Goal: Information Seeking & Learning: Learn about a topic

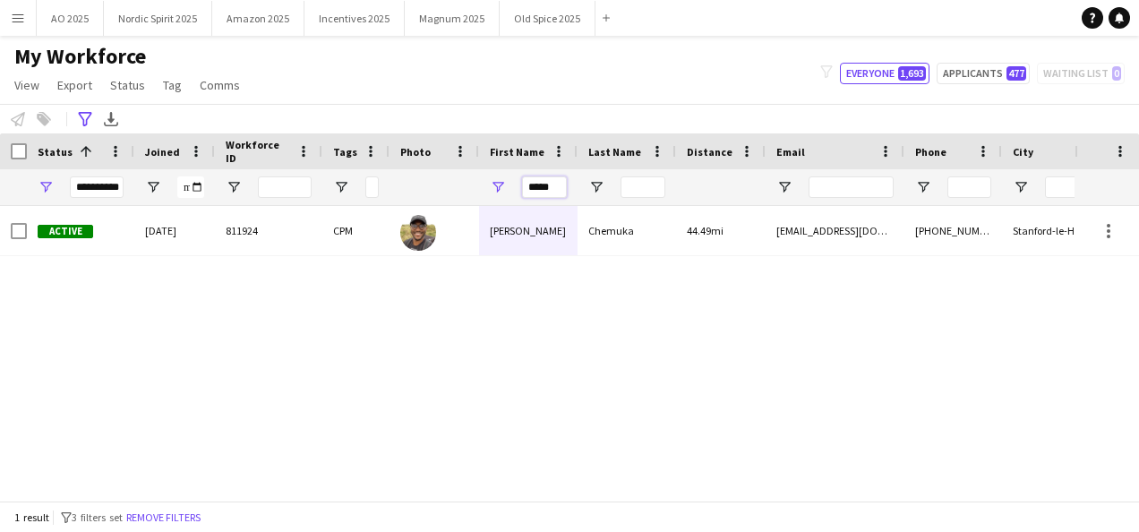
drag, startPoint x: 534, startPoint y: 195, endPoint x: 430, endPoint y: 195, distance: 103.8
click at [433, 197] on div "**********" at bounding box center [1036, 187] width 2072 height 36
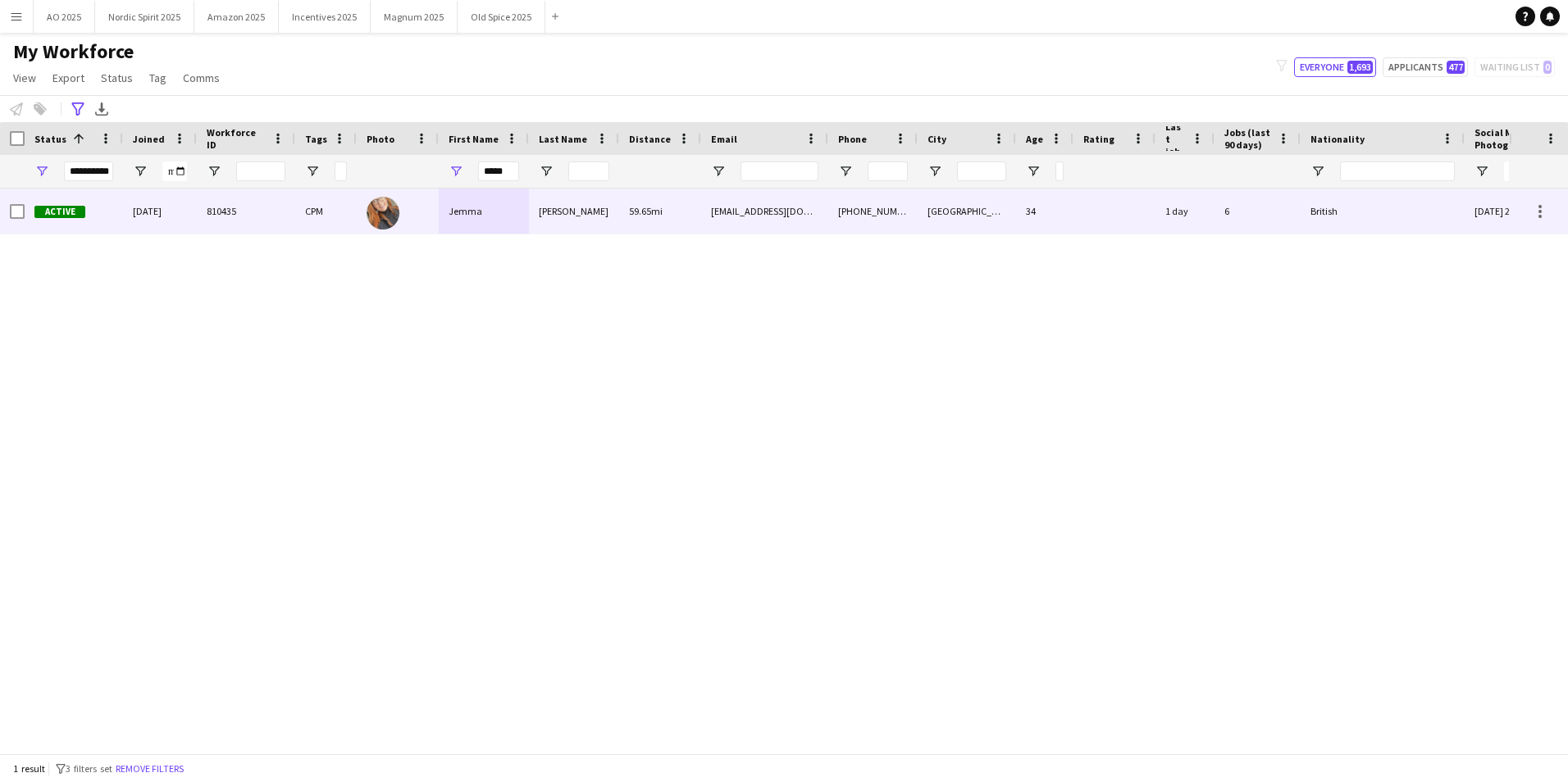
click at [452, 206] on div "Jemma" at bounding box center [484, 211] width 90 height 45
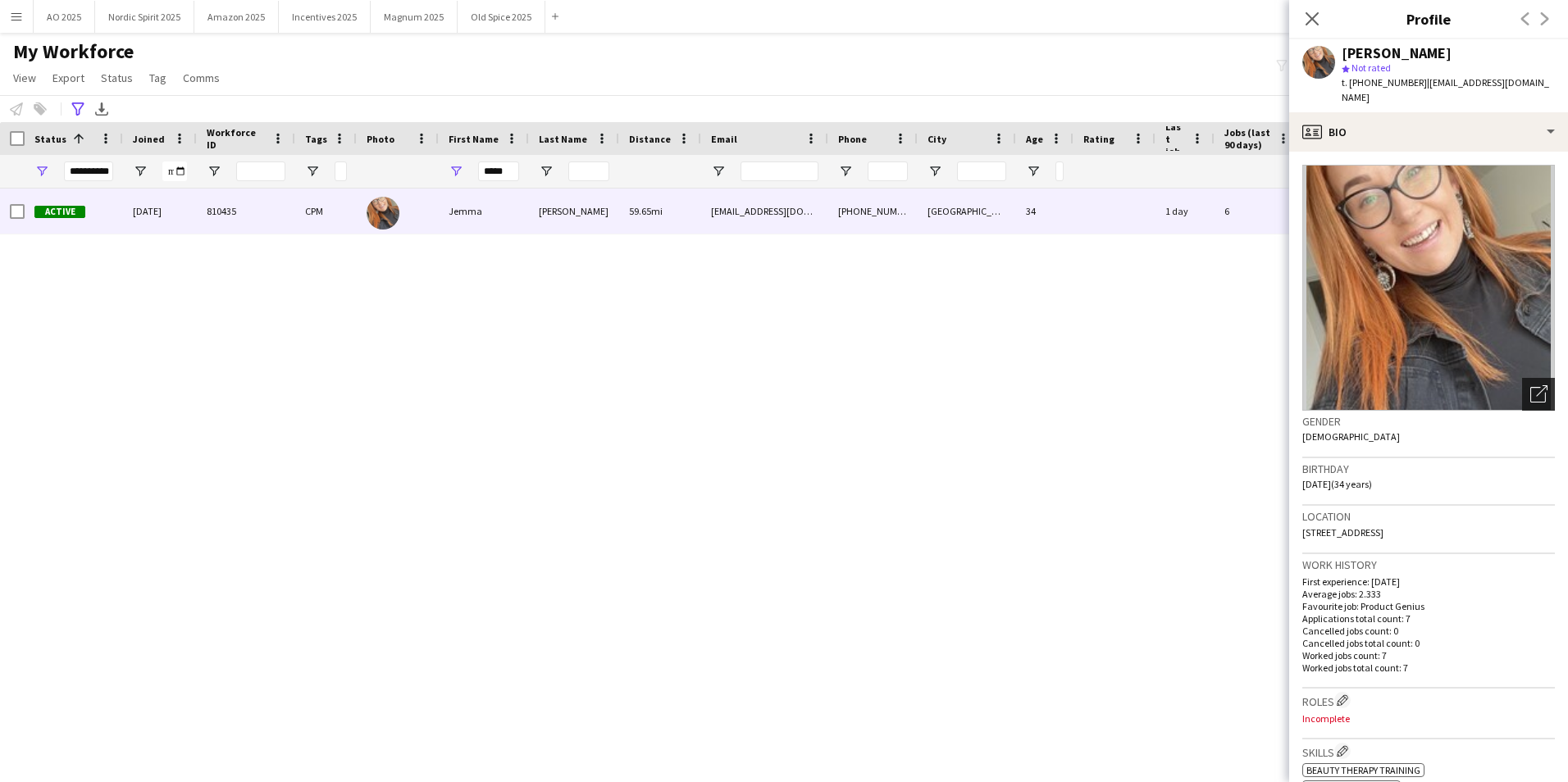
click at [1042, 389] on div "Open photos pop-in" at bounding box center [1539, 395] width 33 height 33
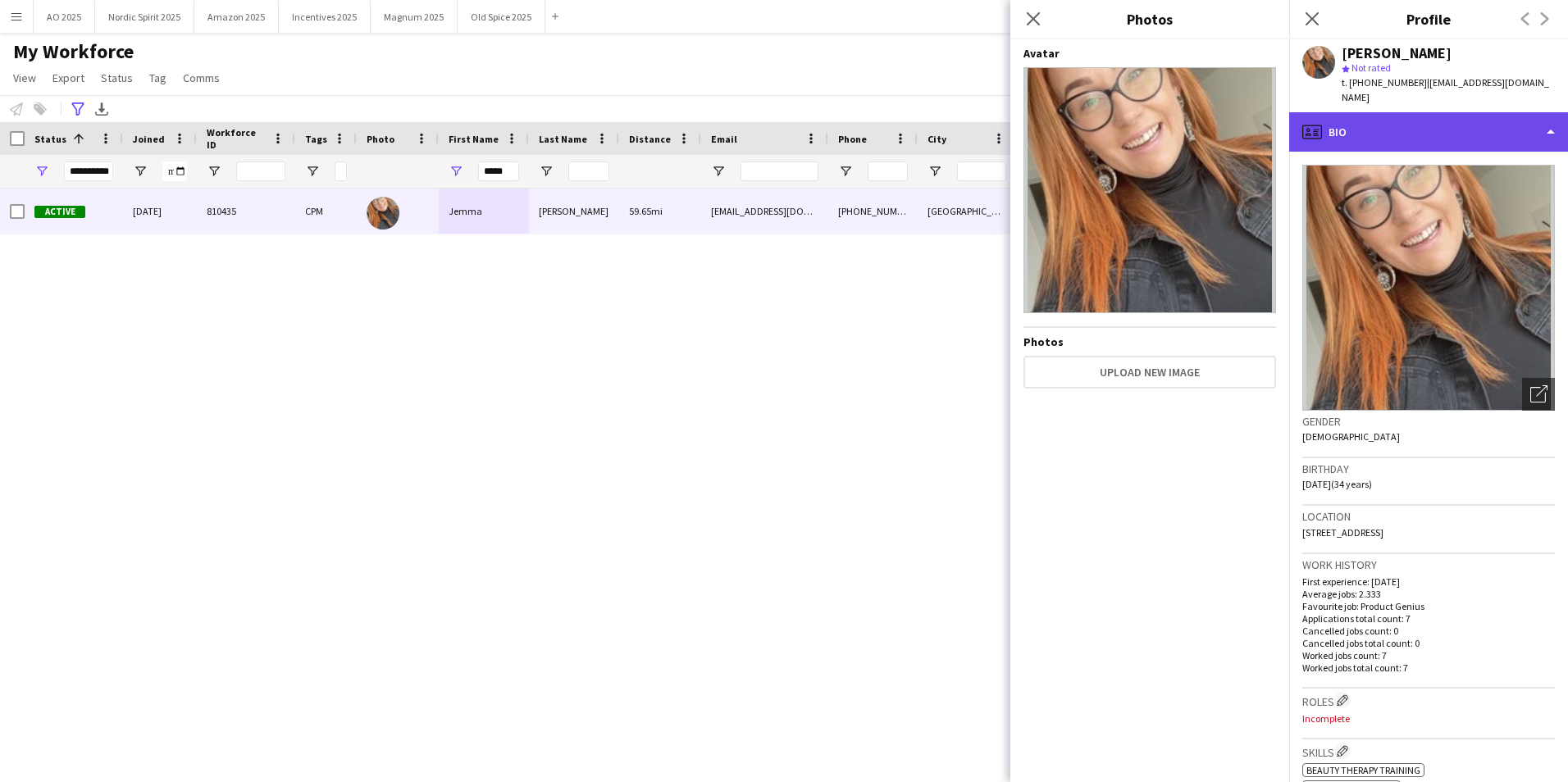
click at [1042, 121] on div "profile Bio" at bounding box center [1428, 132] width 278 height 39
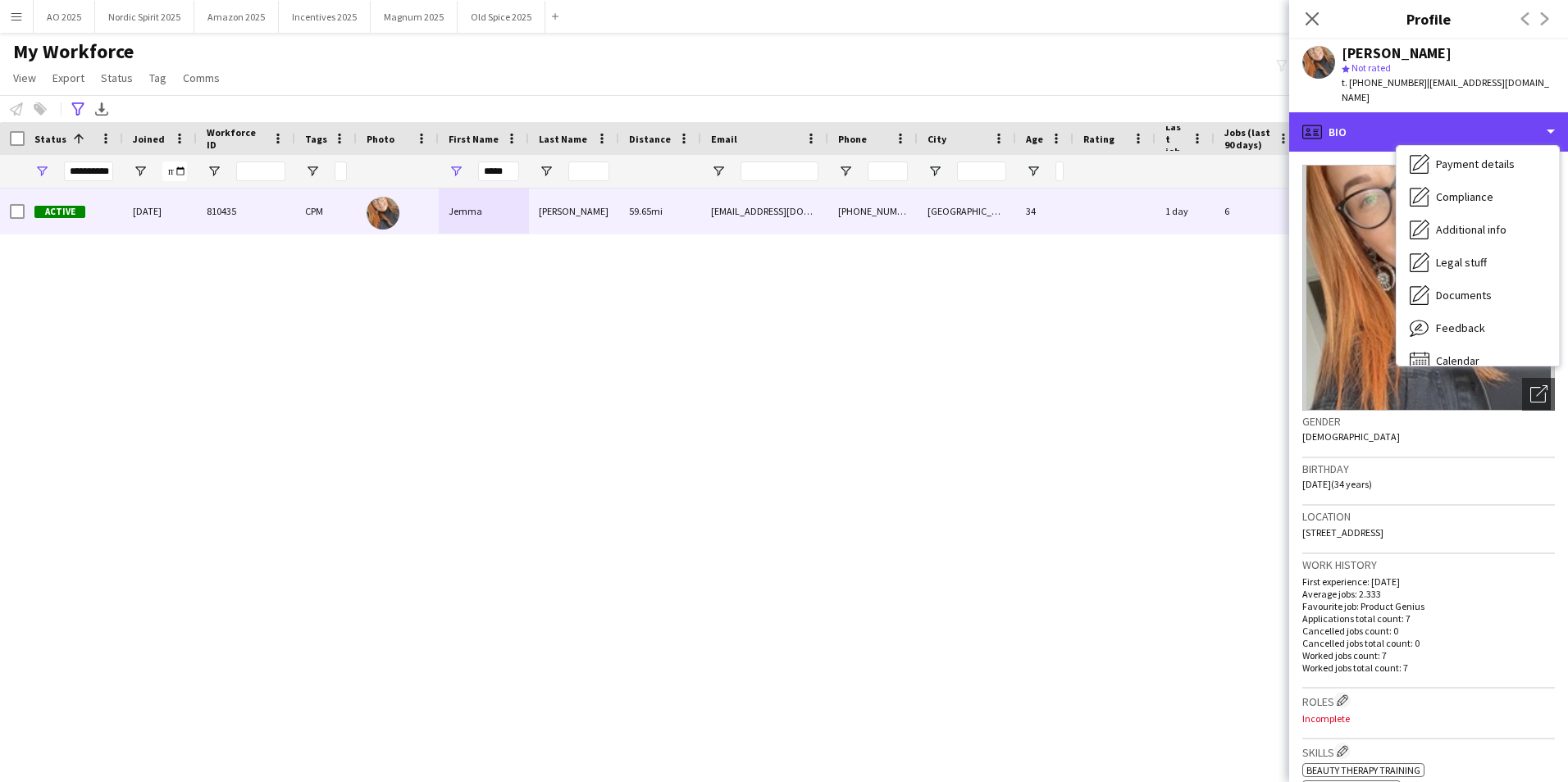
scroll to position [220, 0]
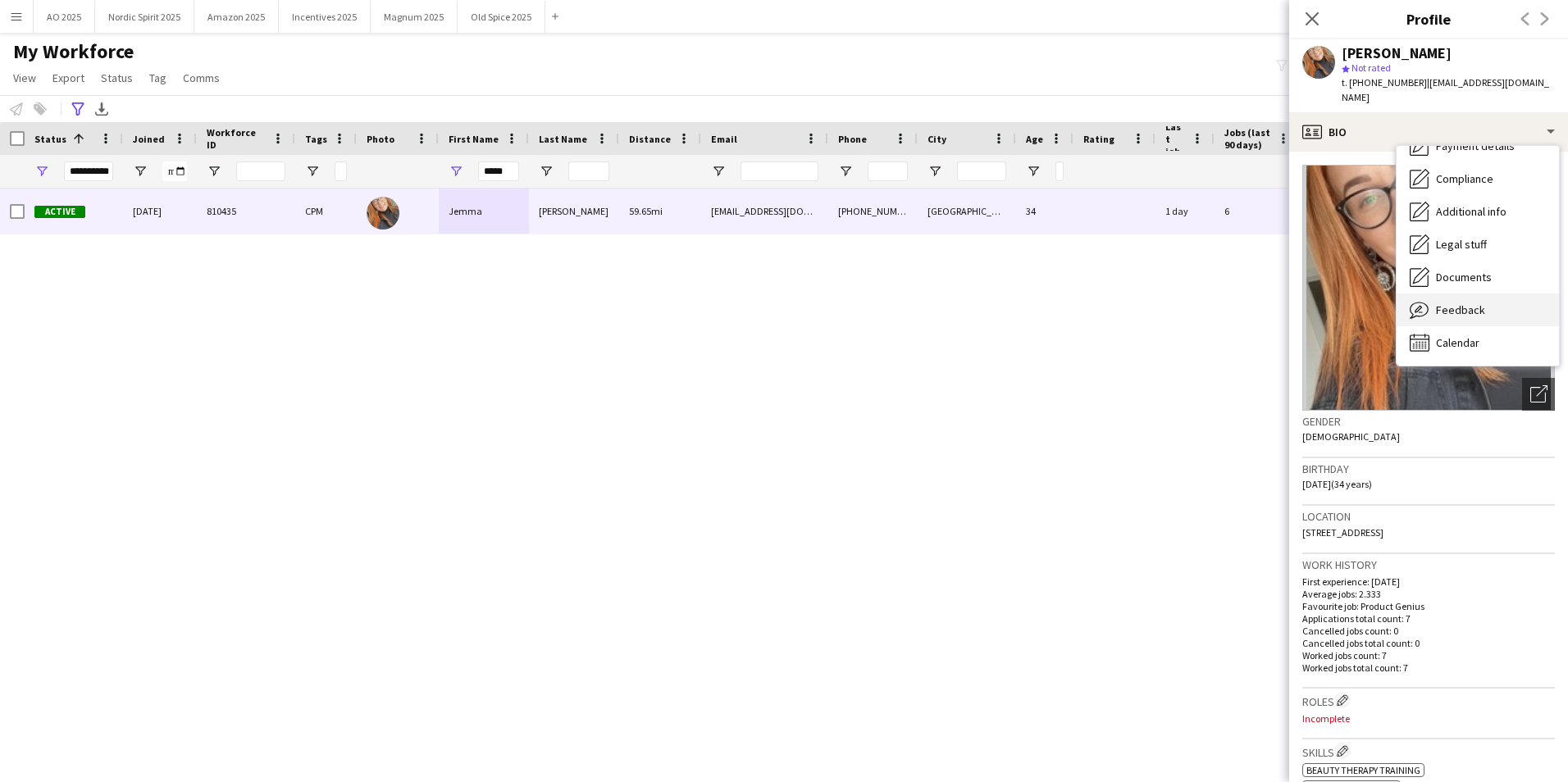
click at [1042, 302] on span "Feedback" at bounding box center [1461, 310] width 49 height 15
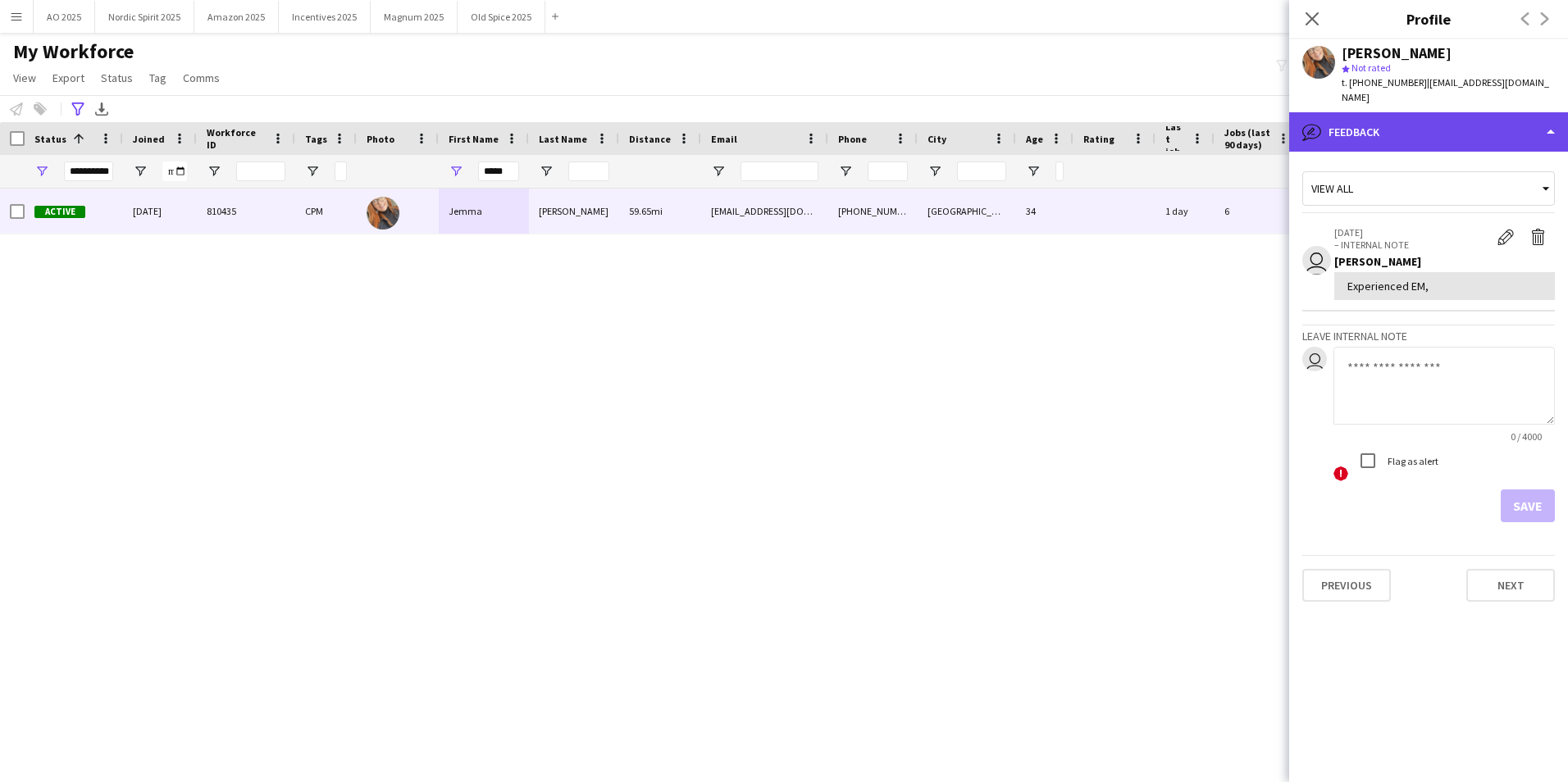
click at [1042, 113] on div "bubble-pencil Feedback" at bounding box center [1428, 132] width 278 height 39
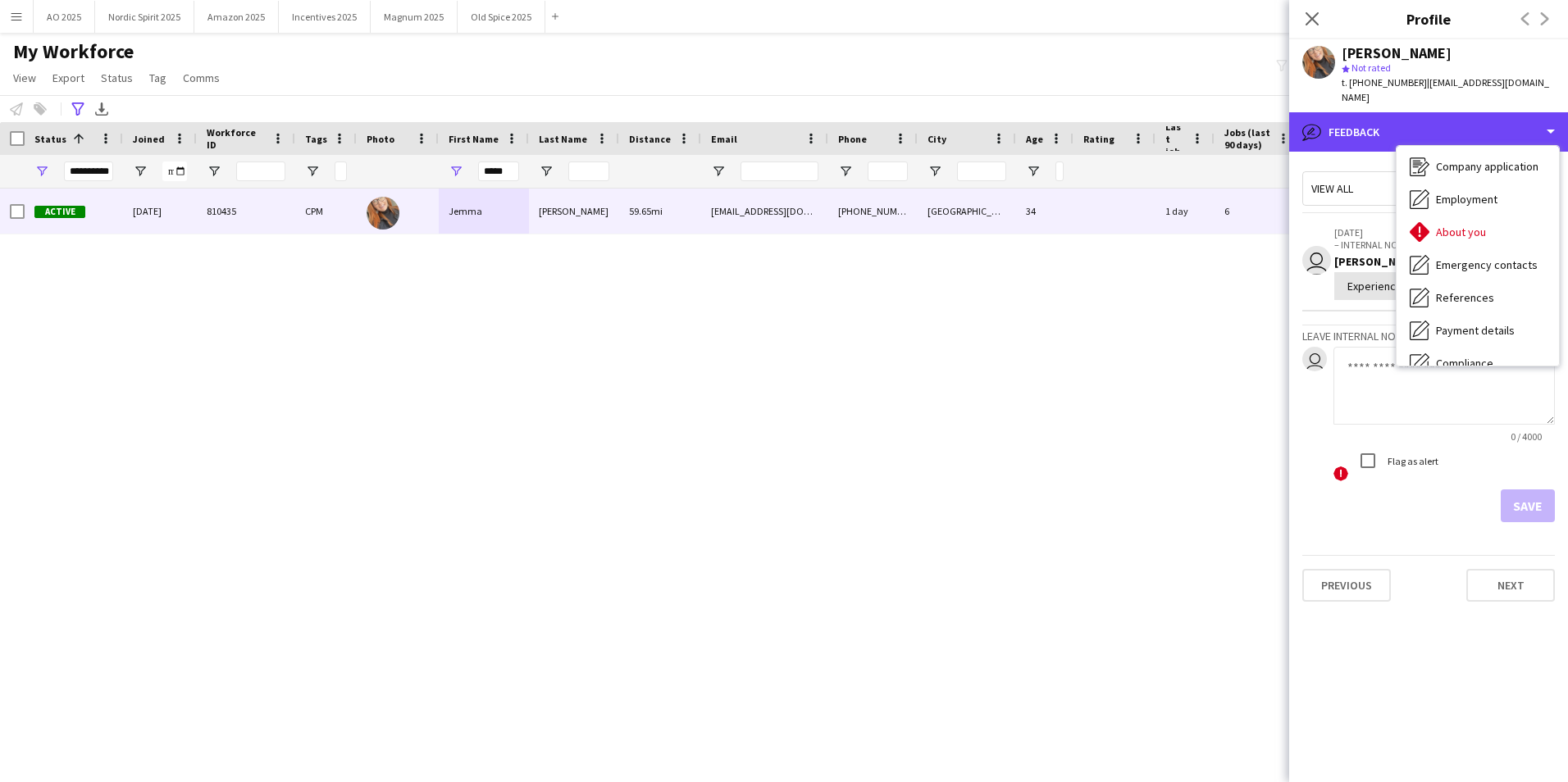
scroll to position [0, 0]
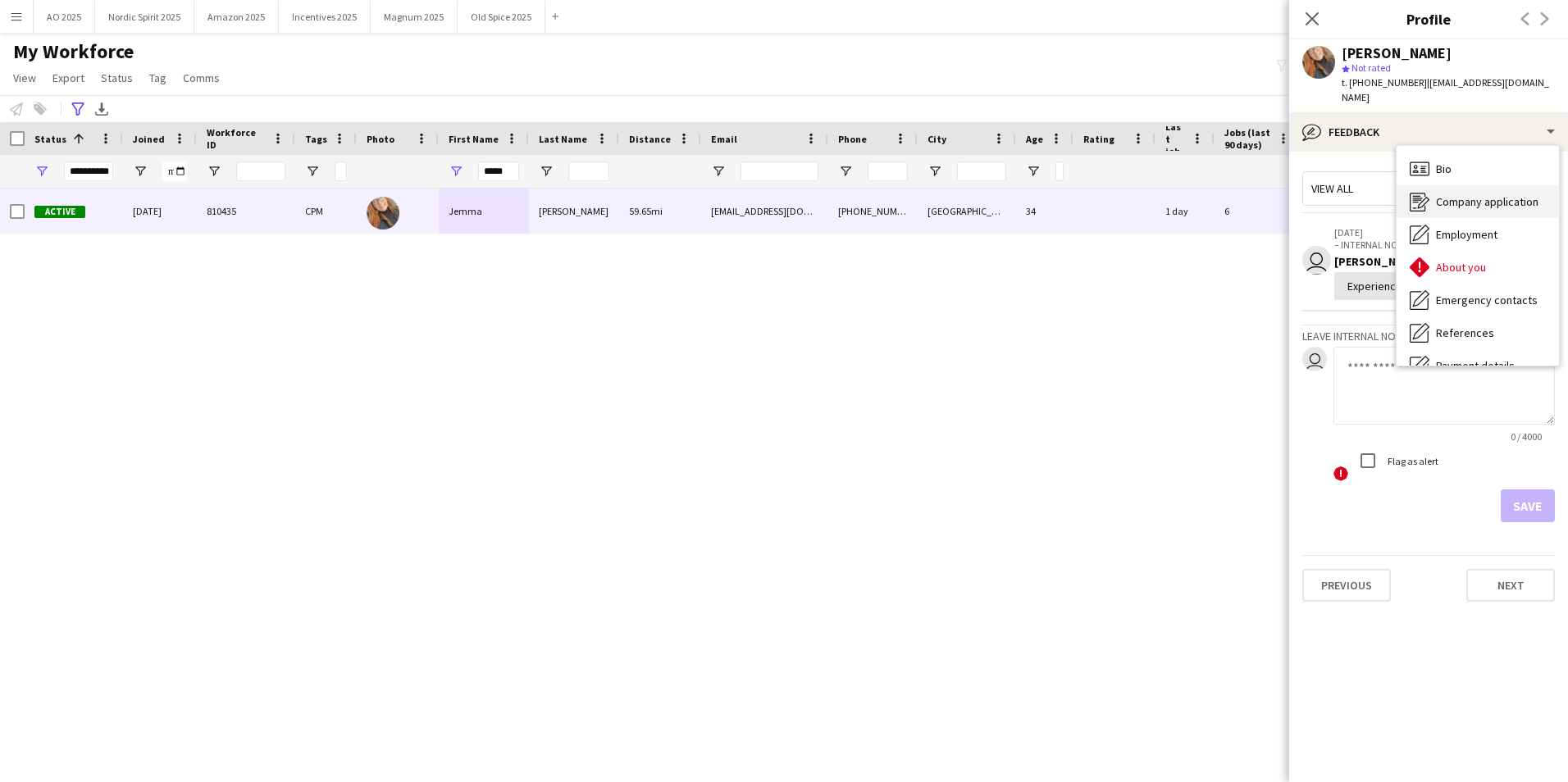
click at [1042, 194] on span "Company application" at bounding box center [1487, 201] width 103 height 15
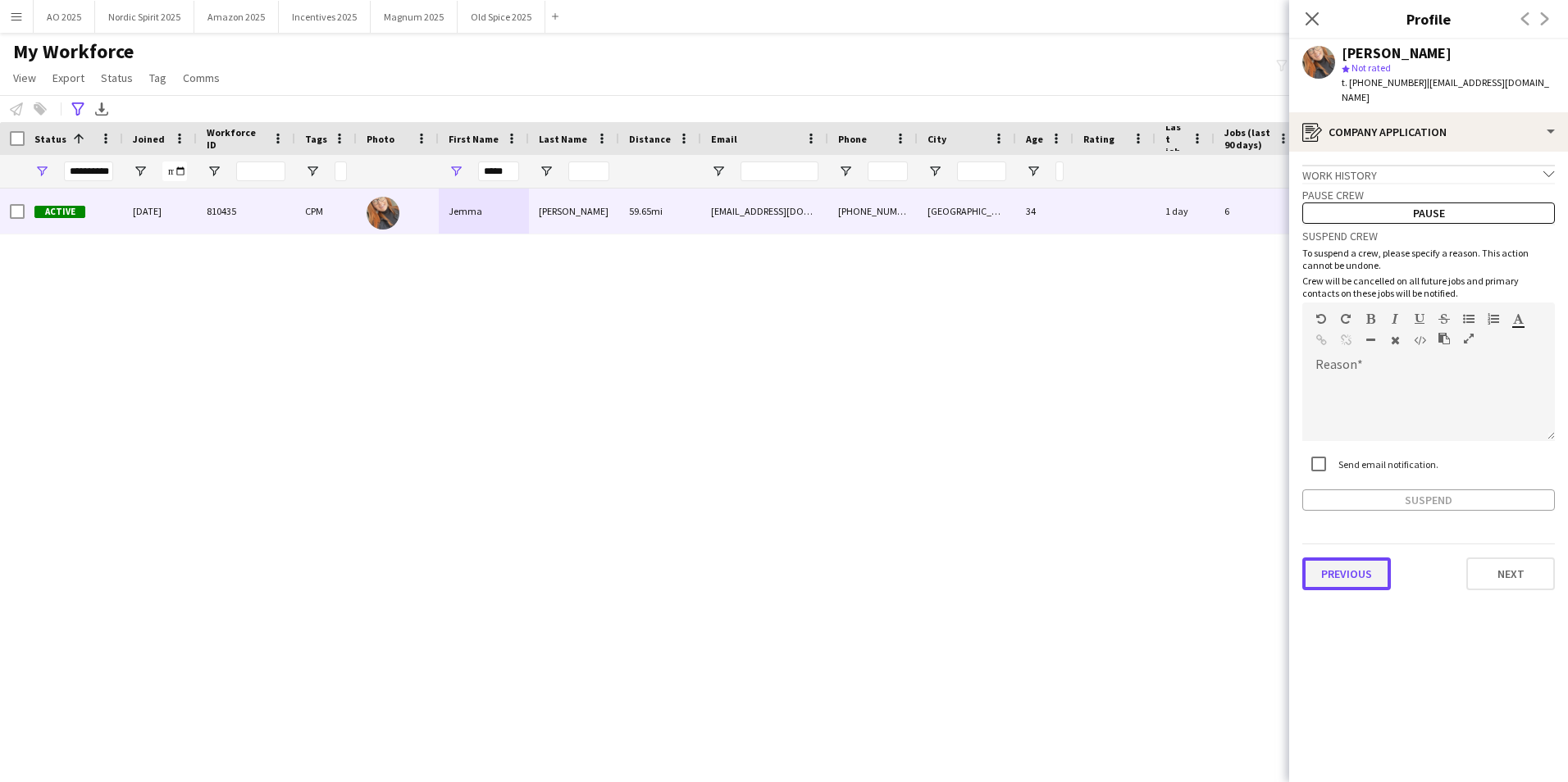
click at [1042, 486] on button "Previous" at bounding box center [1346, 574] width 89 height 33
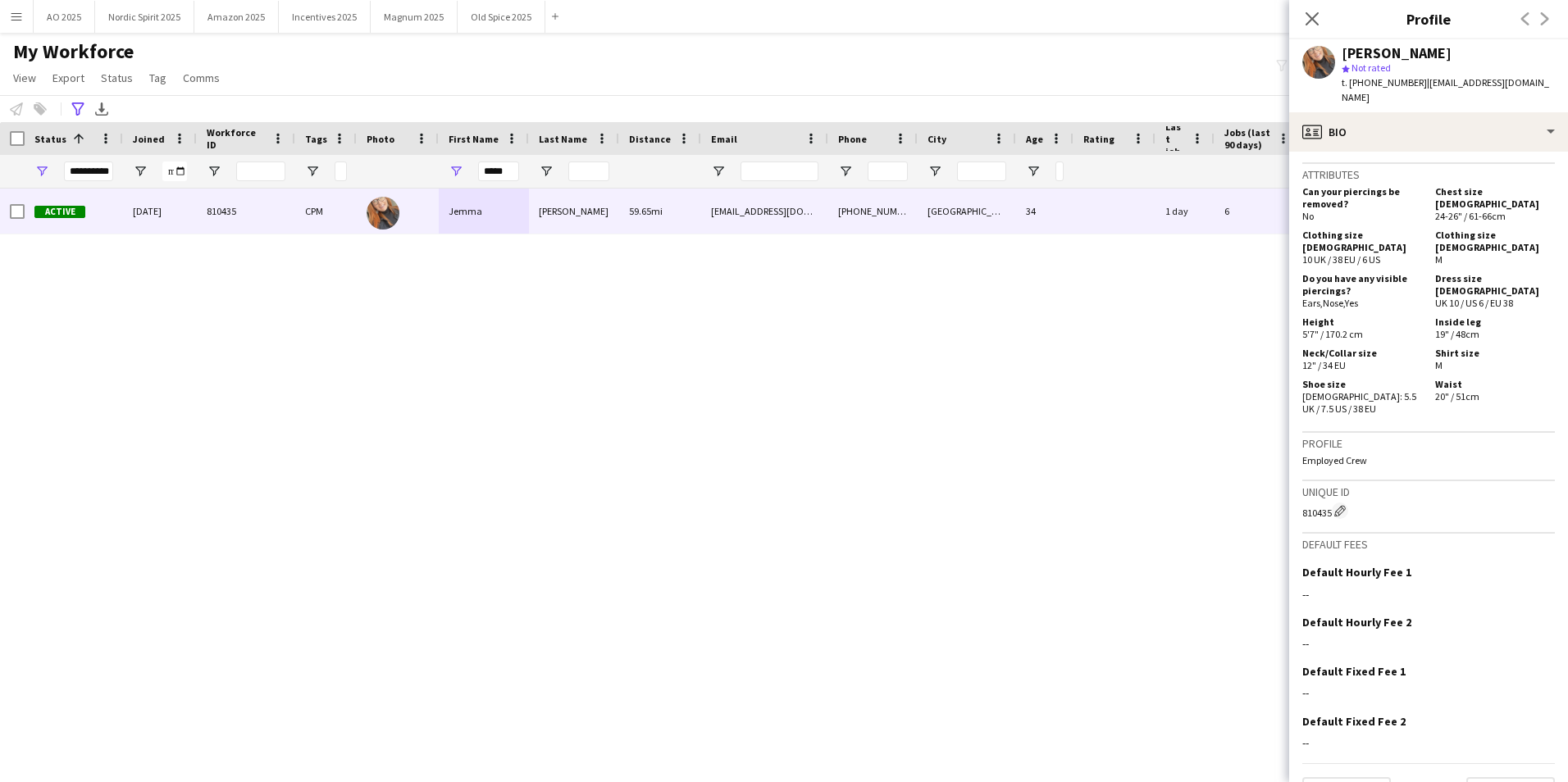
scroll to position [825, 0]
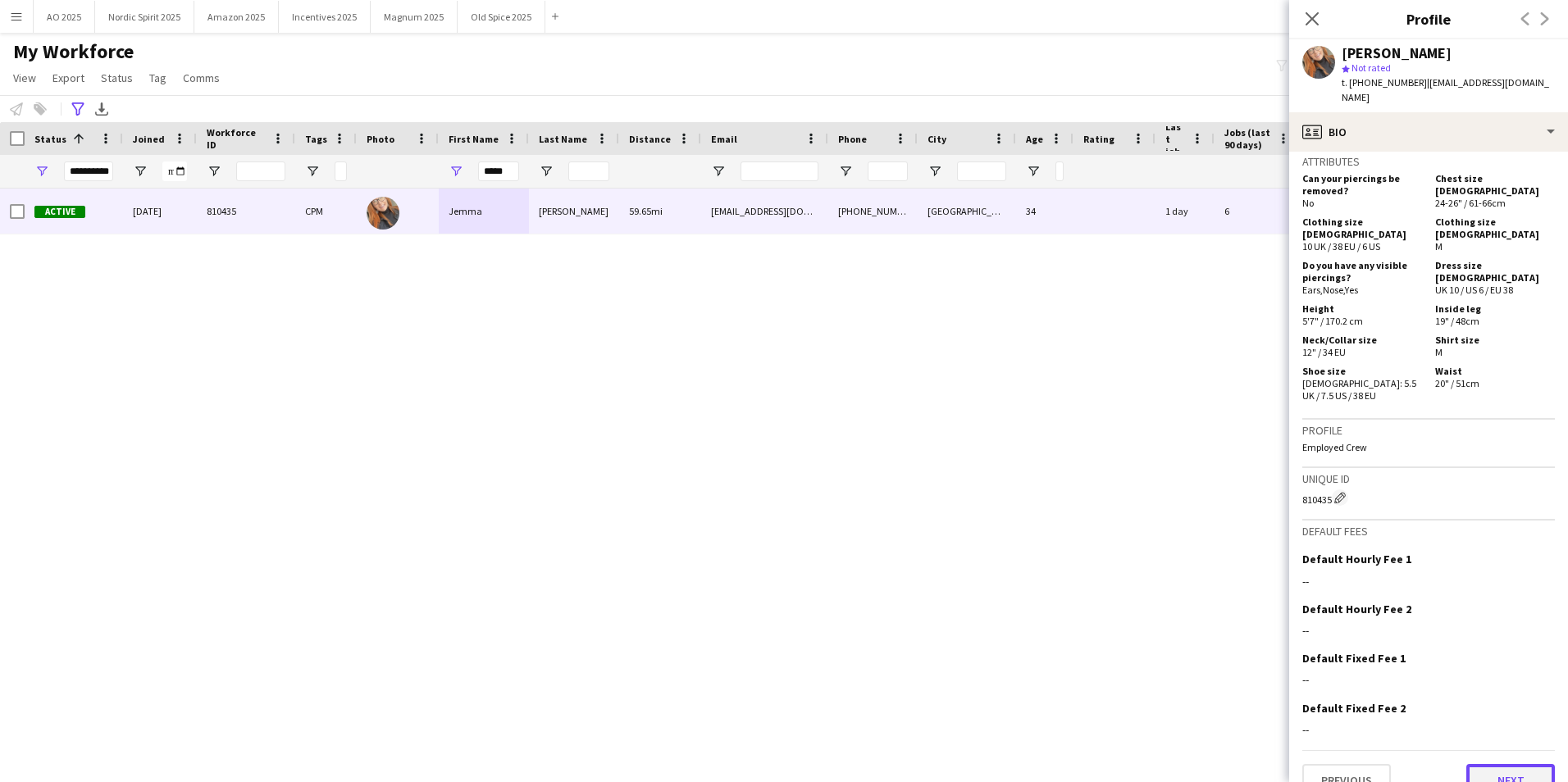
click at [1042, 486] on button "Next" at bounding box center [1510, 780] width 89 height 33
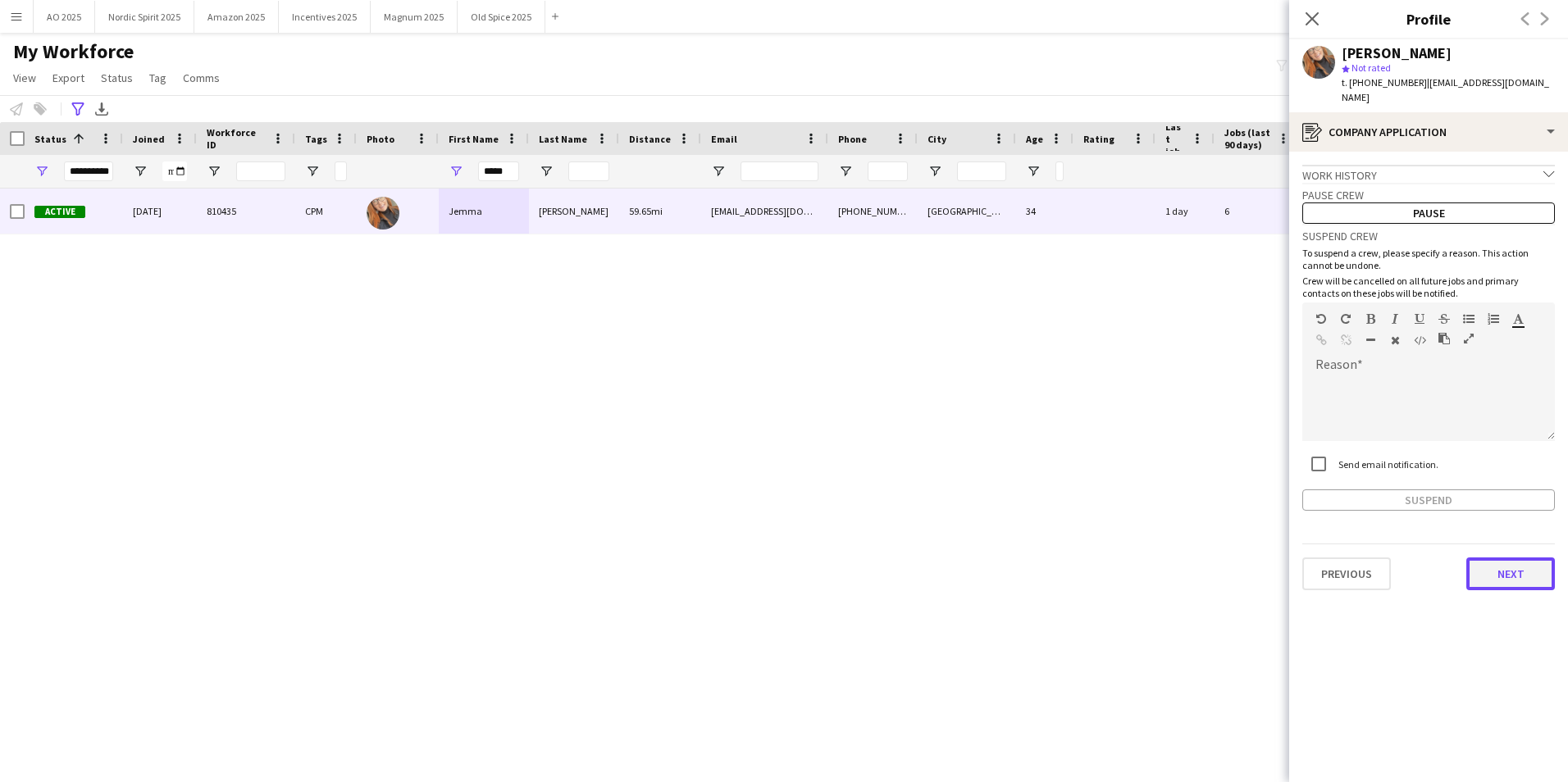
click at [1042, 486] on button "Next" at bounding box center [1510, 574] width 89 height 33
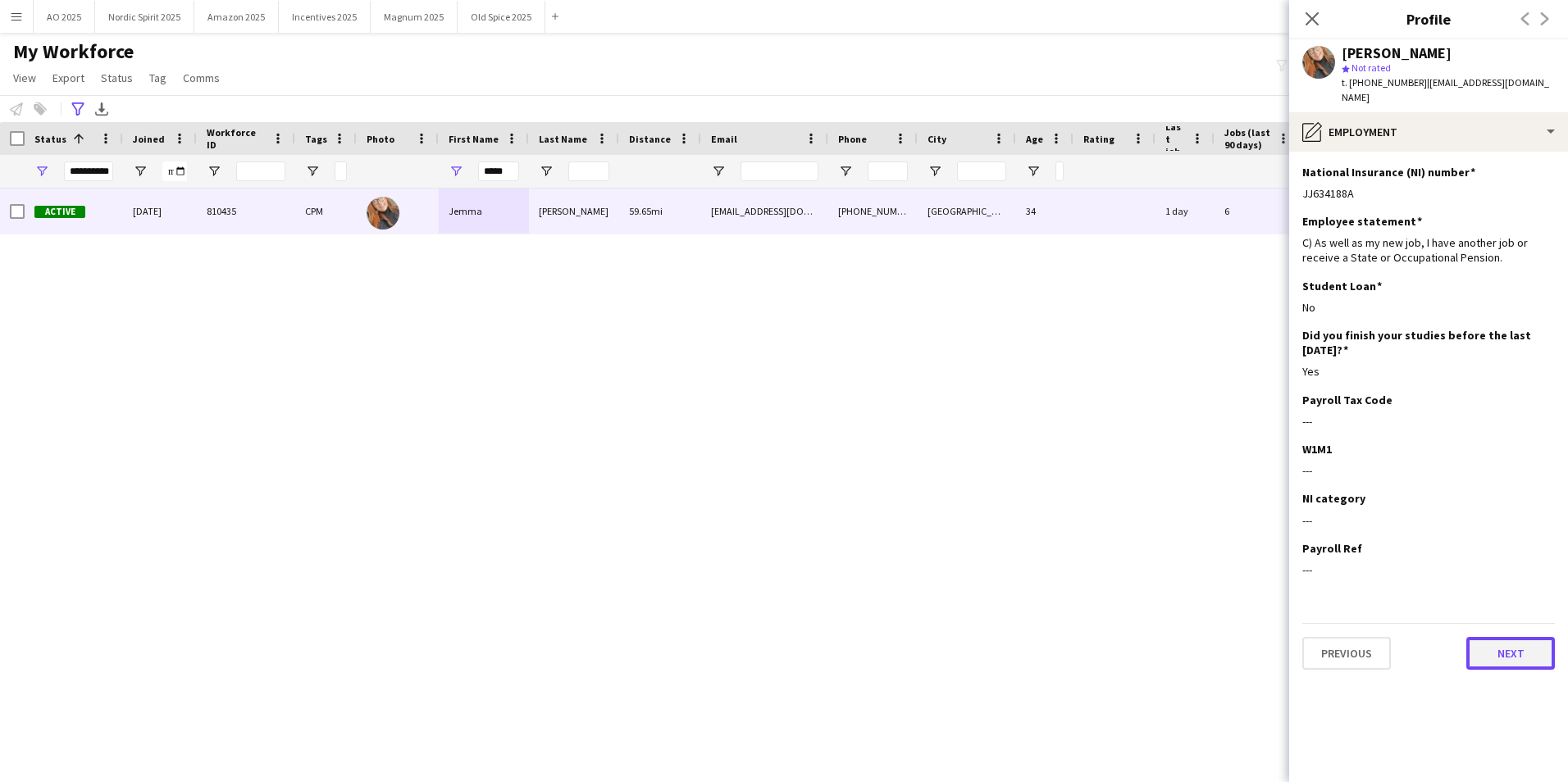
click at [1042, 486] on button "Next" at bounding box center [1510, 654] width 89 height 33
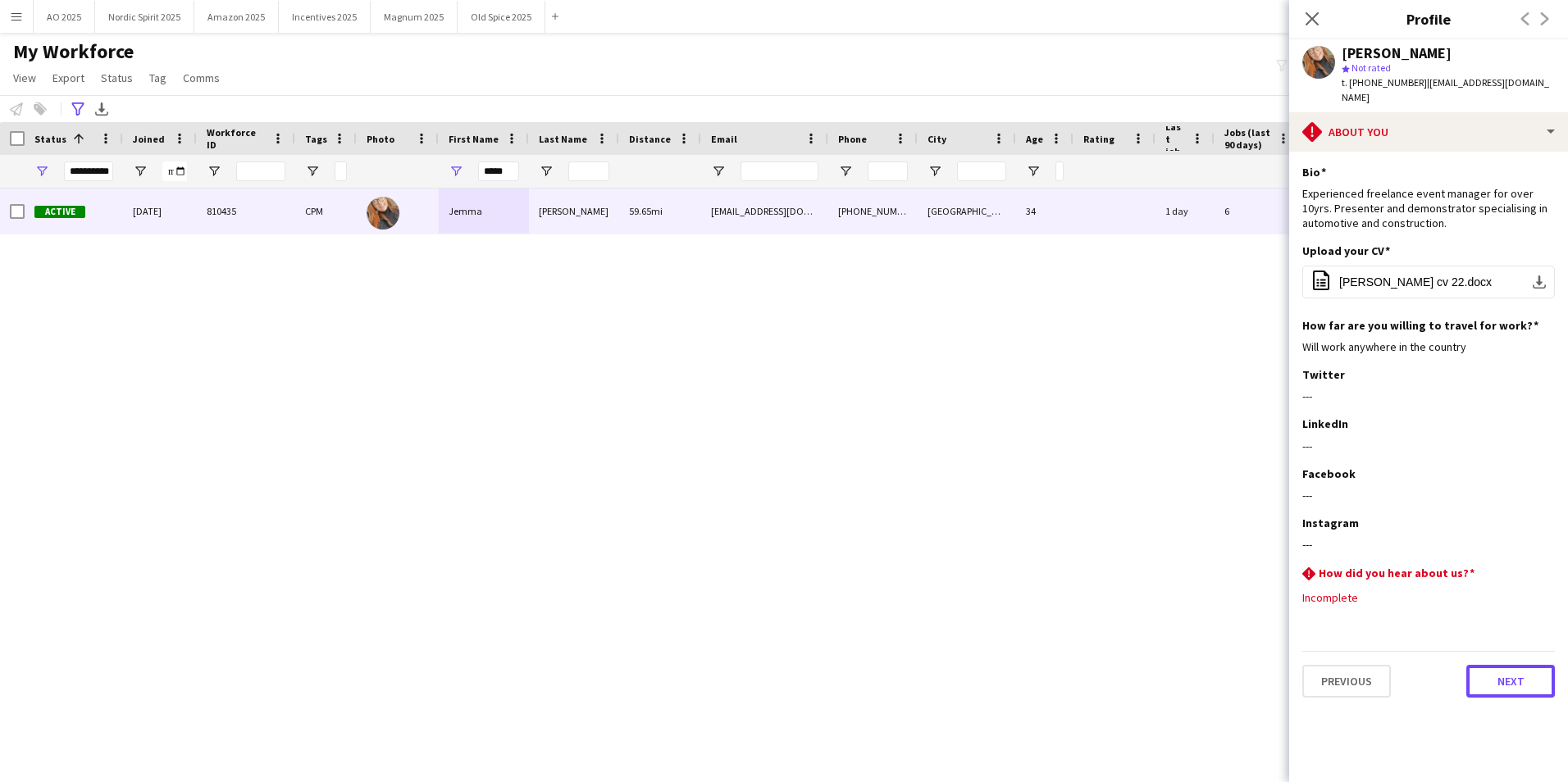
click at [1042, 486] on button "Next" at bounding box center [1510, 681] width 89 height 33
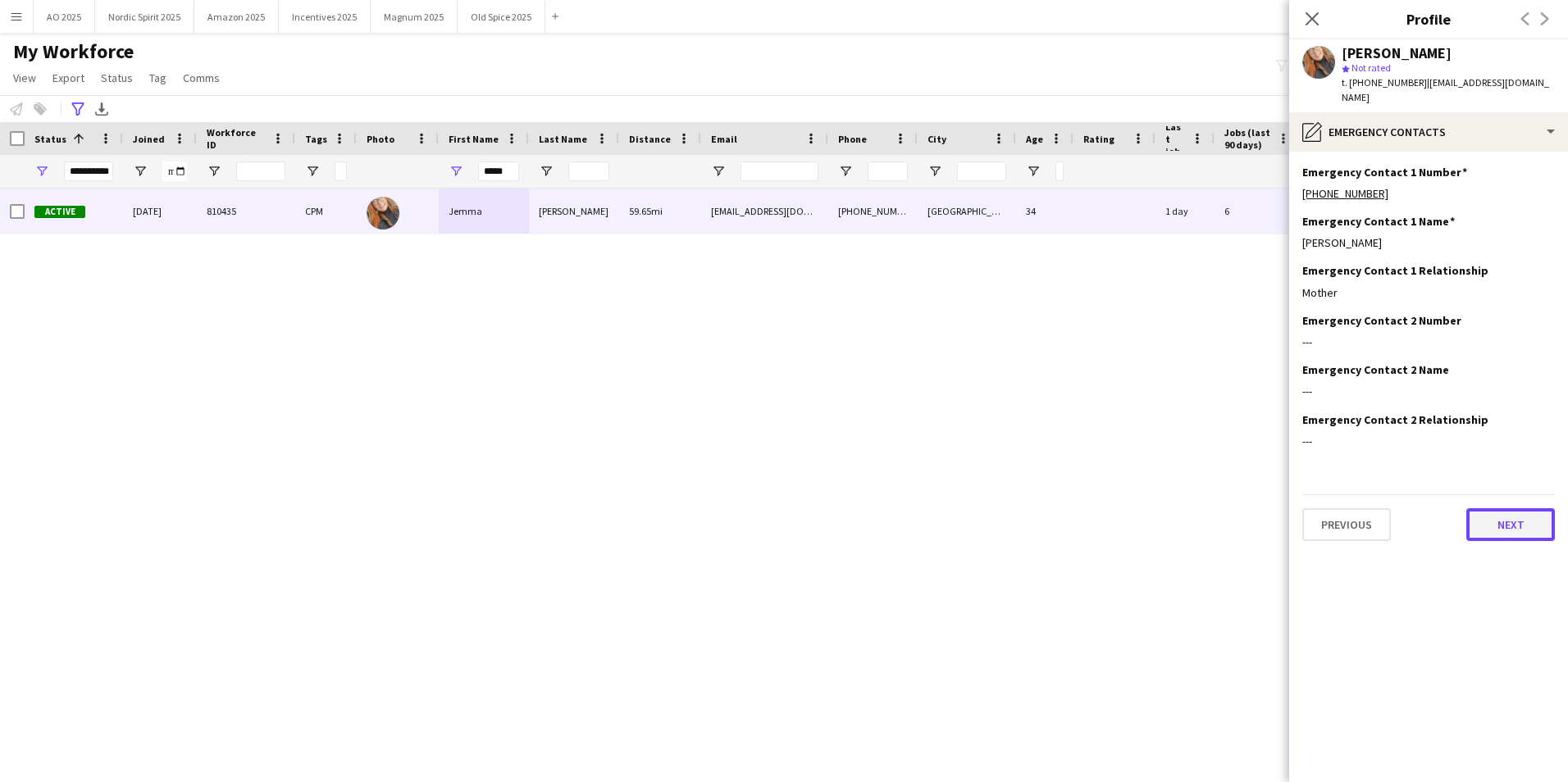
click at [1042, 486] on button "Next" at bounding box center [1510, 525] width 89 height 33
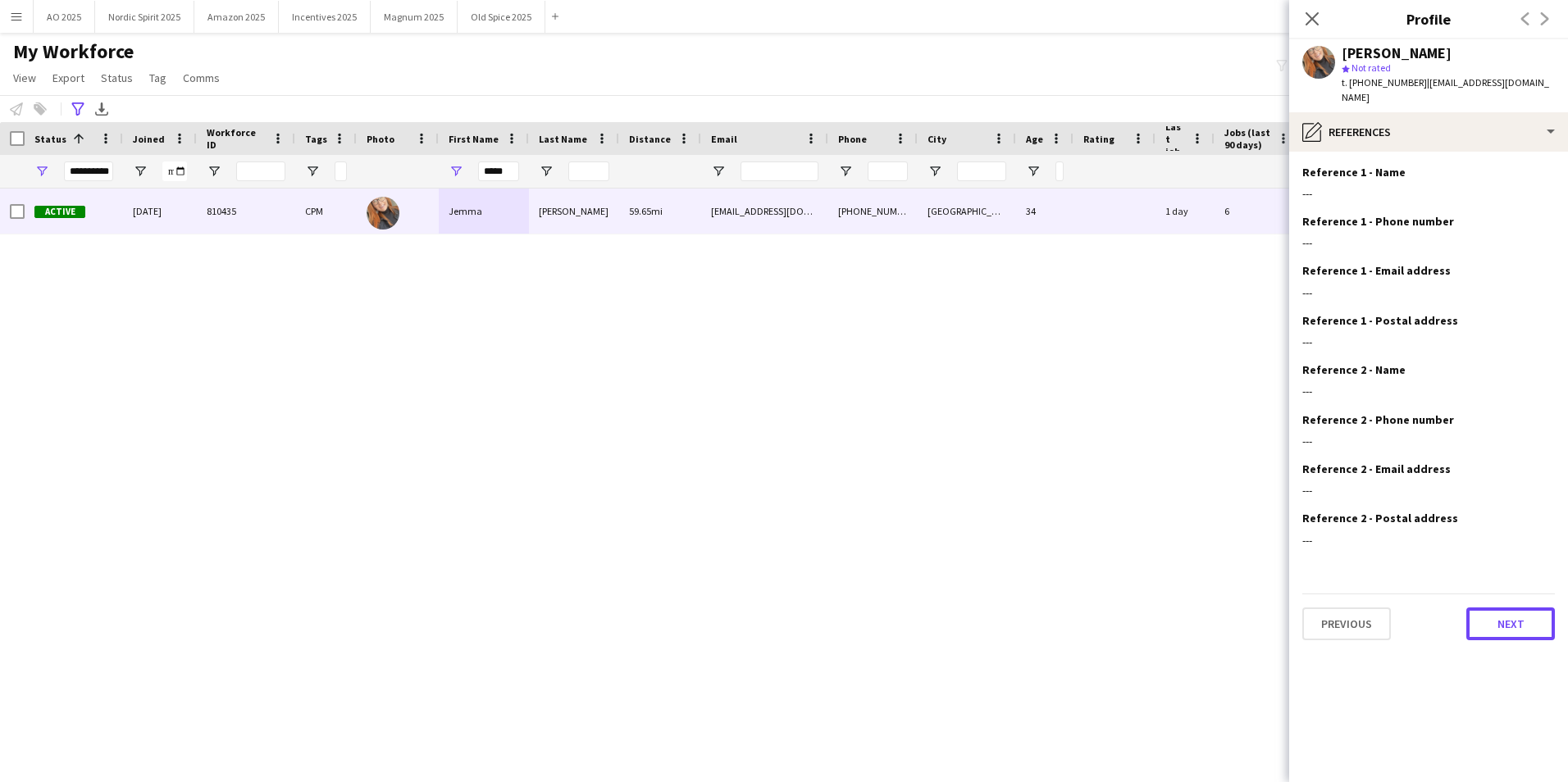
click at [1042, 486] on button "Next" at bounding box center [1510, 624] width 89 height 33
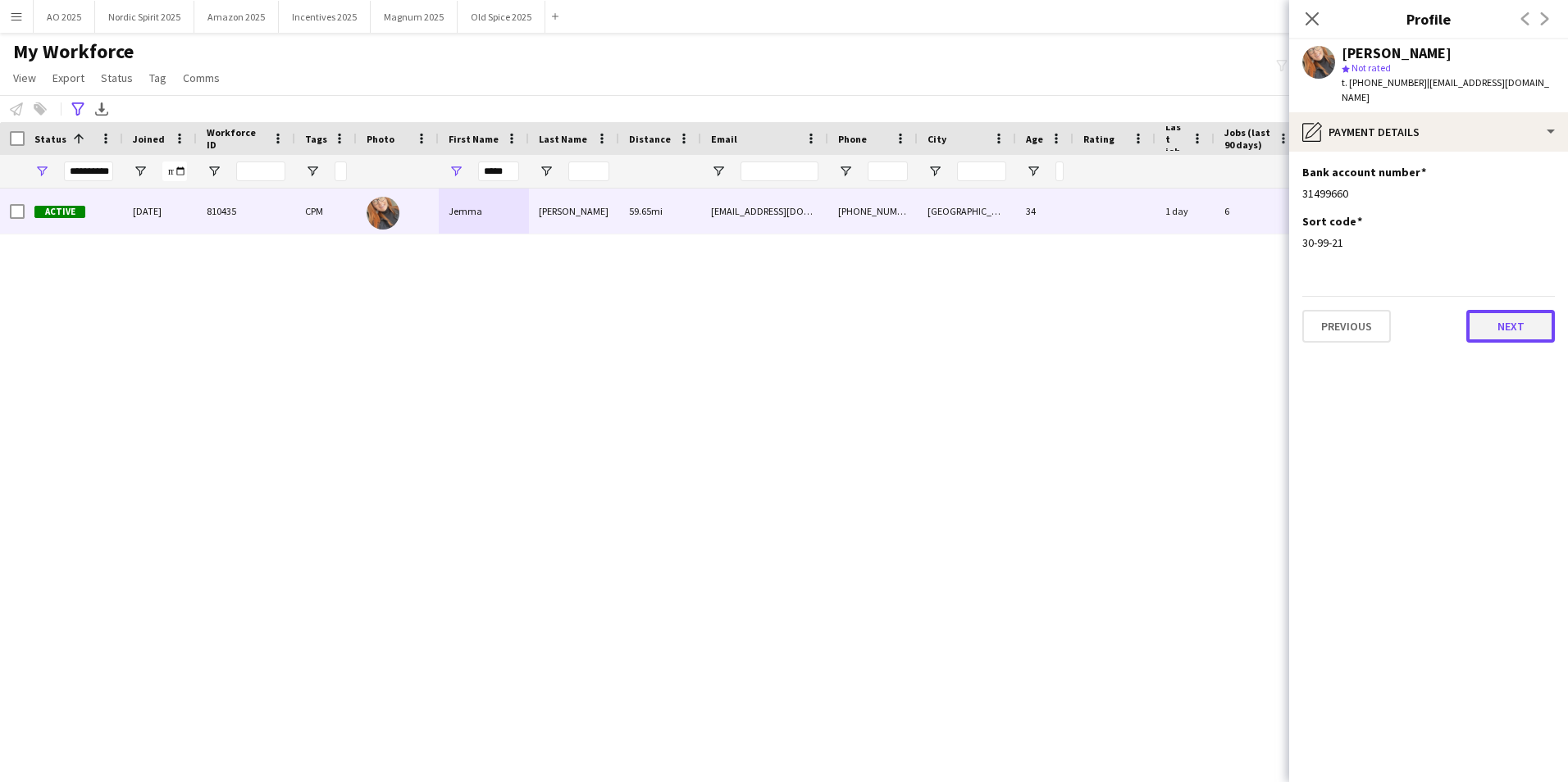
click at [1042, 310] on button "Next" at bounding box center [1510, 326] width 89 height 33
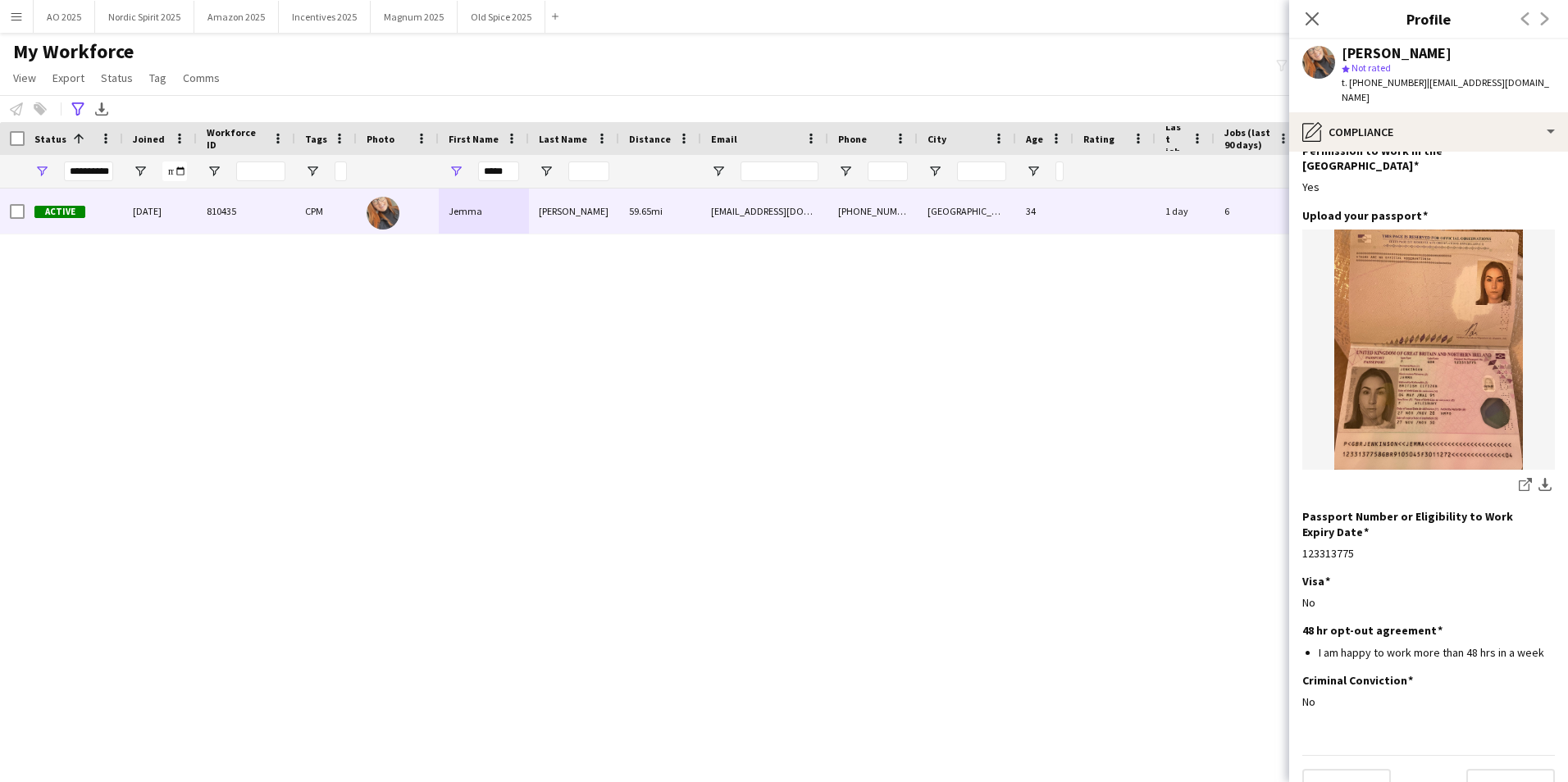
scroll to position [73, 0]
click at [1042, 486] on button "Next" at bounding box center [1510, 783] width 89 height 33
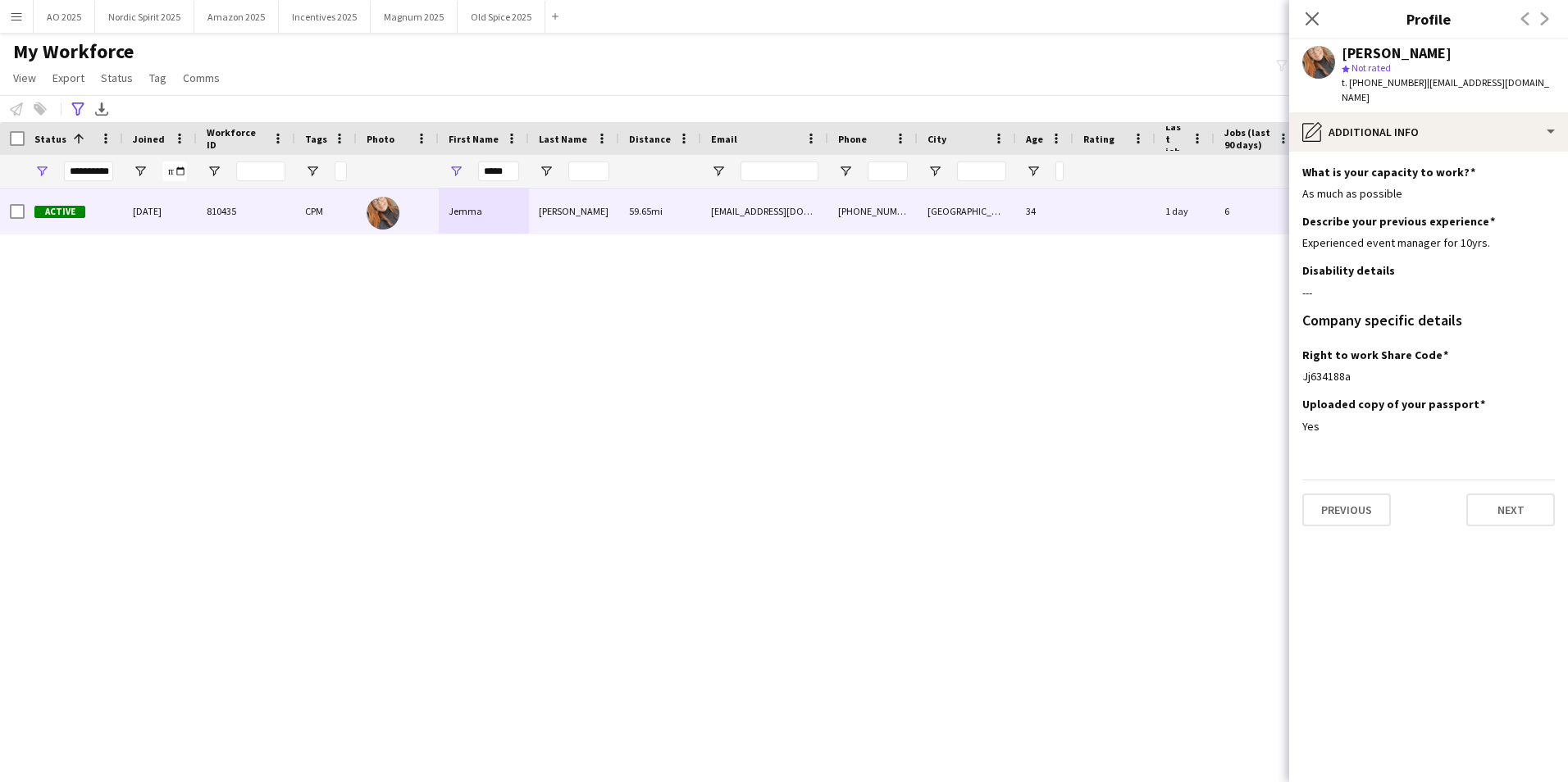
scroll to position [0, 0]
click at [1042, 486] on button "Next" at bounding box center [1510, 510] width 89 height 33
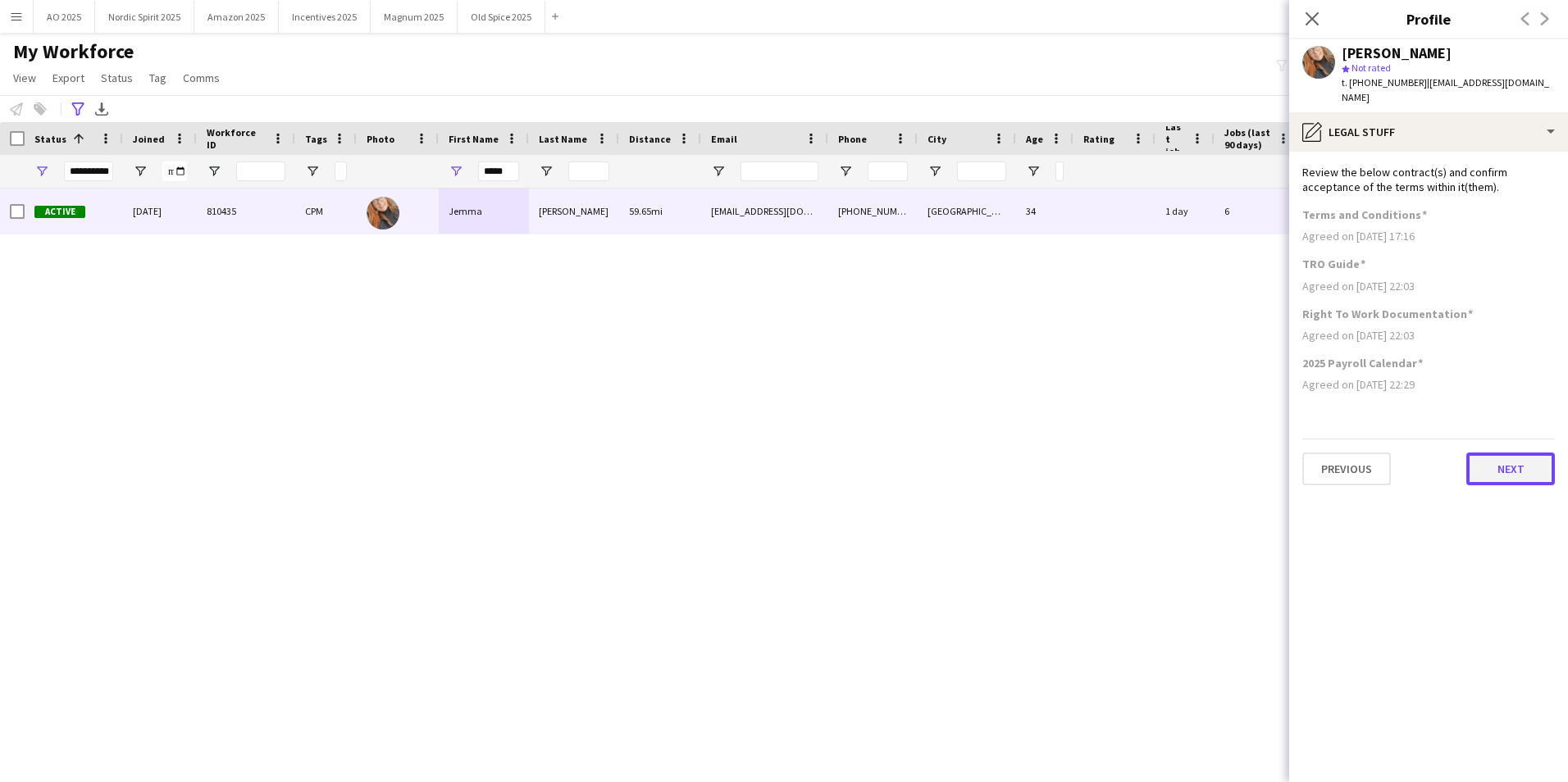
click at [1042, 461] on button "Next" at bounding box center [1510, 469] width 89 height 33
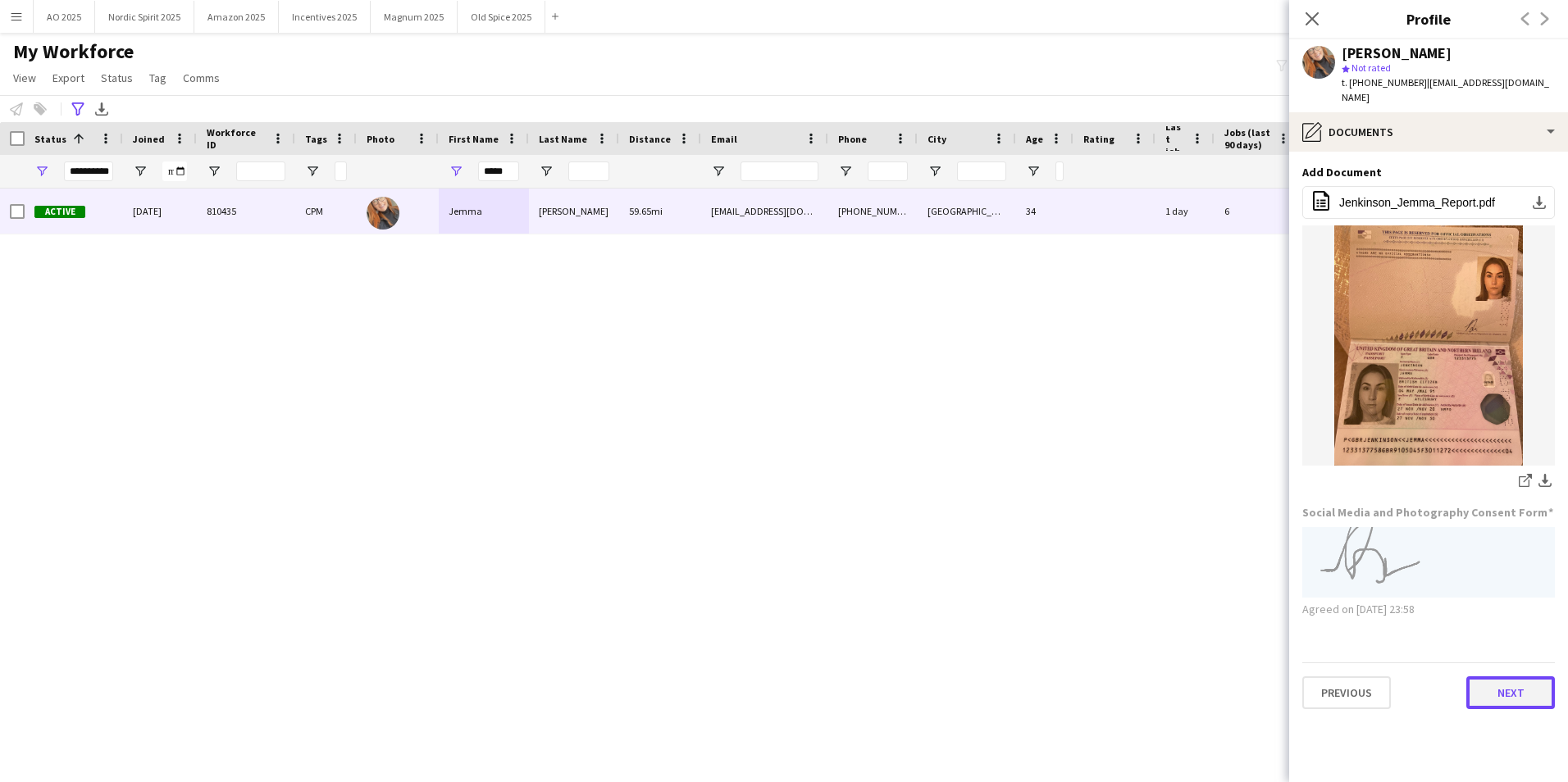
click at [1042, 486] on button "Next" at bounding box center [1510, 693] width 89 height 33
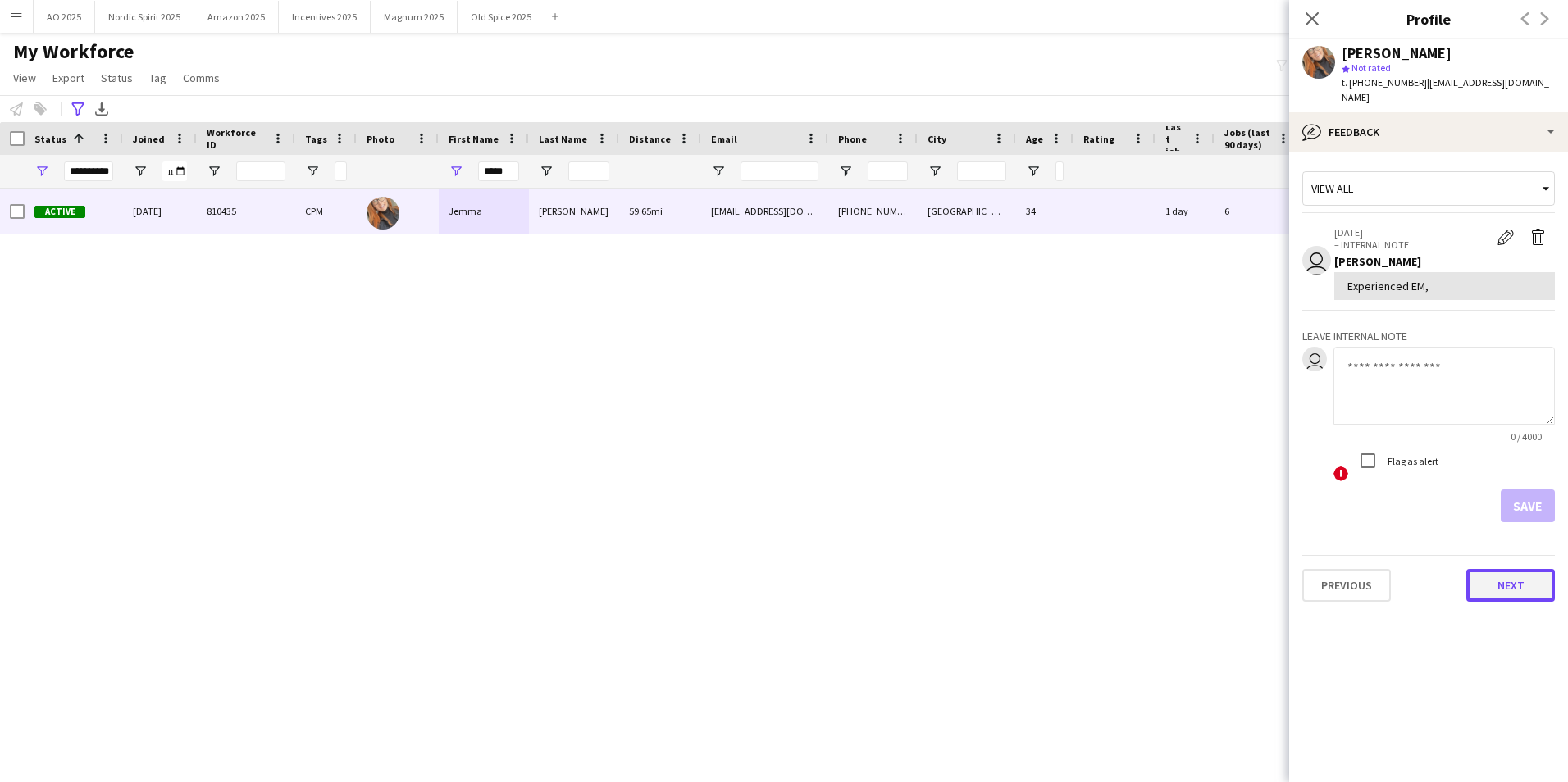
click at [1042, 486] on button "Next" at bounding box center [1510, 585] width 89 height 33
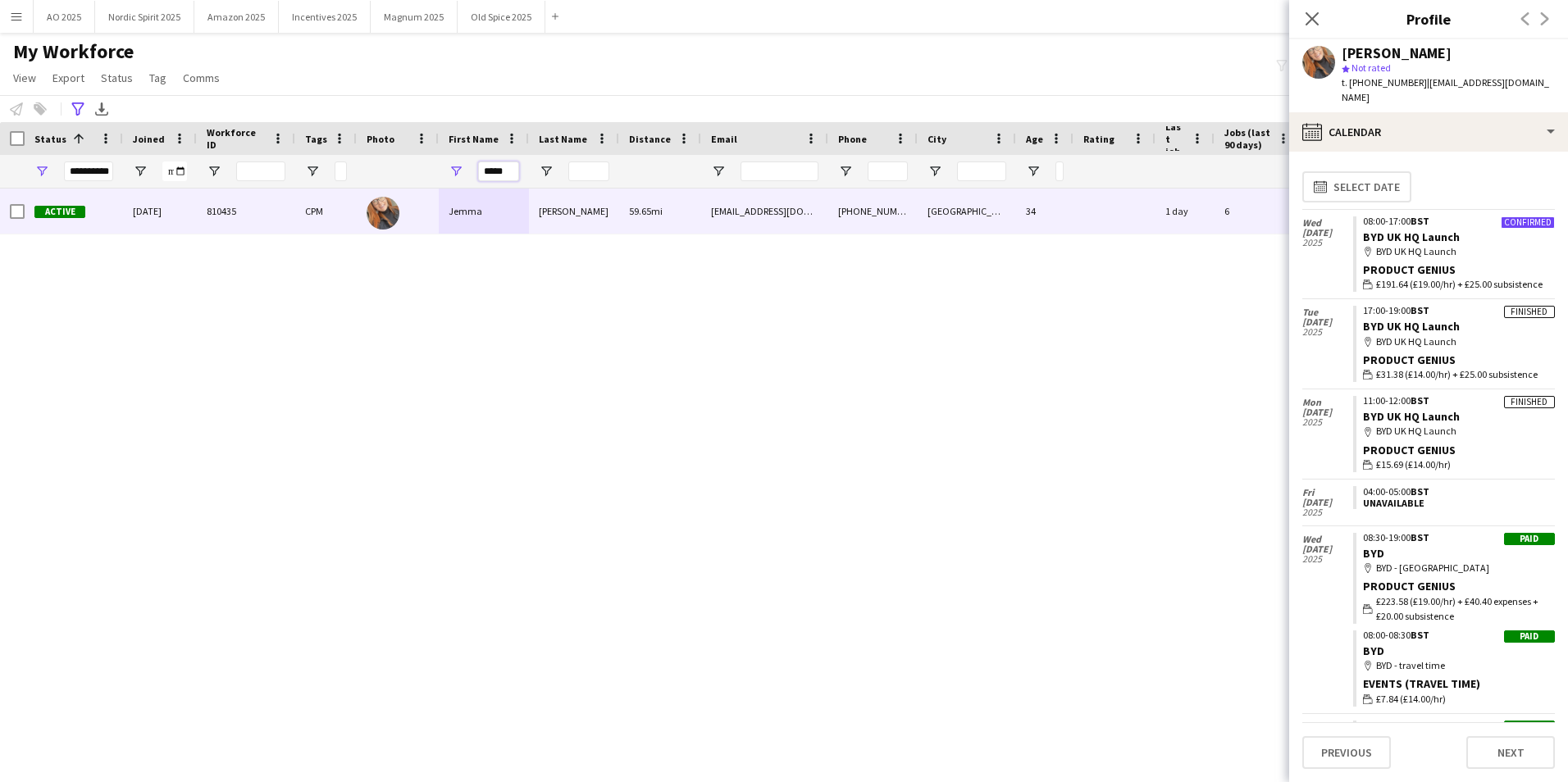
drag, startPoint x: 482, startPoint y: 169, endPoint x: 603, endPoint y: 167, distance: 121.0
click at [603, 167] on div "**********" at bounding box center [949, 171] width 1898 height 33
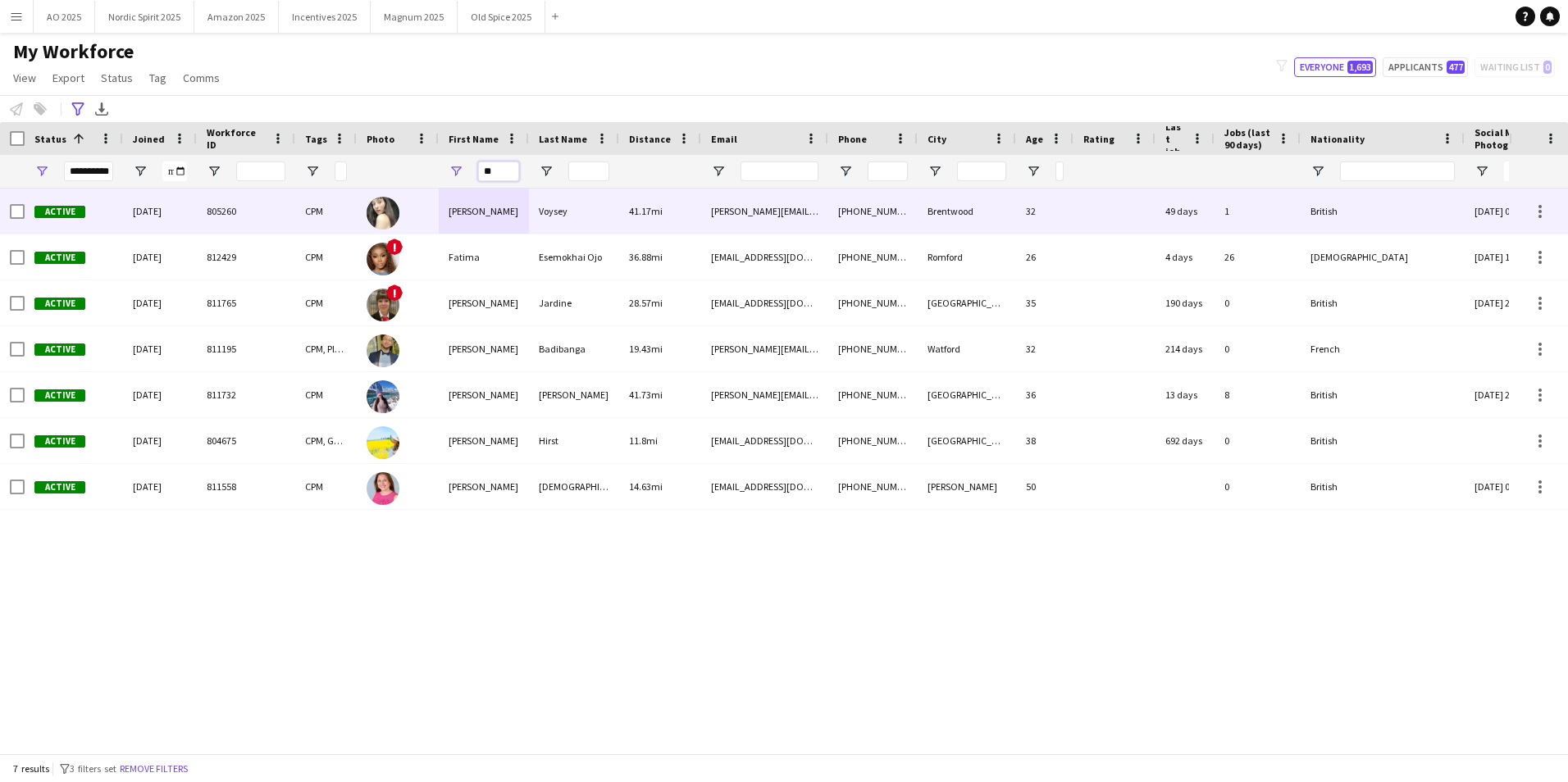
type input "*"
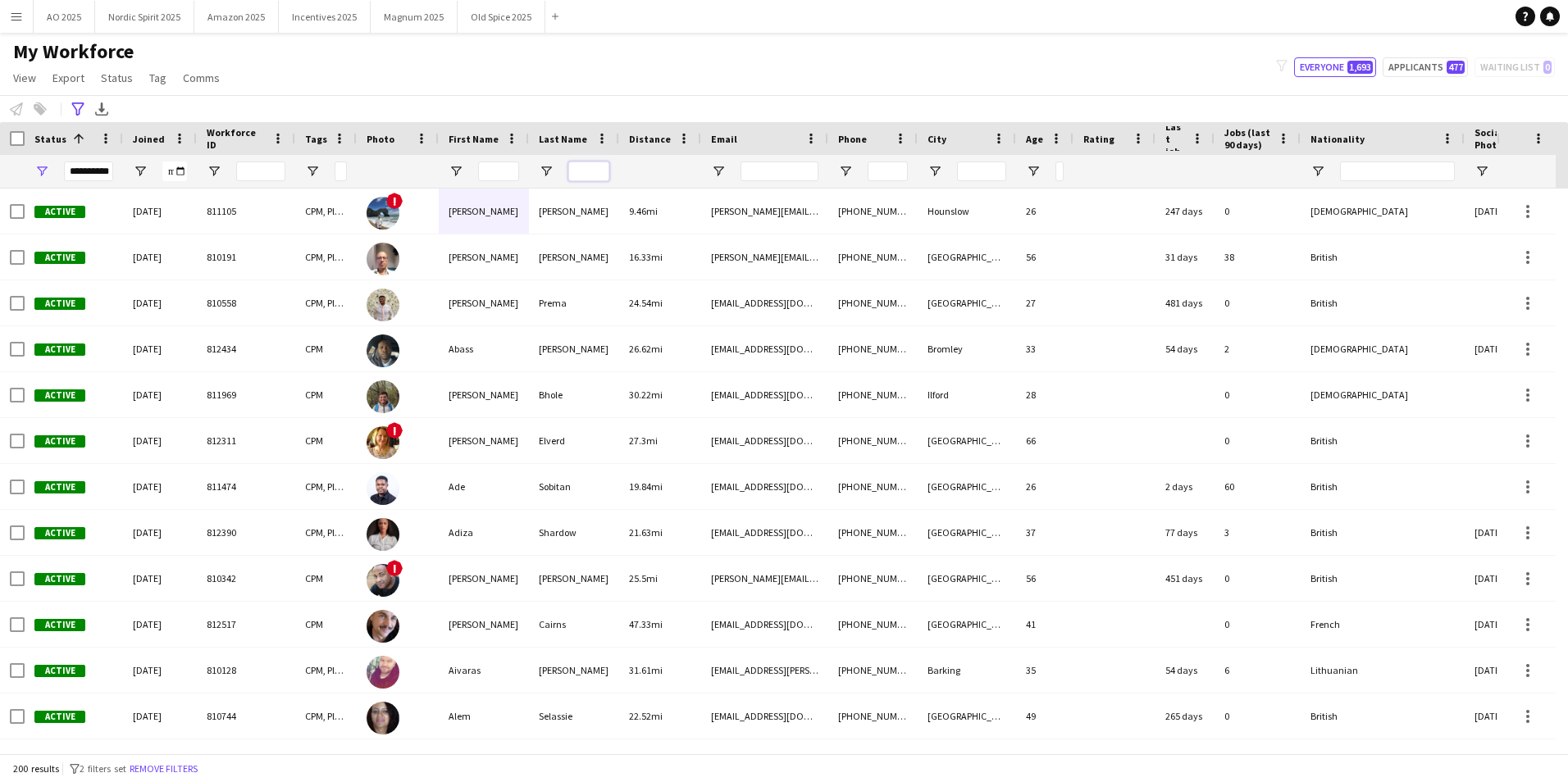
click at [592, 166] on input "Last Name Filter Input" at bounding box center [588, 170] width 41 height 19
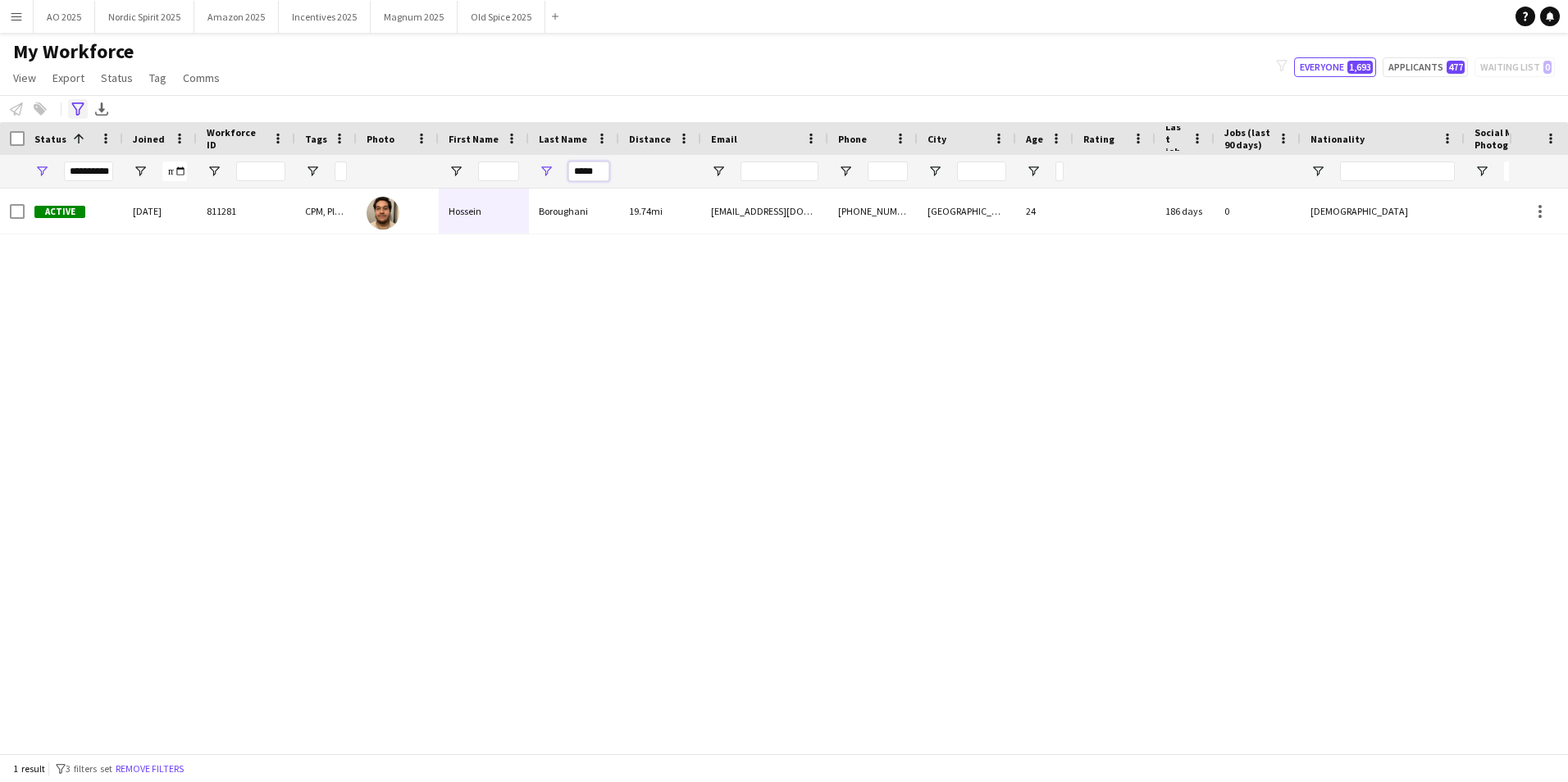
type input "*****"
click at [81, 105] on icon "Advanced filters" at bounding box center [78, 109] width 13 height 13
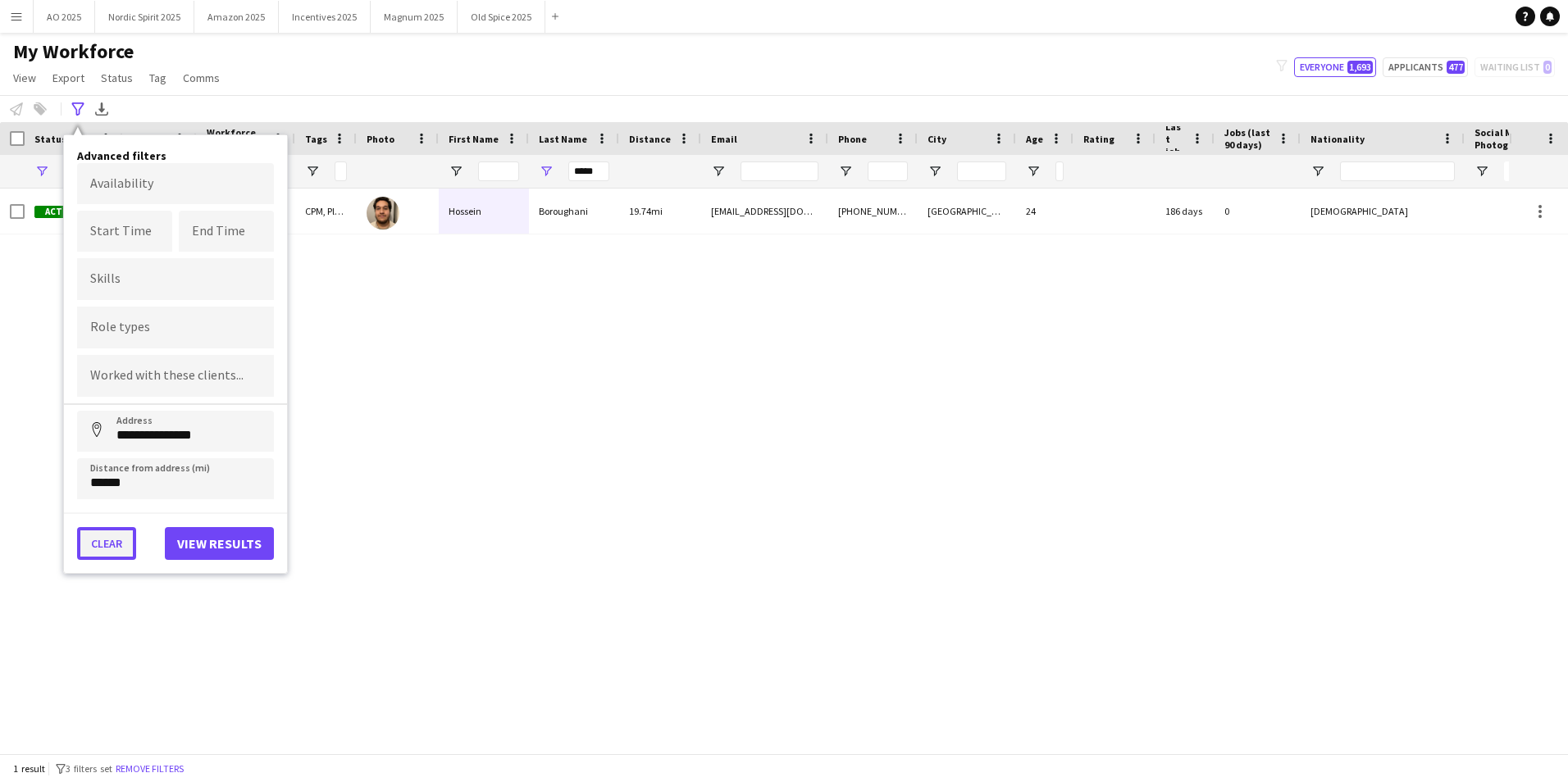
click at [112, 486] on button "Clear" at bounding box center [106, 544] width 59 height 33
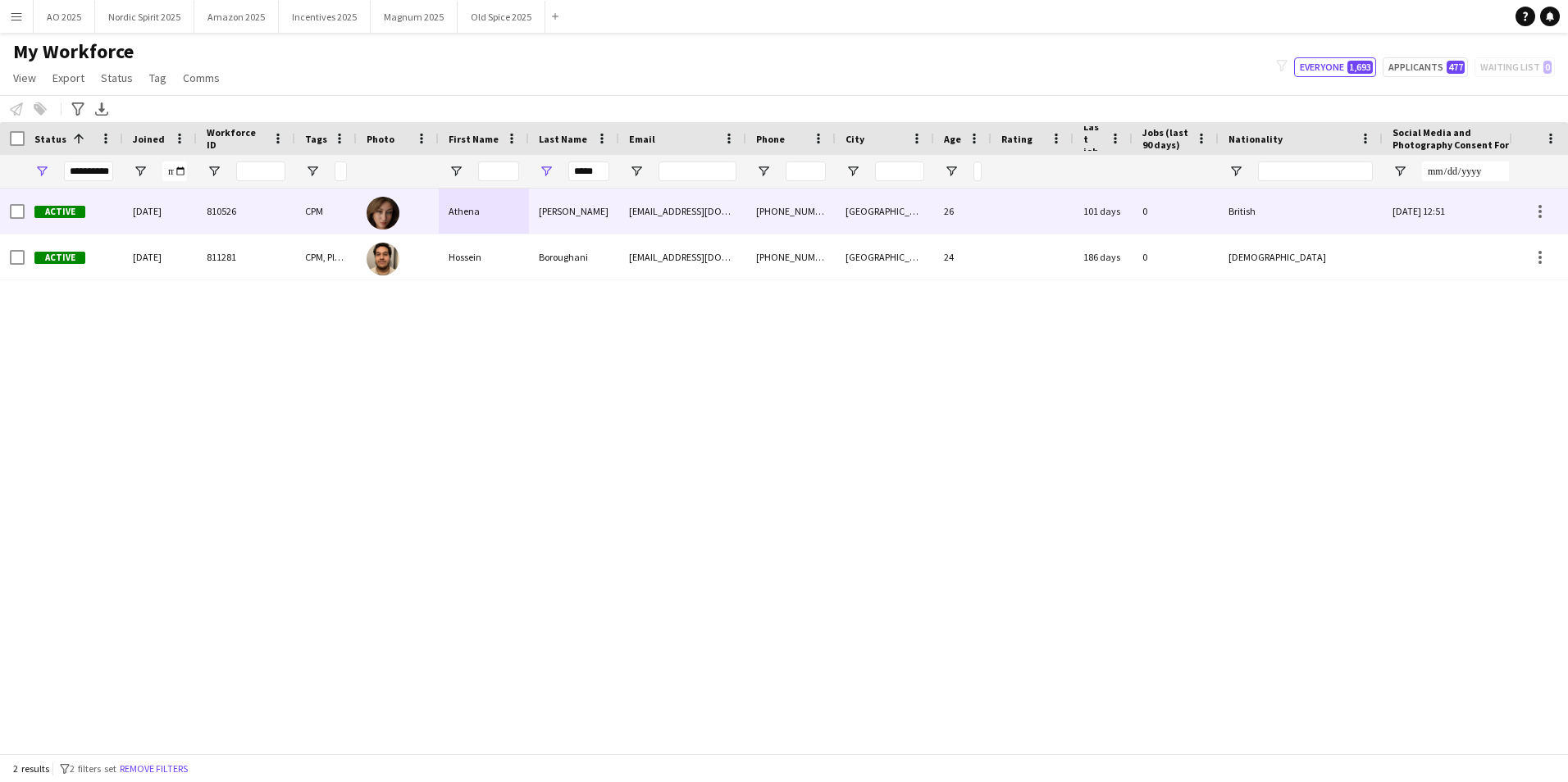
click at [465, 210] on div "Athena" at bounding box center [484, 211] width 90 height 45
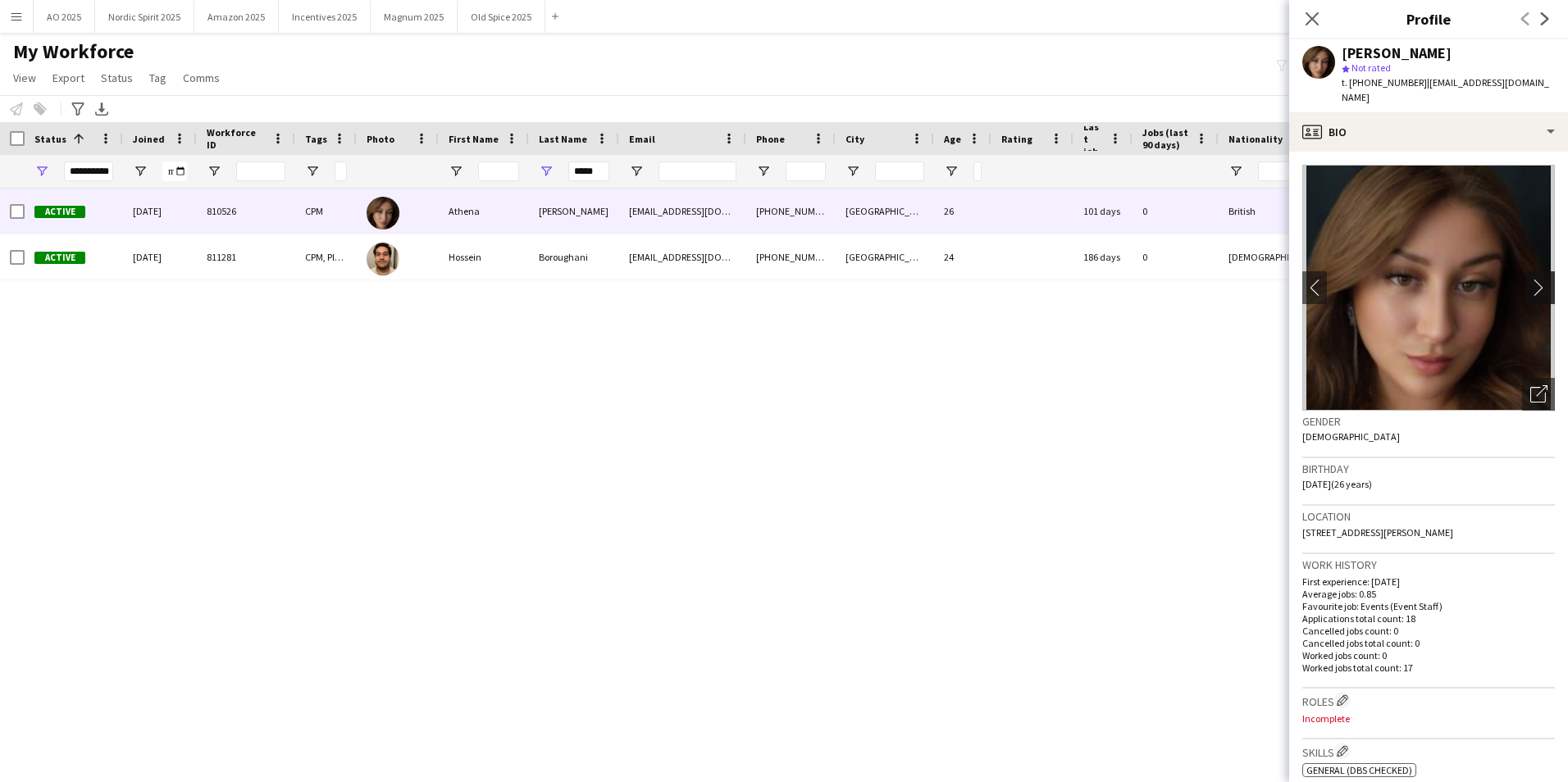
click at [1042, 293] on app-icon "chevron-right" at bounding box center [1543, 287] width 26 height 17
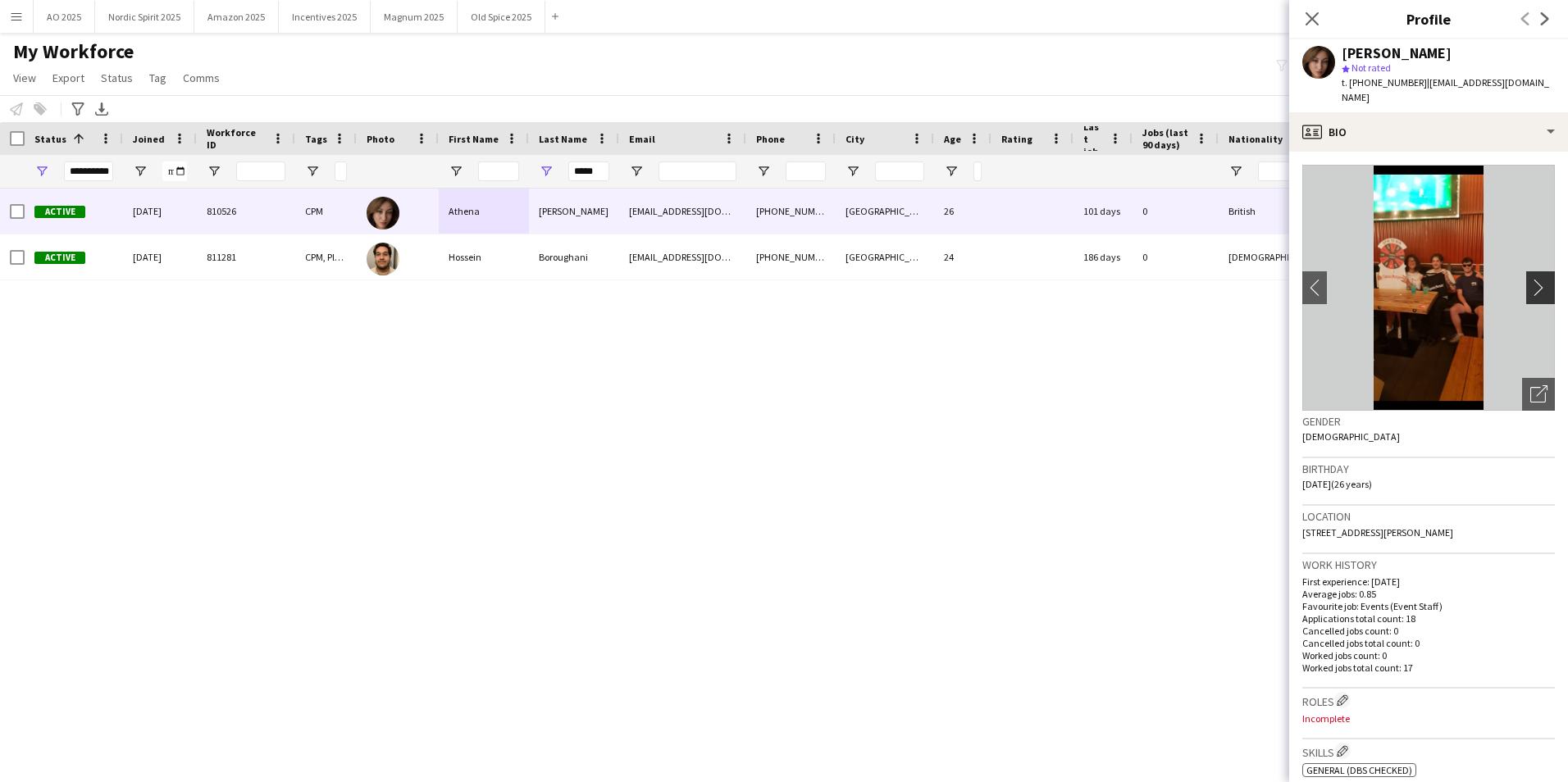
click at [1042, 293] on app-icon "chevron-right" at bounding box center [1543, 287] width 26 height 17
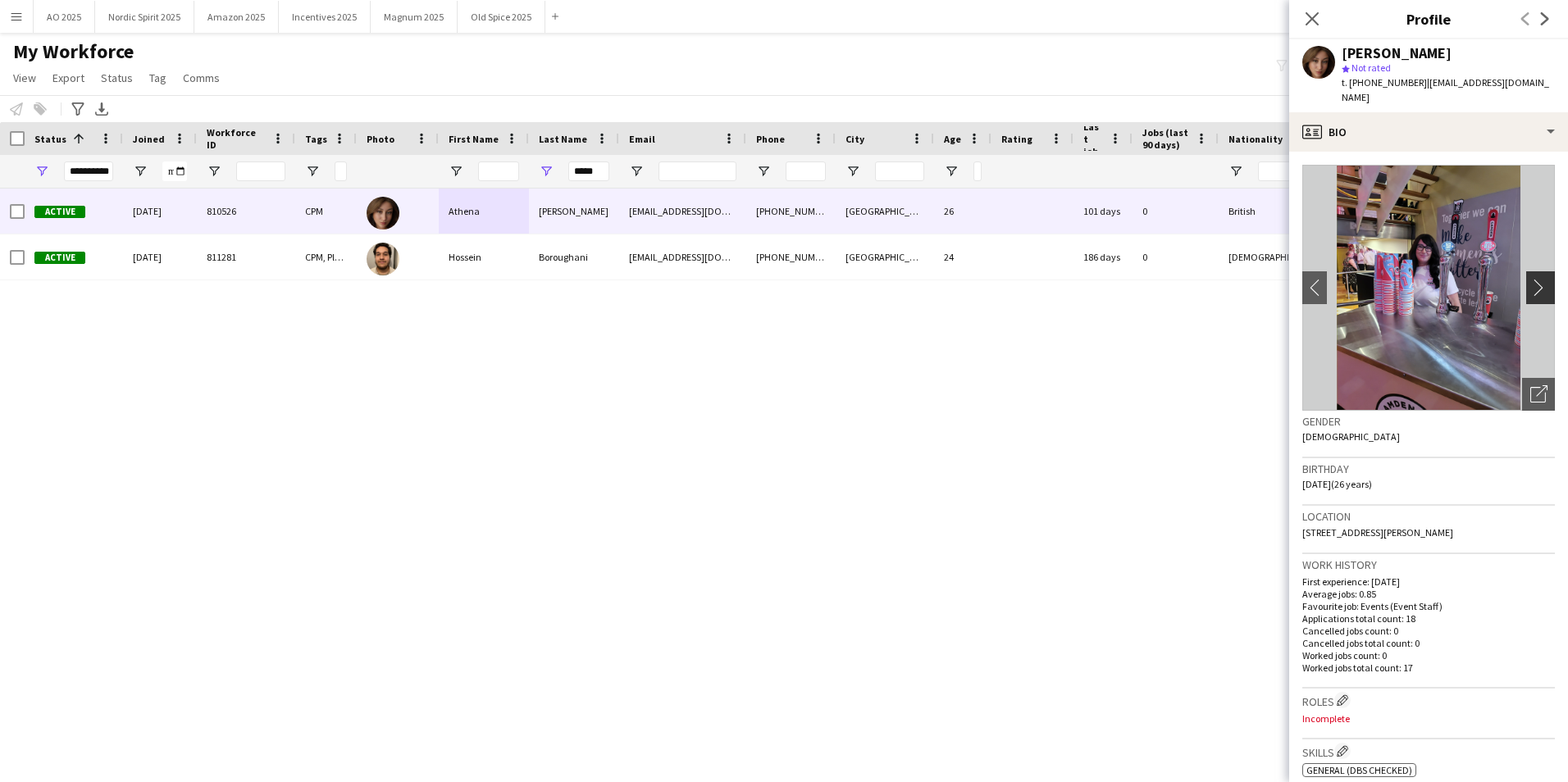
click at [1042, 293] on app-icon "chevron-right" at bounding box center [1543, 287] width 26 height 17
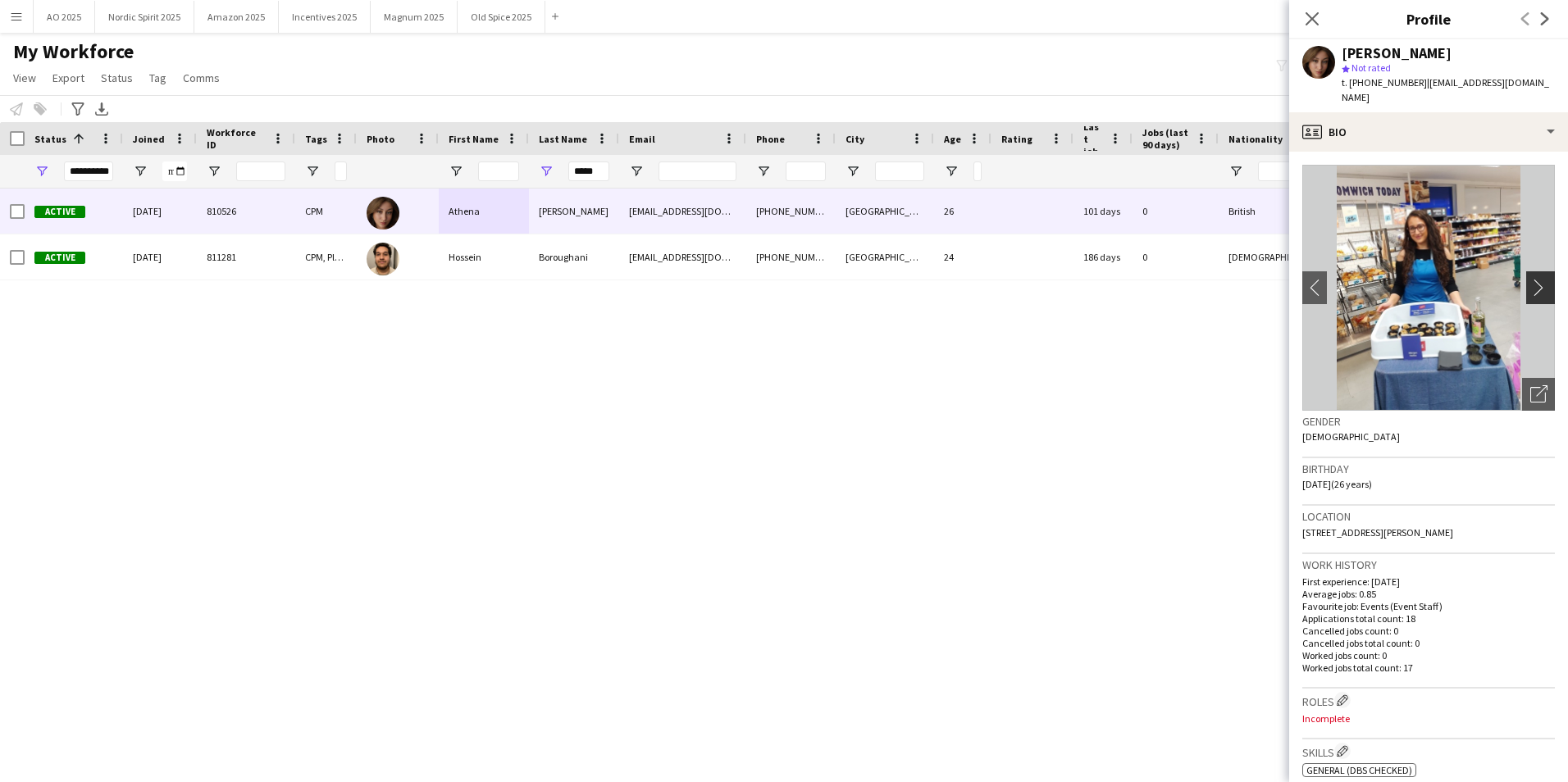
click at [1042, 293] on app-icon "chevron-right" at bounding box center [1543, 287] width 26 height 17
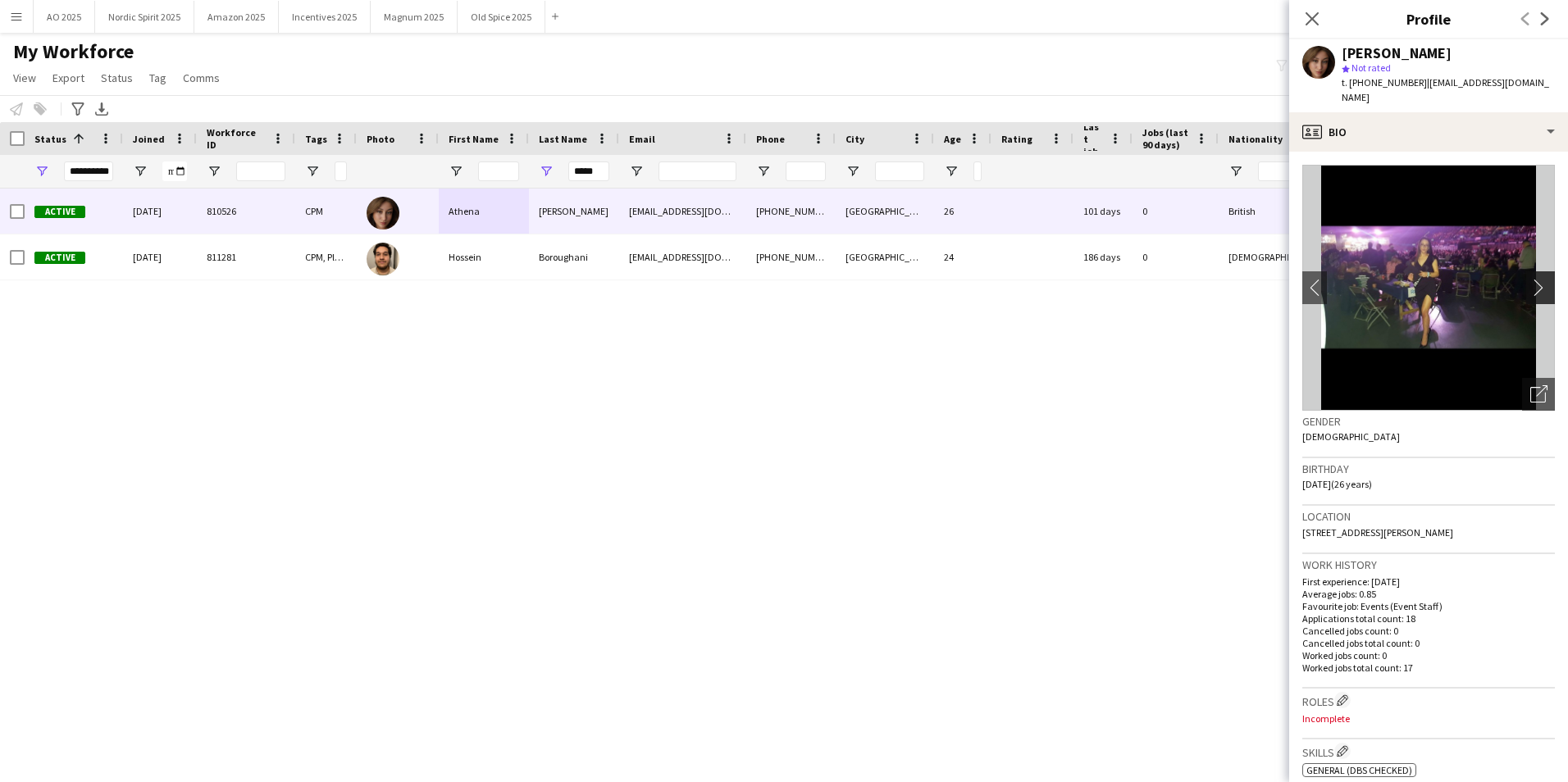
click at [1042, 293] on app-icon "chevron-right" at bounding box center [1543, 287] width 26 height 17
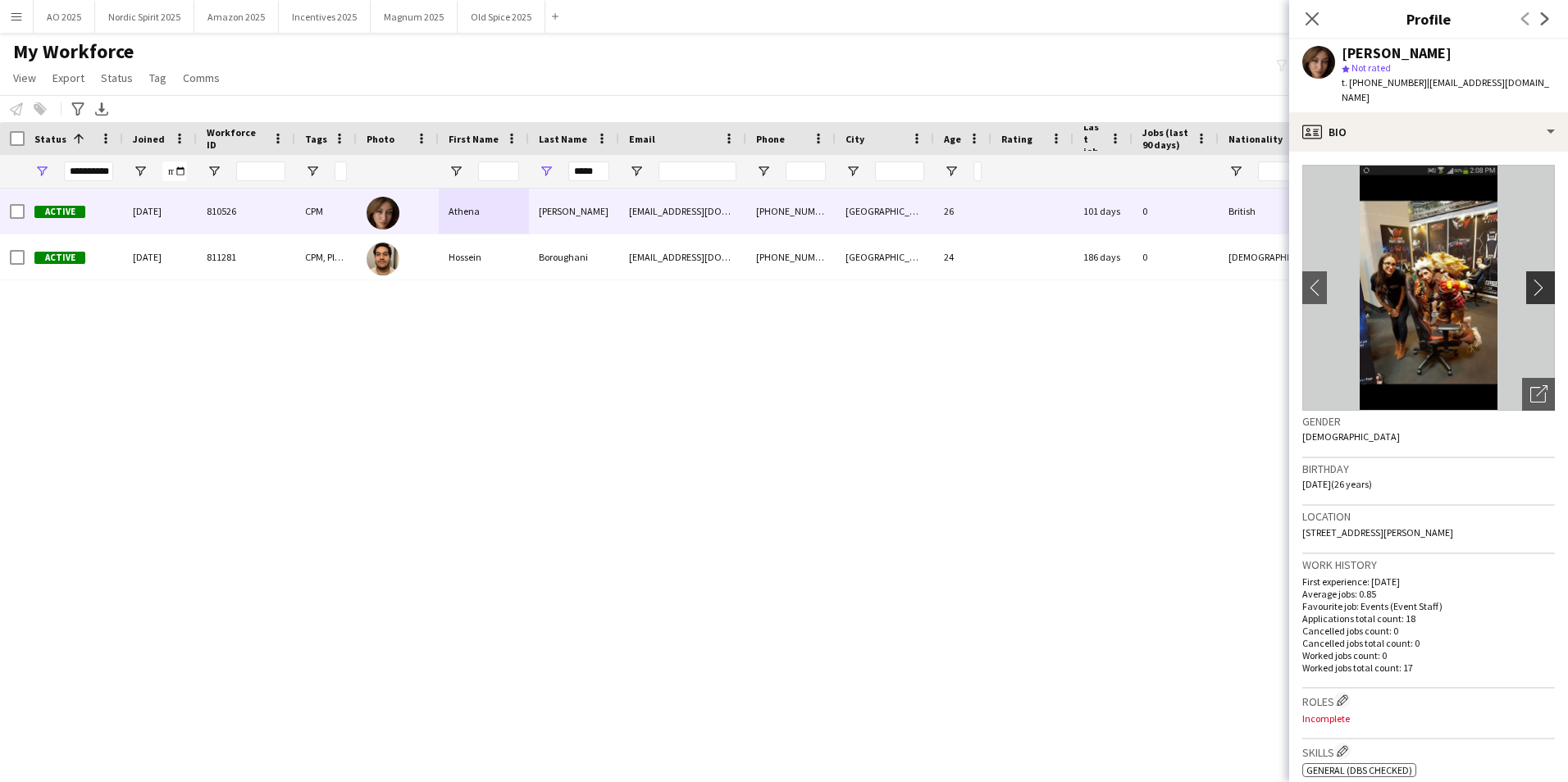
click at [1042, 293] on app-icon "chevron-right" at bounding box center [1543, 287] width 26 height 17
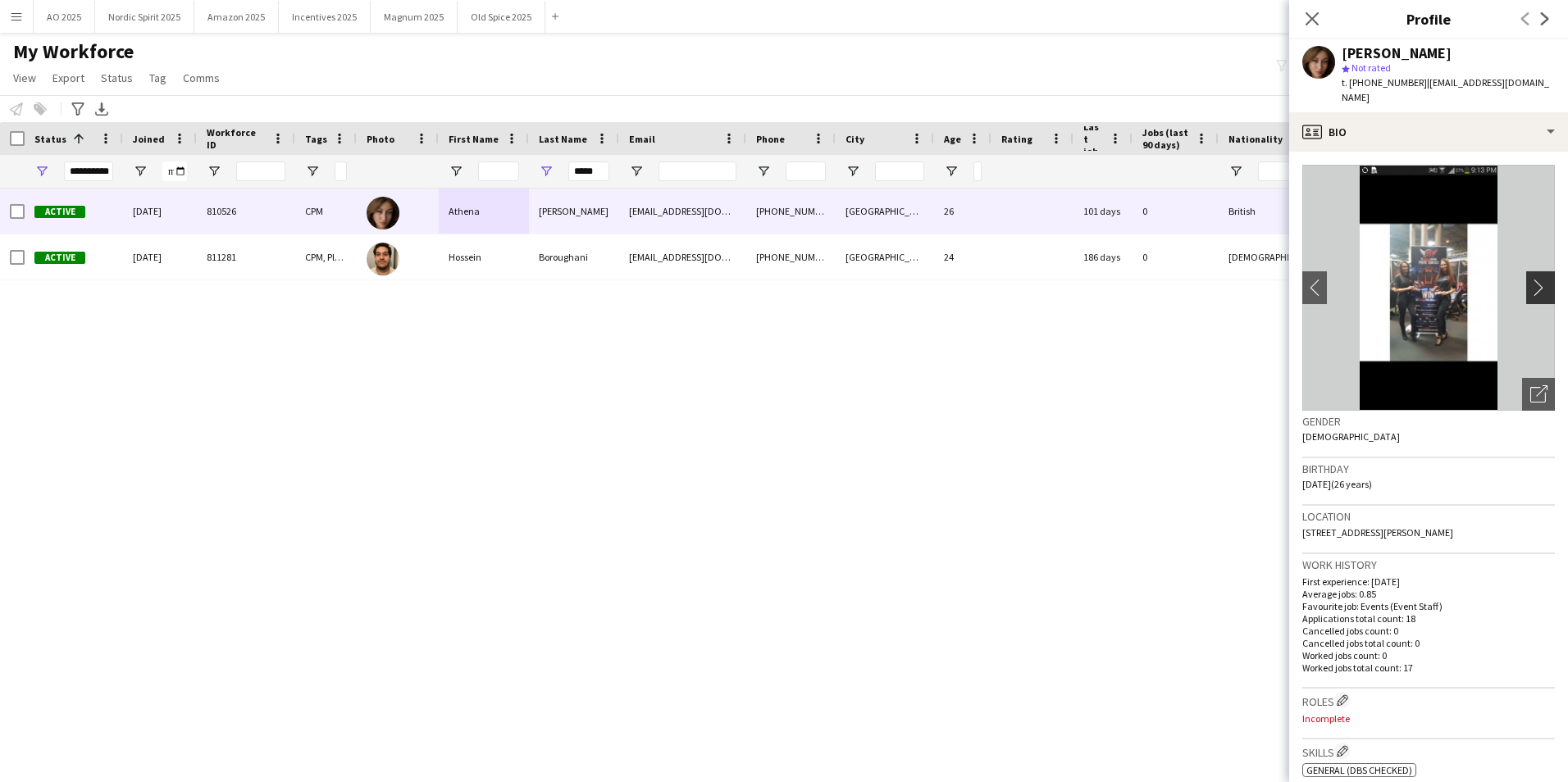
click at [1042, 293] on app-icon "chevron-right" at bounding box center [1543, 287] width 26 height 17
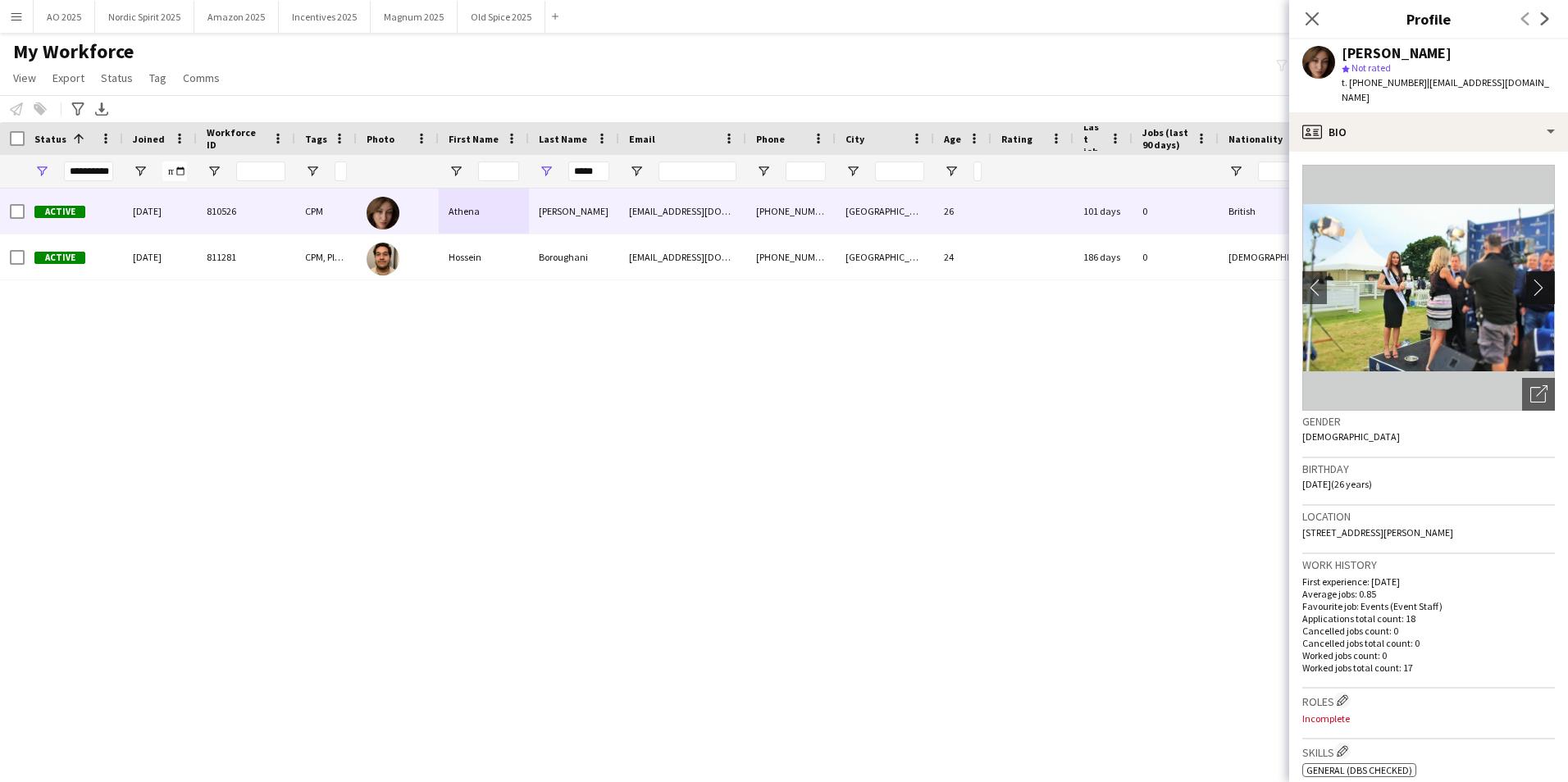
click at [1042, 293] on app-icon "chevron-right" at bounding box center [1543, 287] width 26 height 17
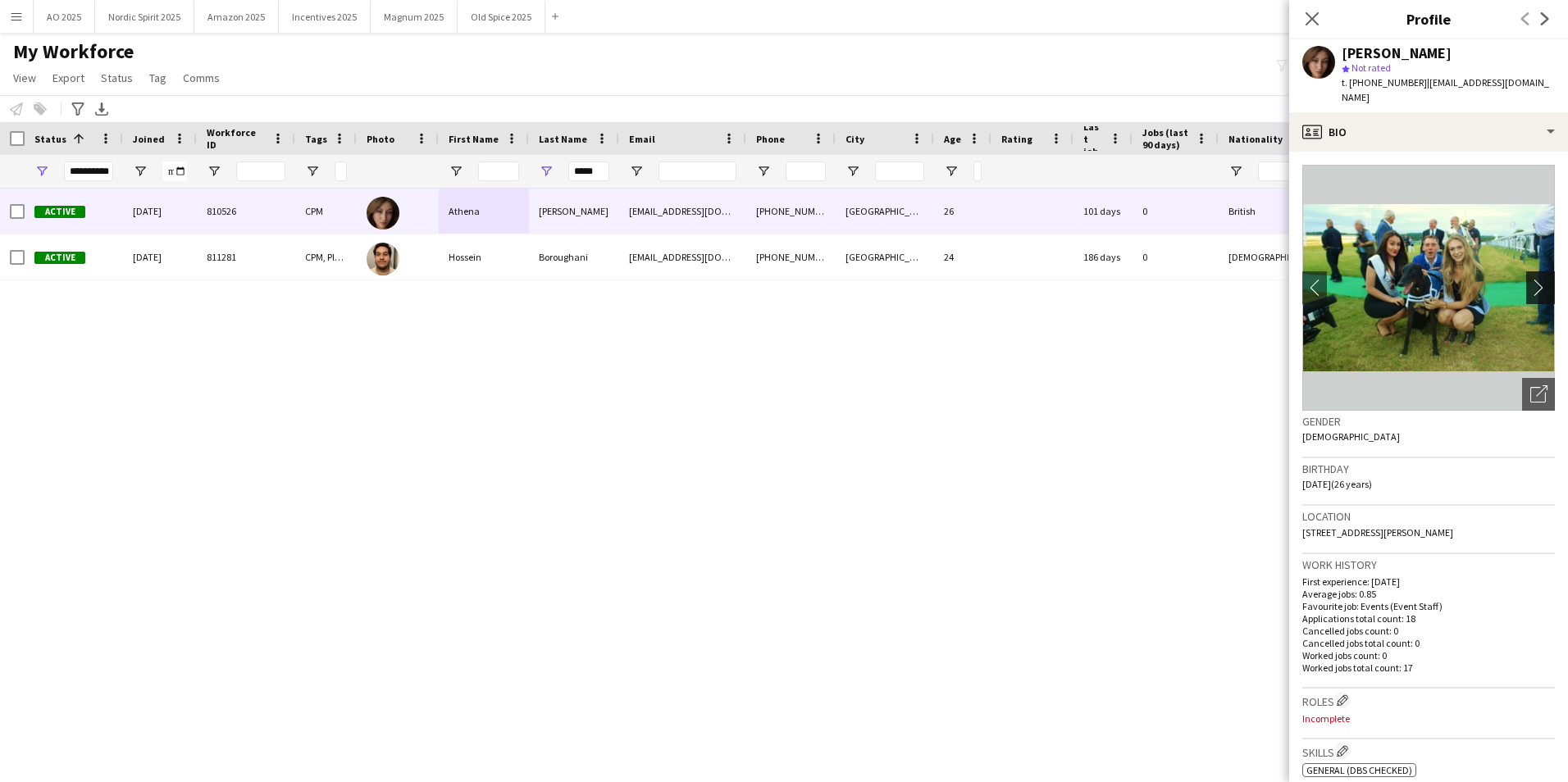
click at [1042, 293] on app-icon "chevron-right" at bounding box center [1543, 287] width 26 height 17
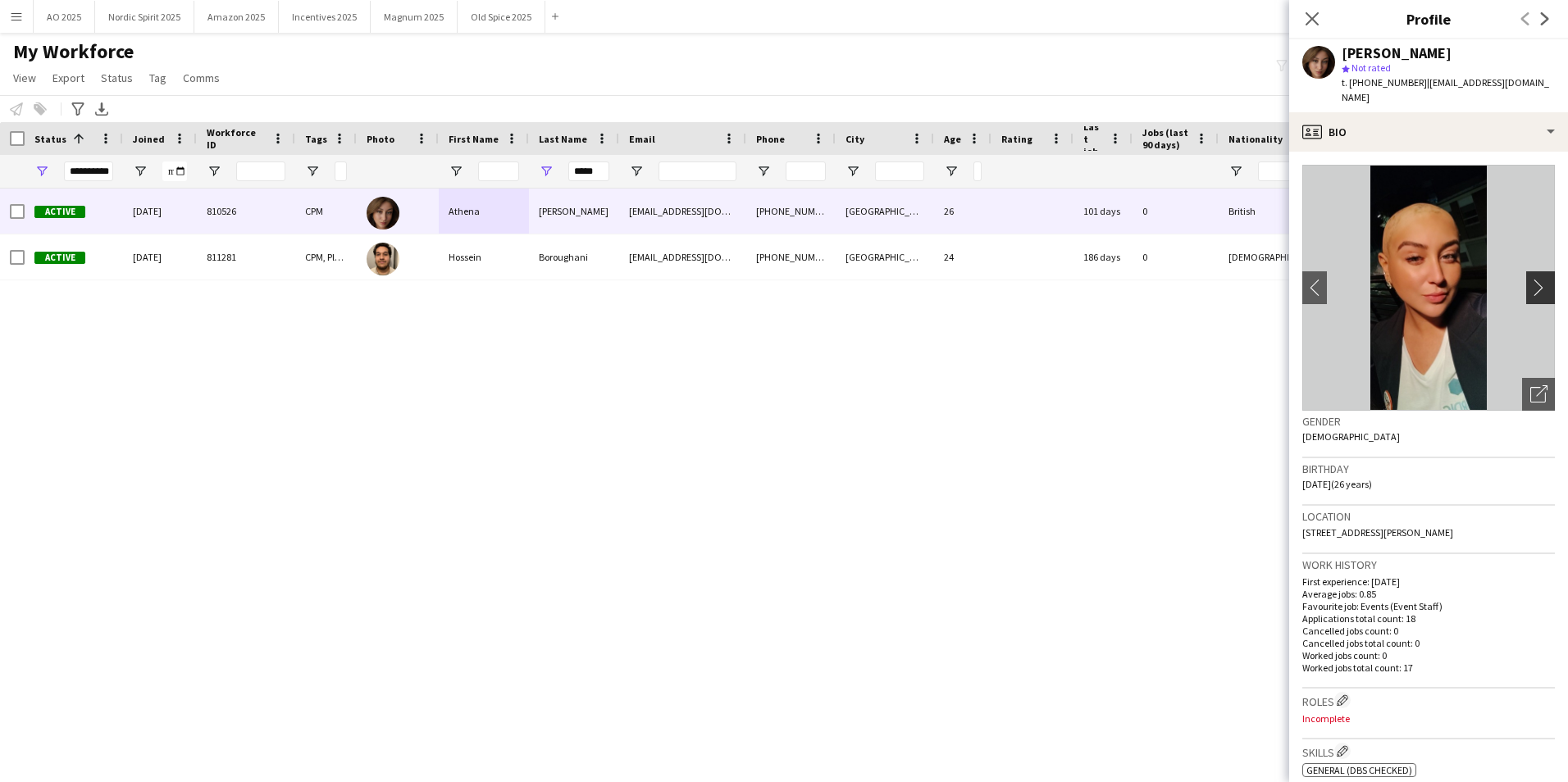
click at [1042, 293] on app-icon "chevron-right" at bounding box center [1543, 287] width 26 height 17
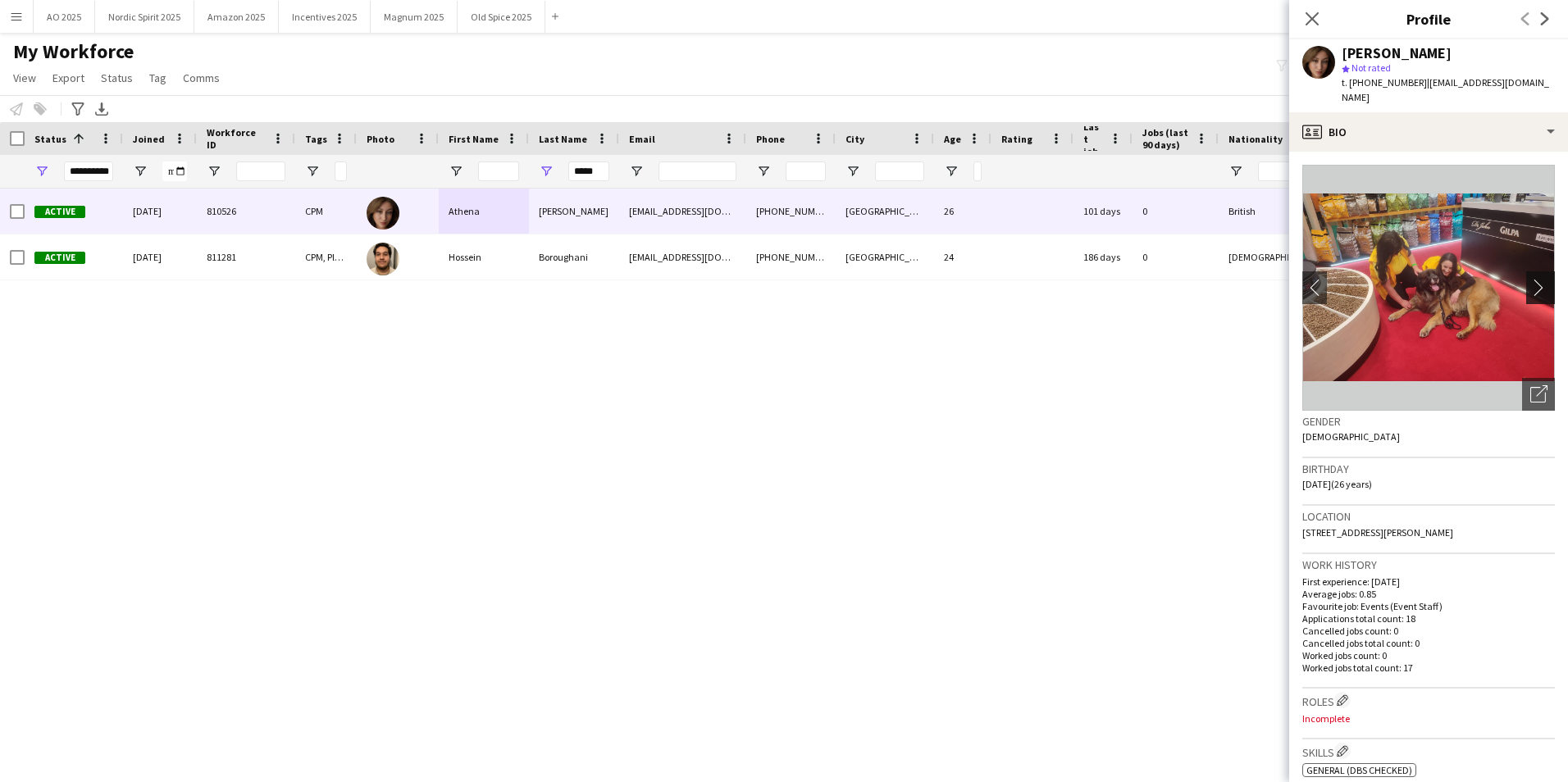
click at [1042, 293] on app-icon "chevron-right" at bounding box center [1543, 287] width 26 height 17
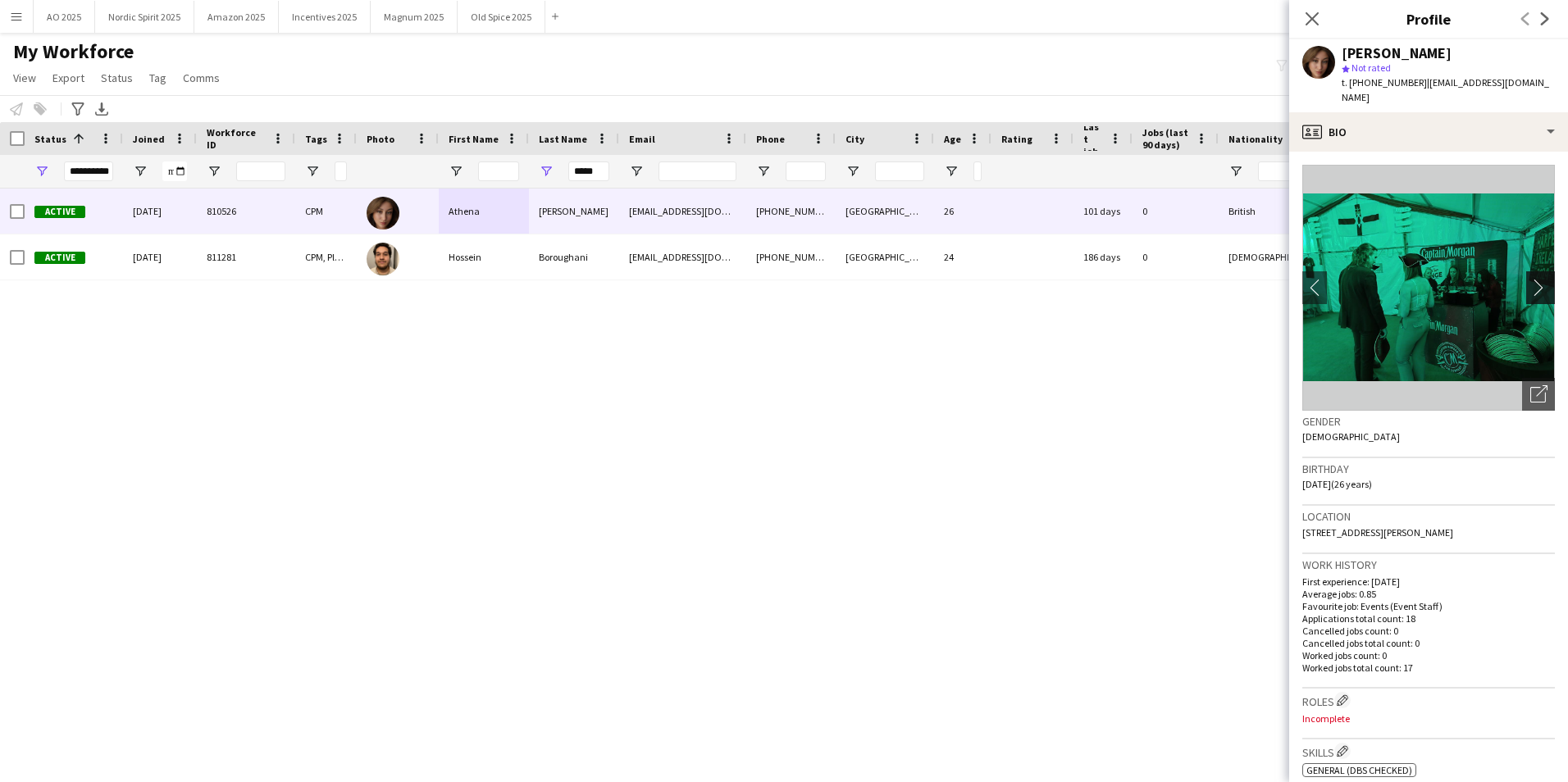
click at [1042, 293] on app-icon "chevron-right" at bounding box center [1543, 287] width 26 height 17
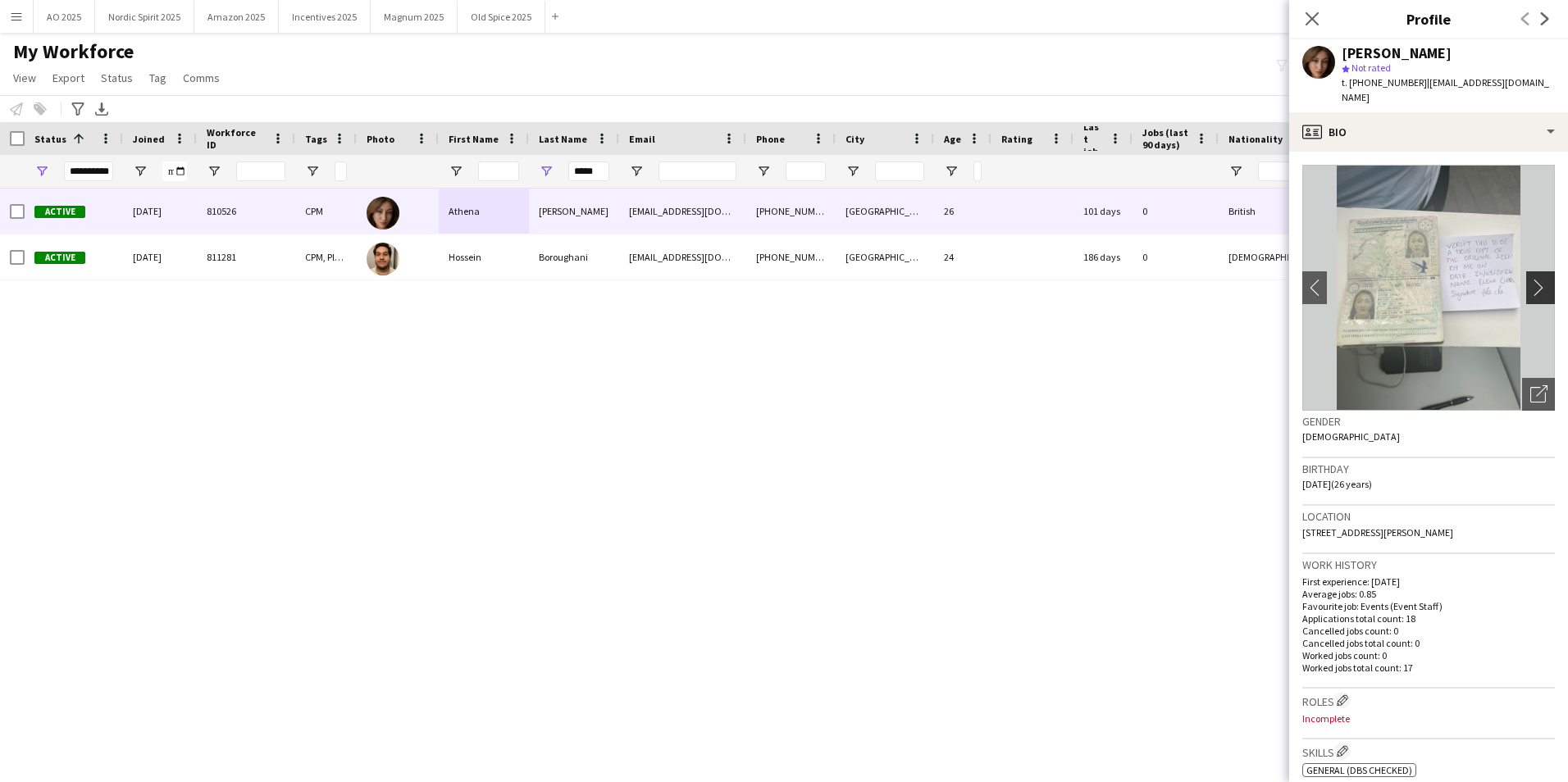
click at [1042, 293] on app-icon "chevron-right" at bounding box center [1543, 287] width 26 height 17
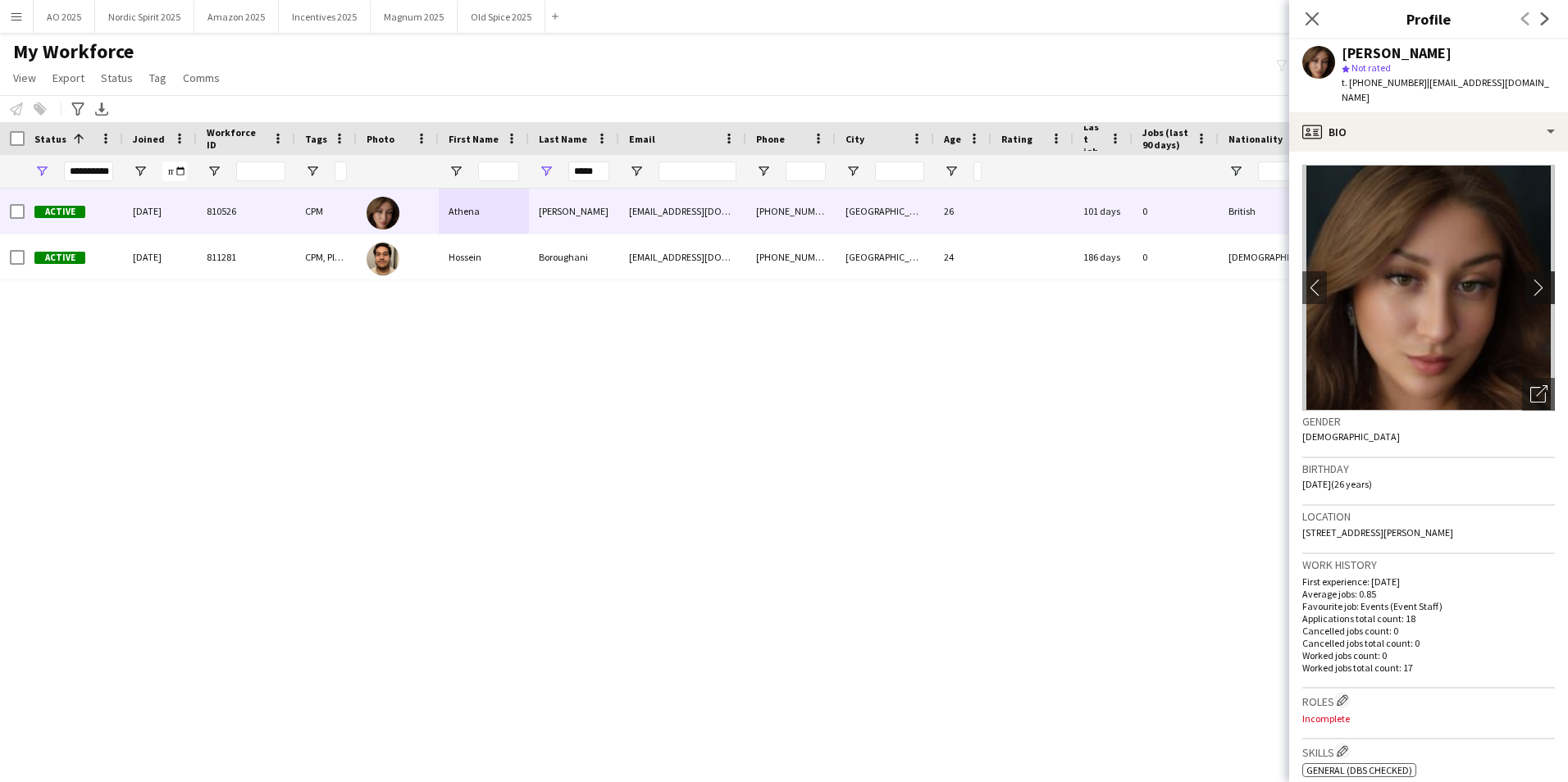
click at [1042, 293] on app-icon "chevron-right" at bounding box center [1543, 287] width 26 height 17
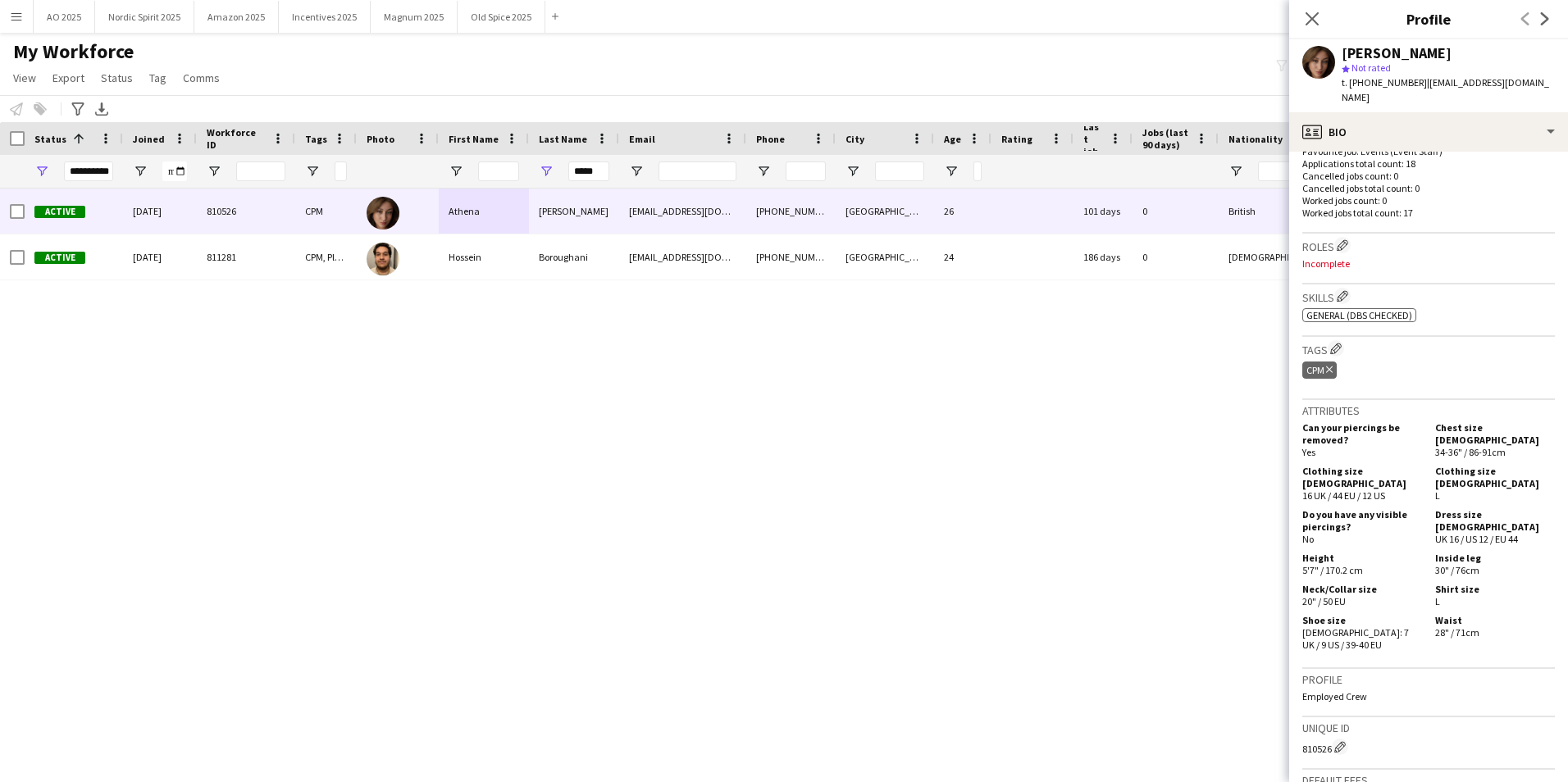
scroll to position [734, 0]
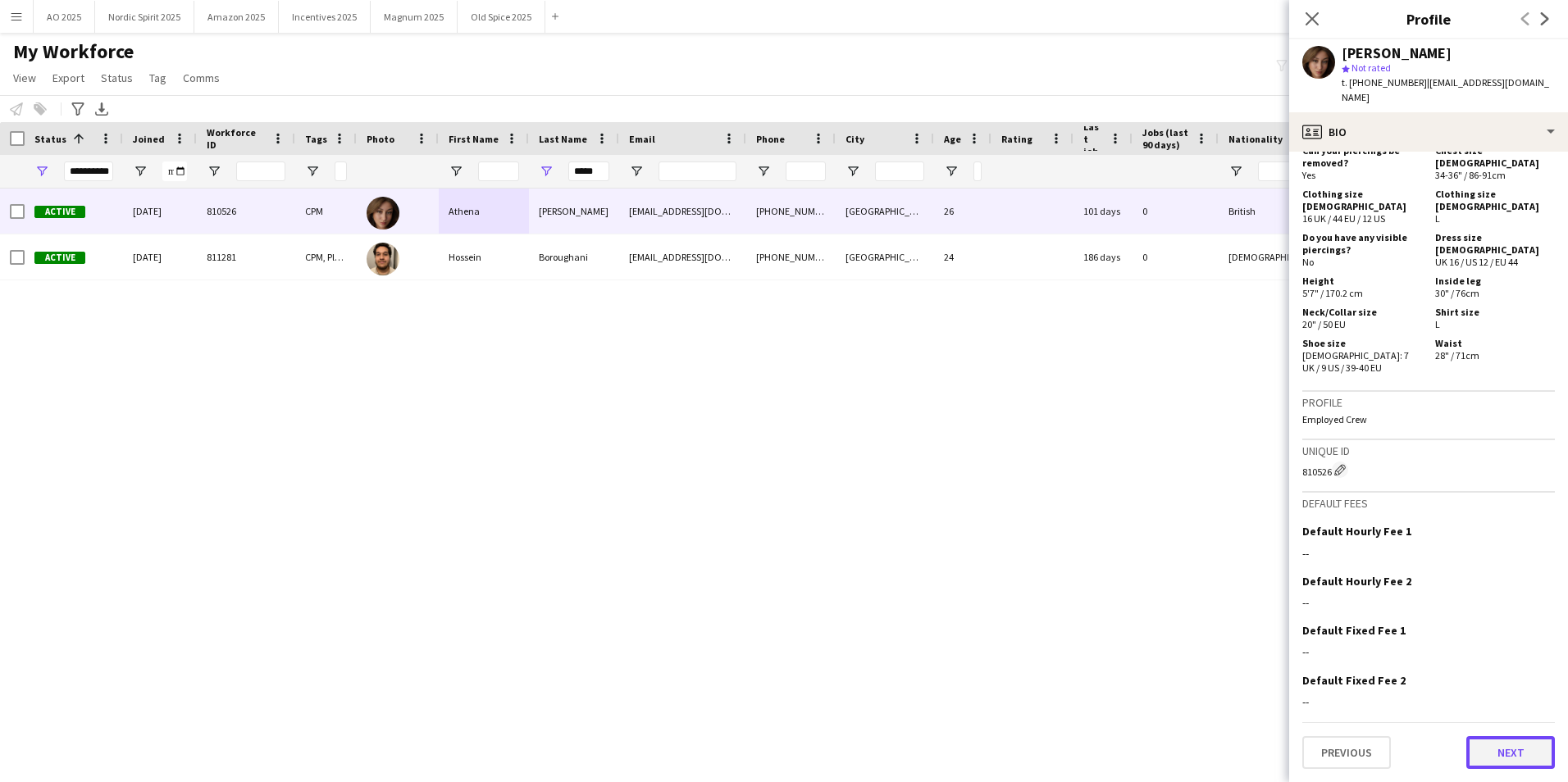
click at [1042, 486] on button "Next" at bounding box center [1510, 753] width 89 height 33
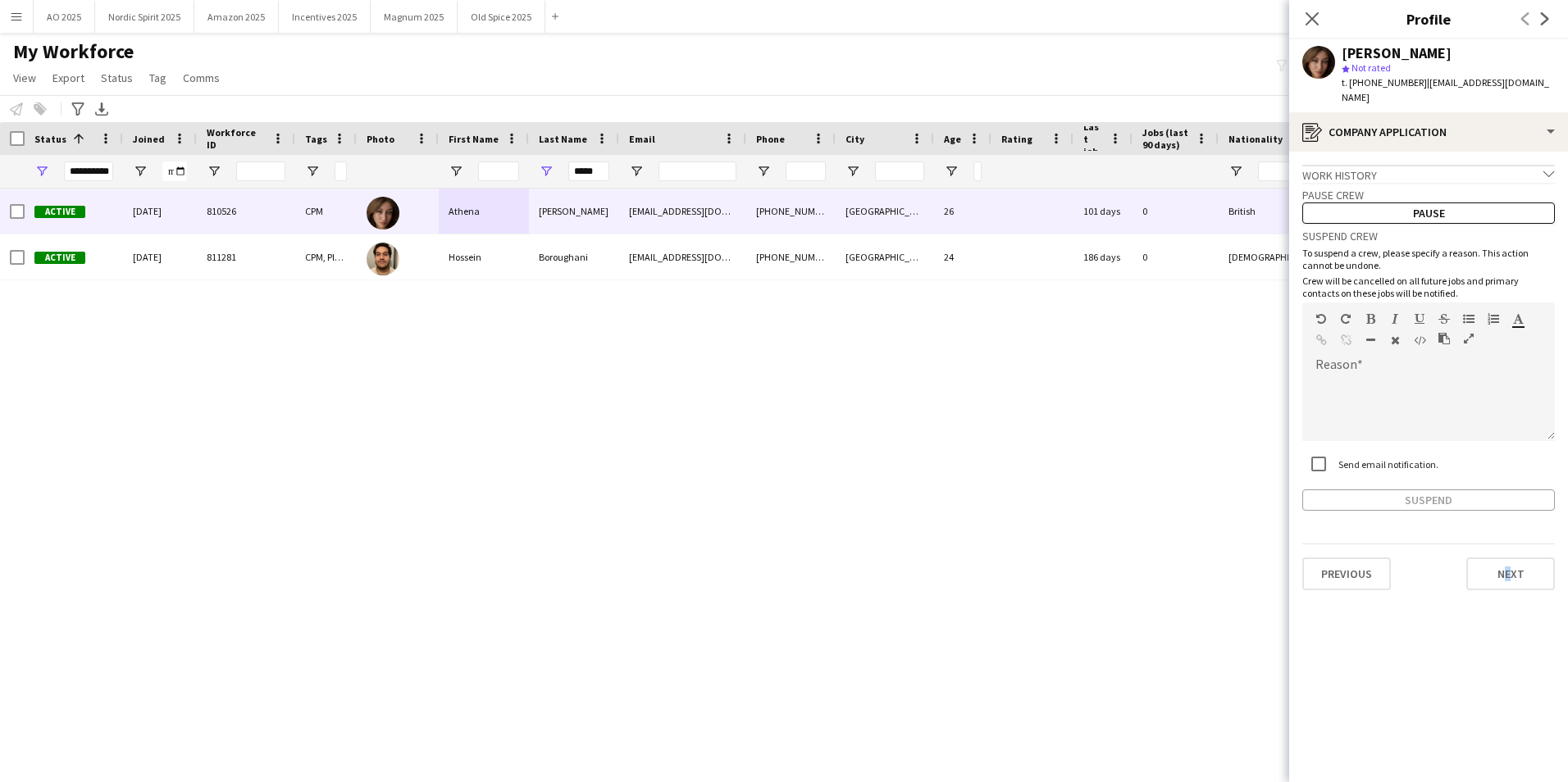
click at [1042, 486] on div "Previous Next" at bounding box center [1429, 567] width 253 height 47
drag, startPoint x: 1503, startPoint y: 551, endPoint x: 1507, endPoint y: 567, distance: 16.5
click at [1042, 486] on button "Next" at bounding box center [1510, 574] width 89 height 33
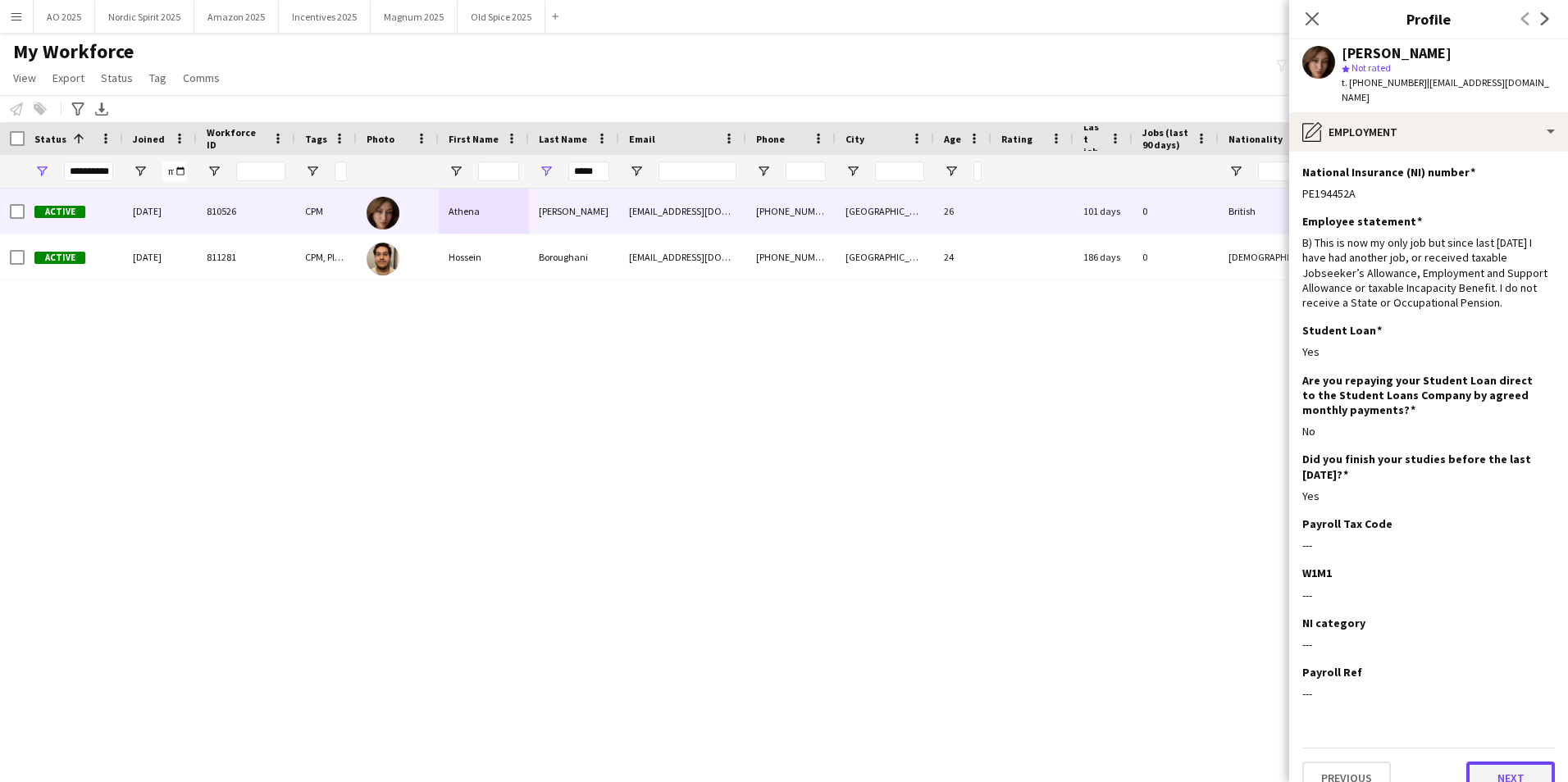
click at [1042, 486] on button "Next" at bounding box center [1510, 778] width 89 height 33
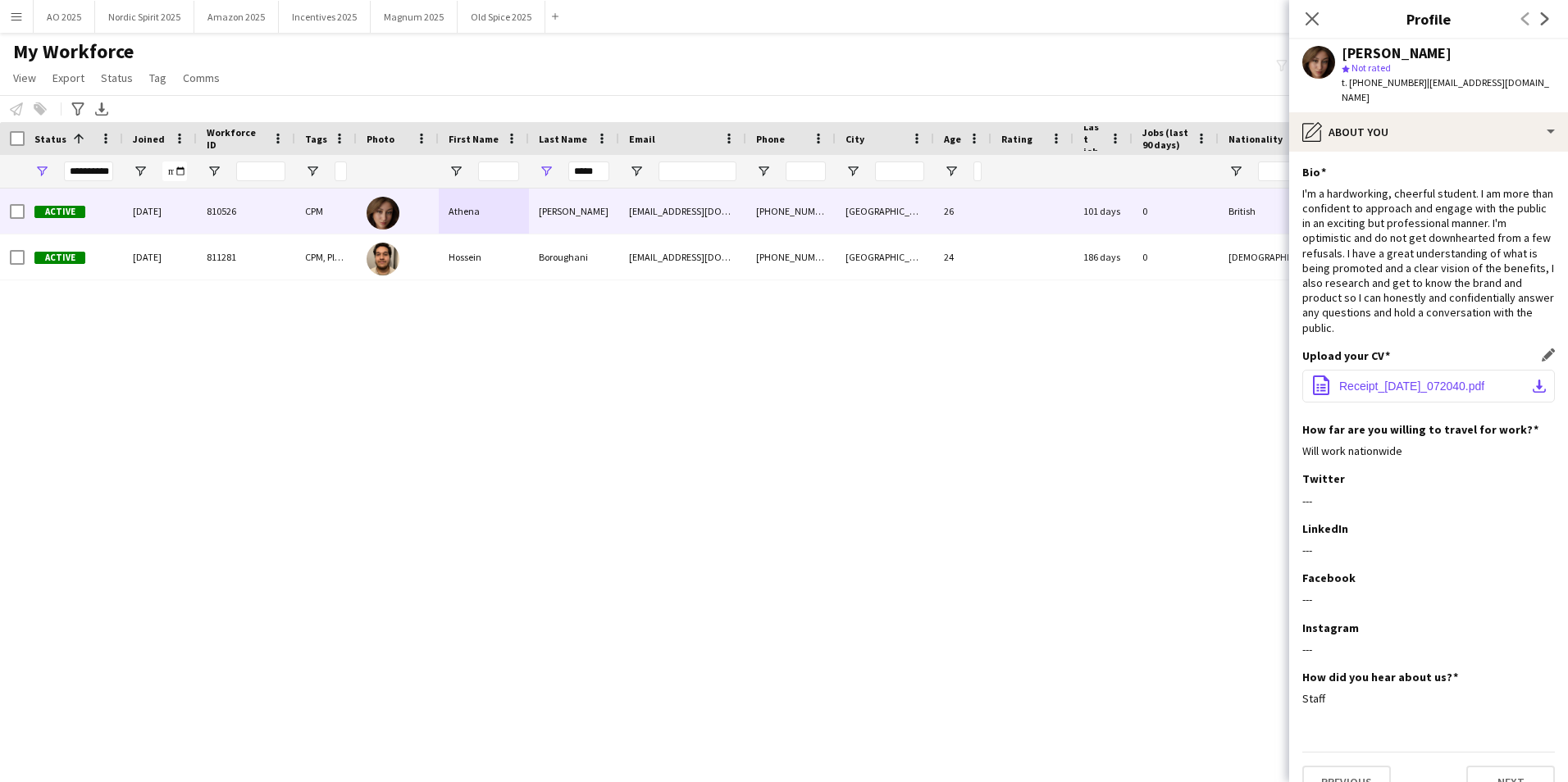
click at [1042, 389] on span "Receipt_01Feb2024_072040.pdf" at bounding box center [1411, 386] width 145 height 13
click at [1042, 486] on button "Next" at bounding box center [1510, 782] width 89 height 33
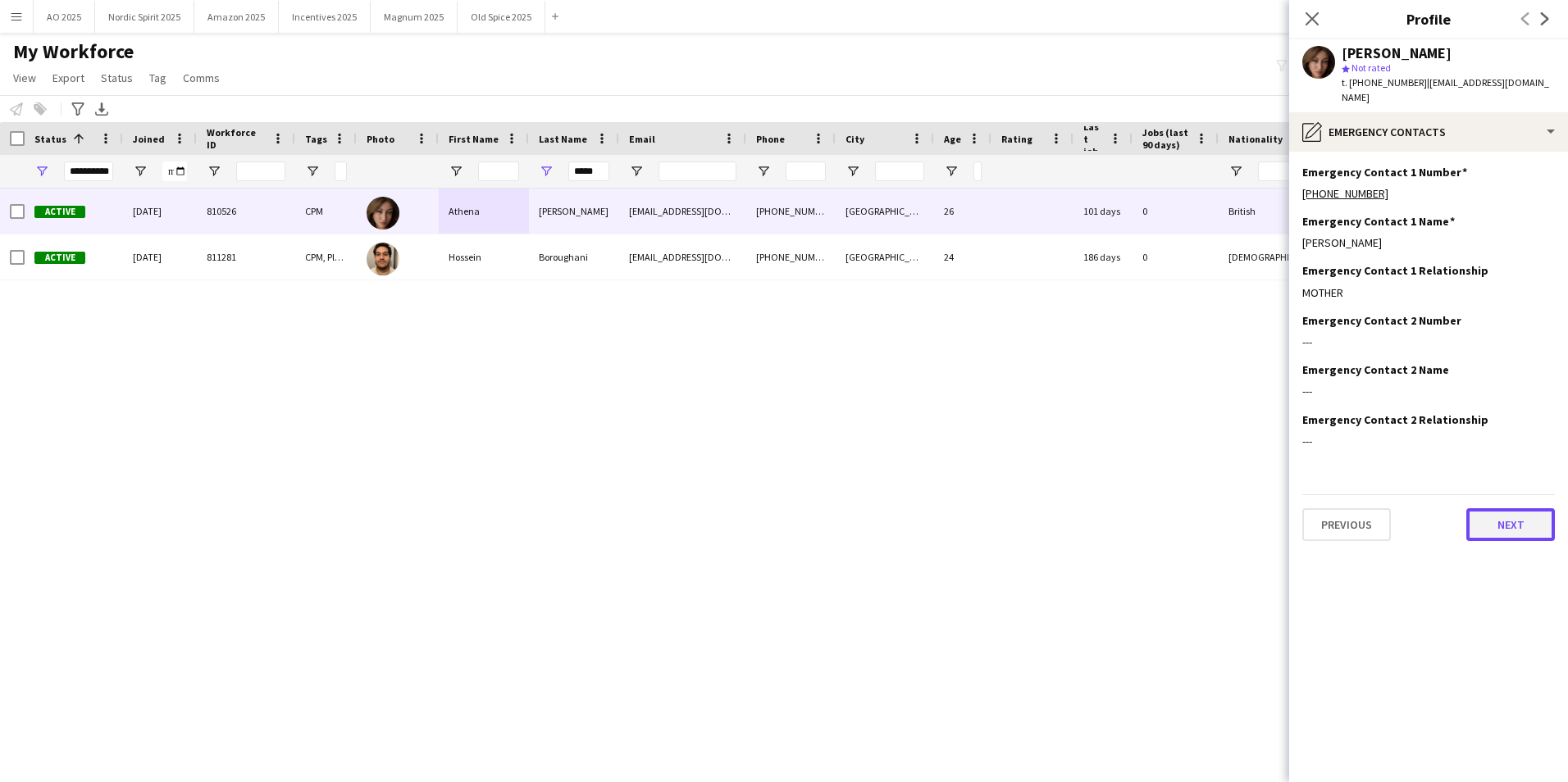
click at [1042, 486] on button "Next" at bounding box center [1510, 525] width 89 height 33
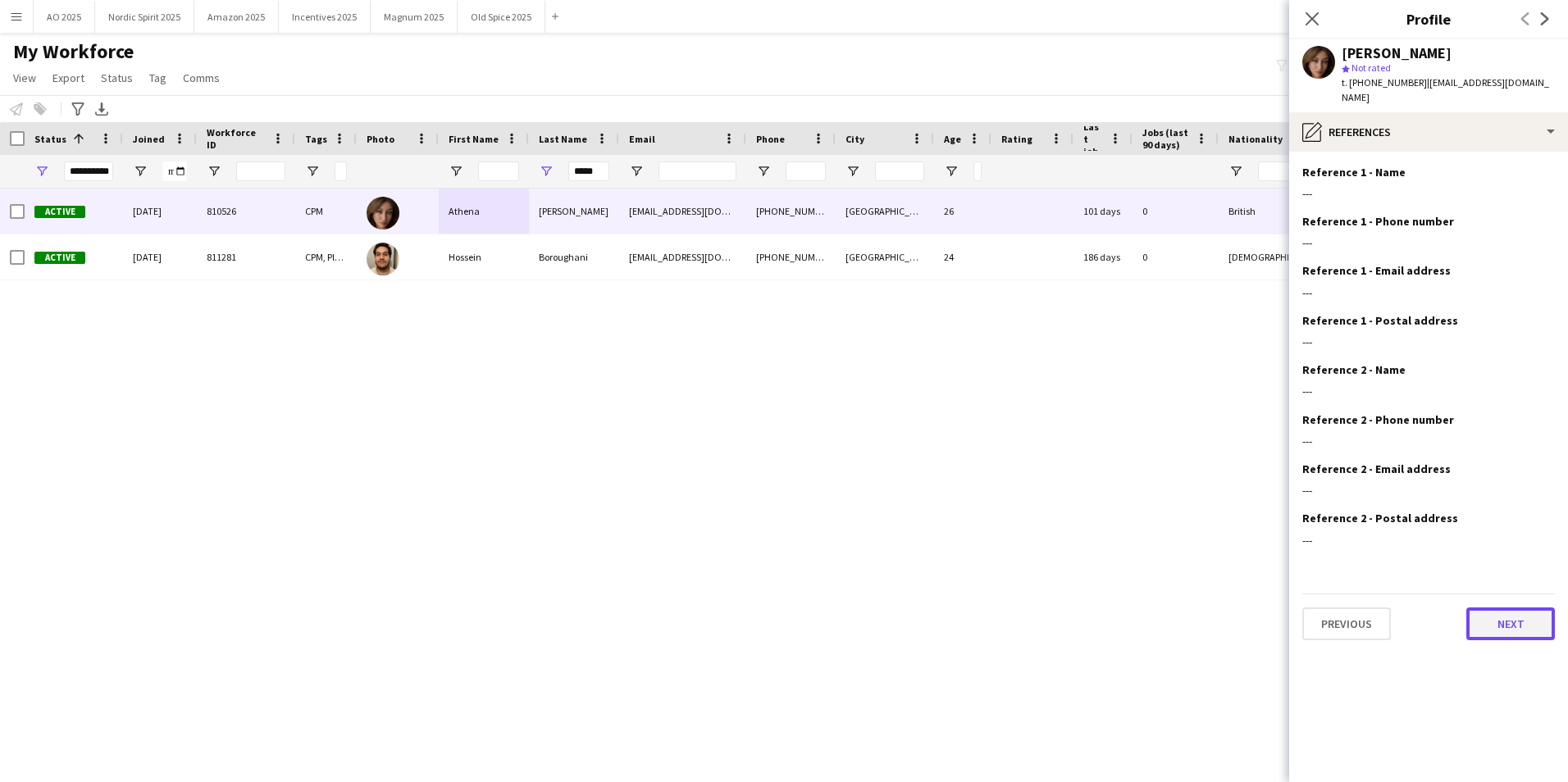
click at [1042, 486] on button "Next" at bounding box center [1510, 624] width 89 height 33
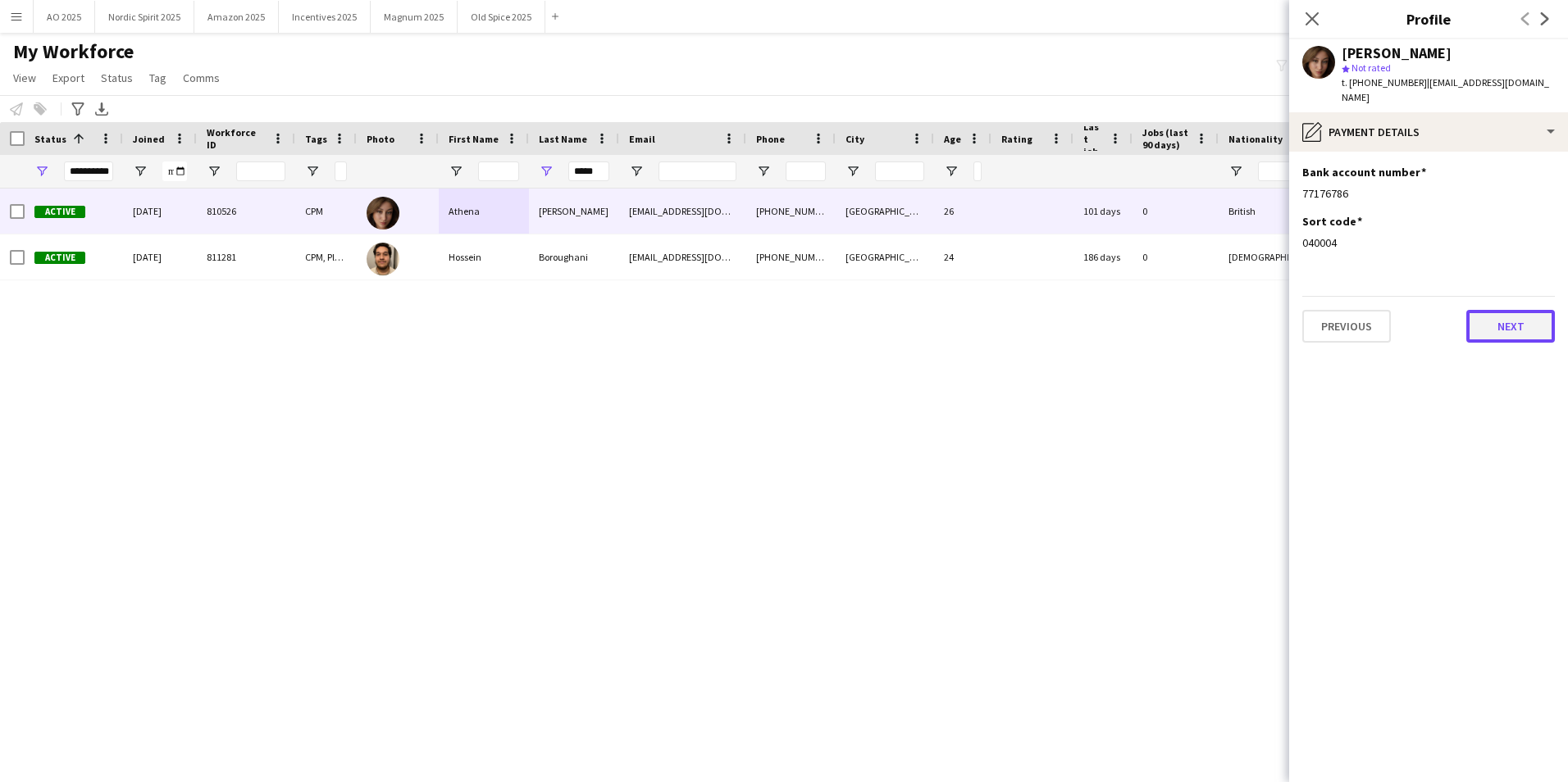
click at [1042, 331] on button "Next" at bounding box center [1510, 326] width 89 height 33
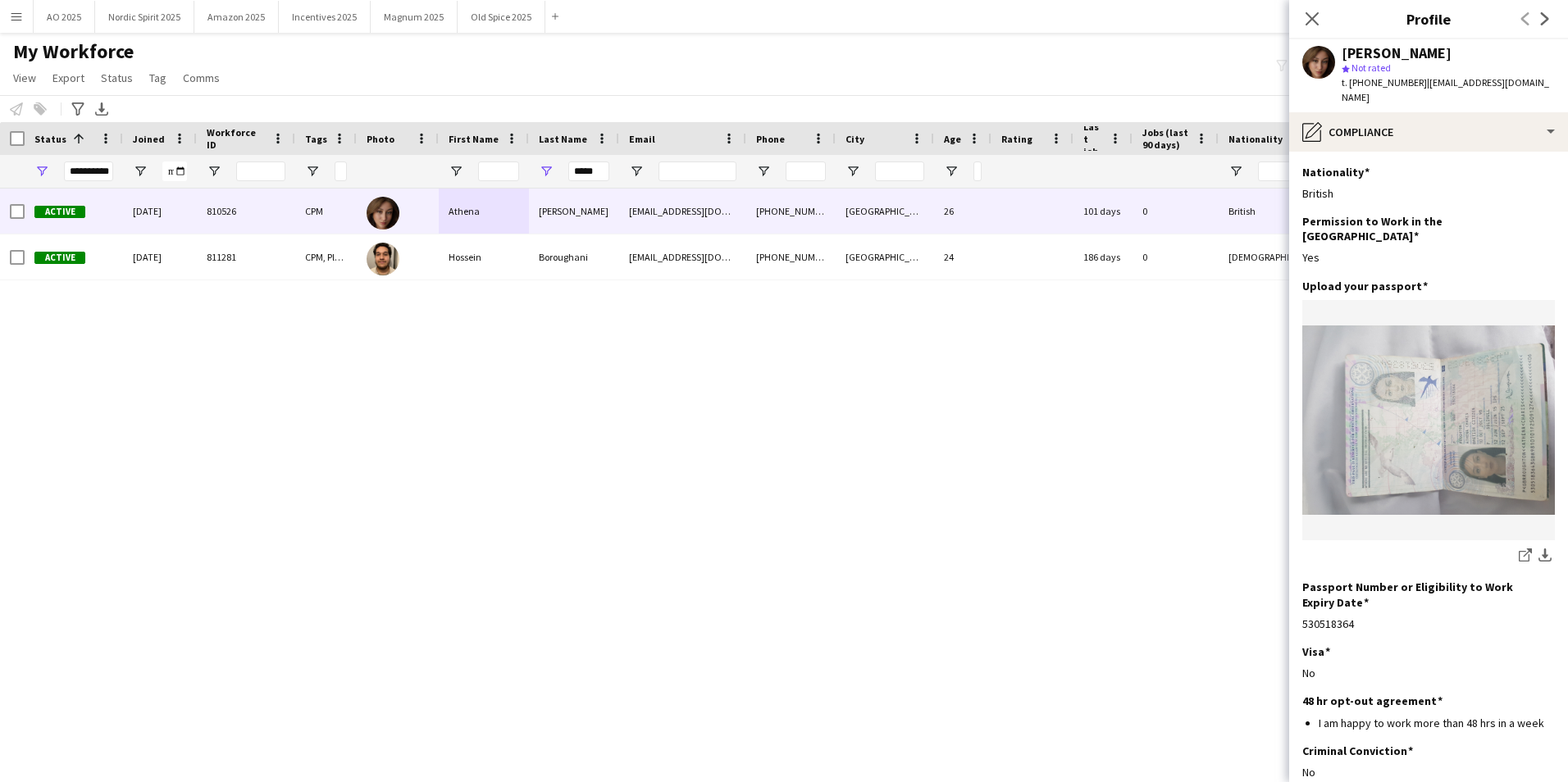
scroll to position [89, 0]
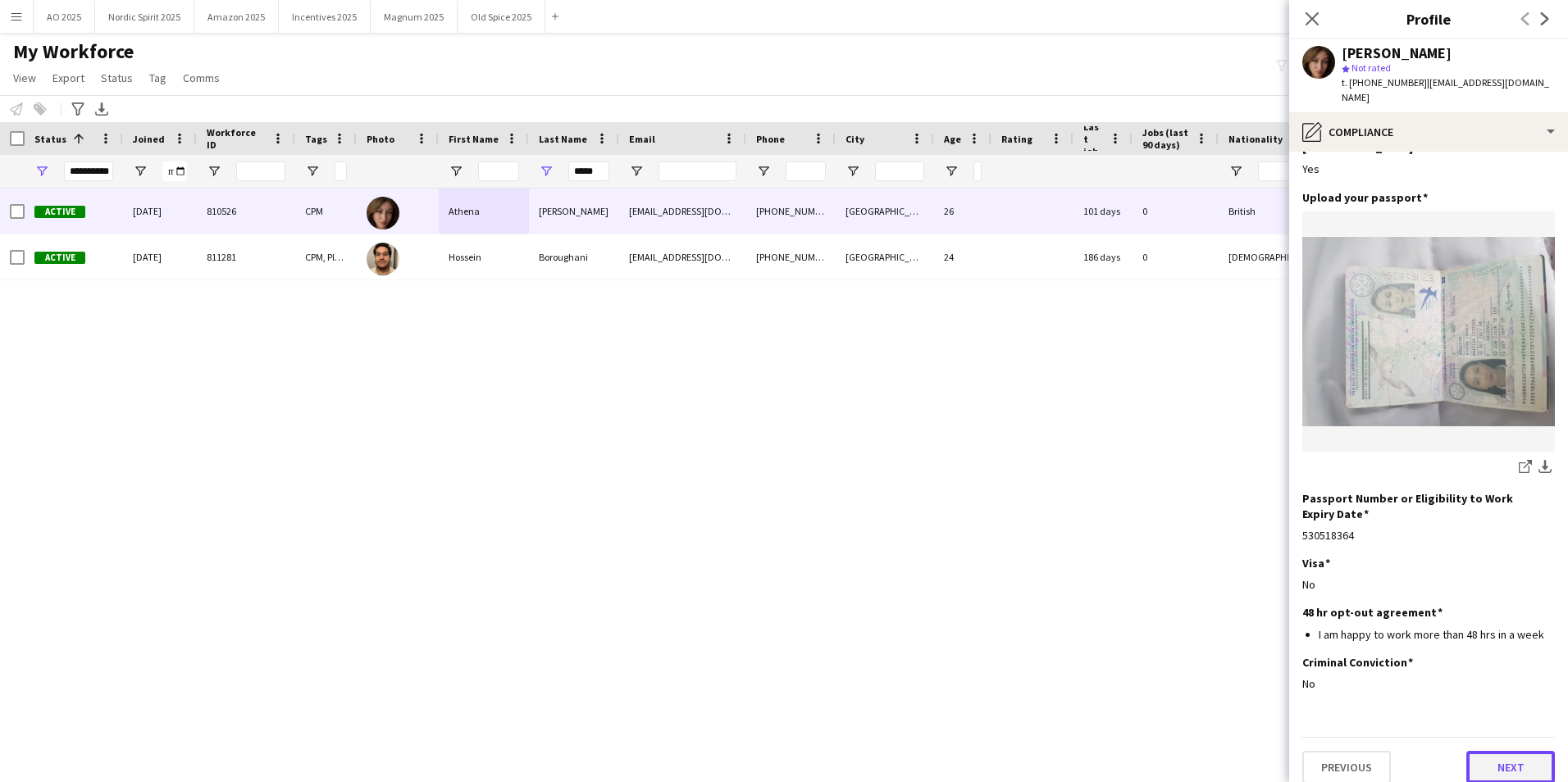
click at [1042, 486] on button "Next" at bounding box center [1510, 767] width 89 height 33
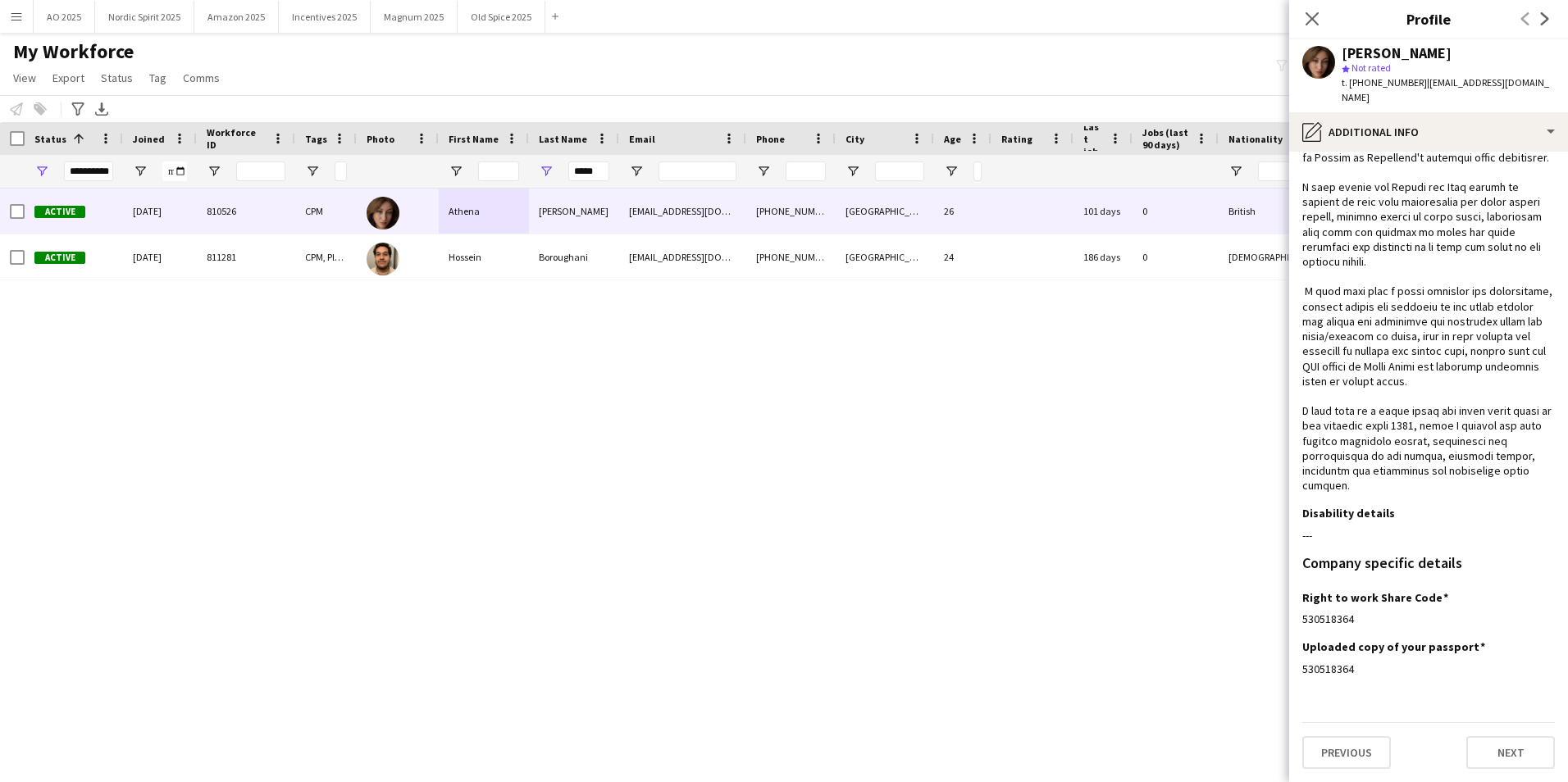
scroll to position [279, 0]
click at [1042, 486] on button "Next" at bounding box center [1510, 753] width 89 height 33
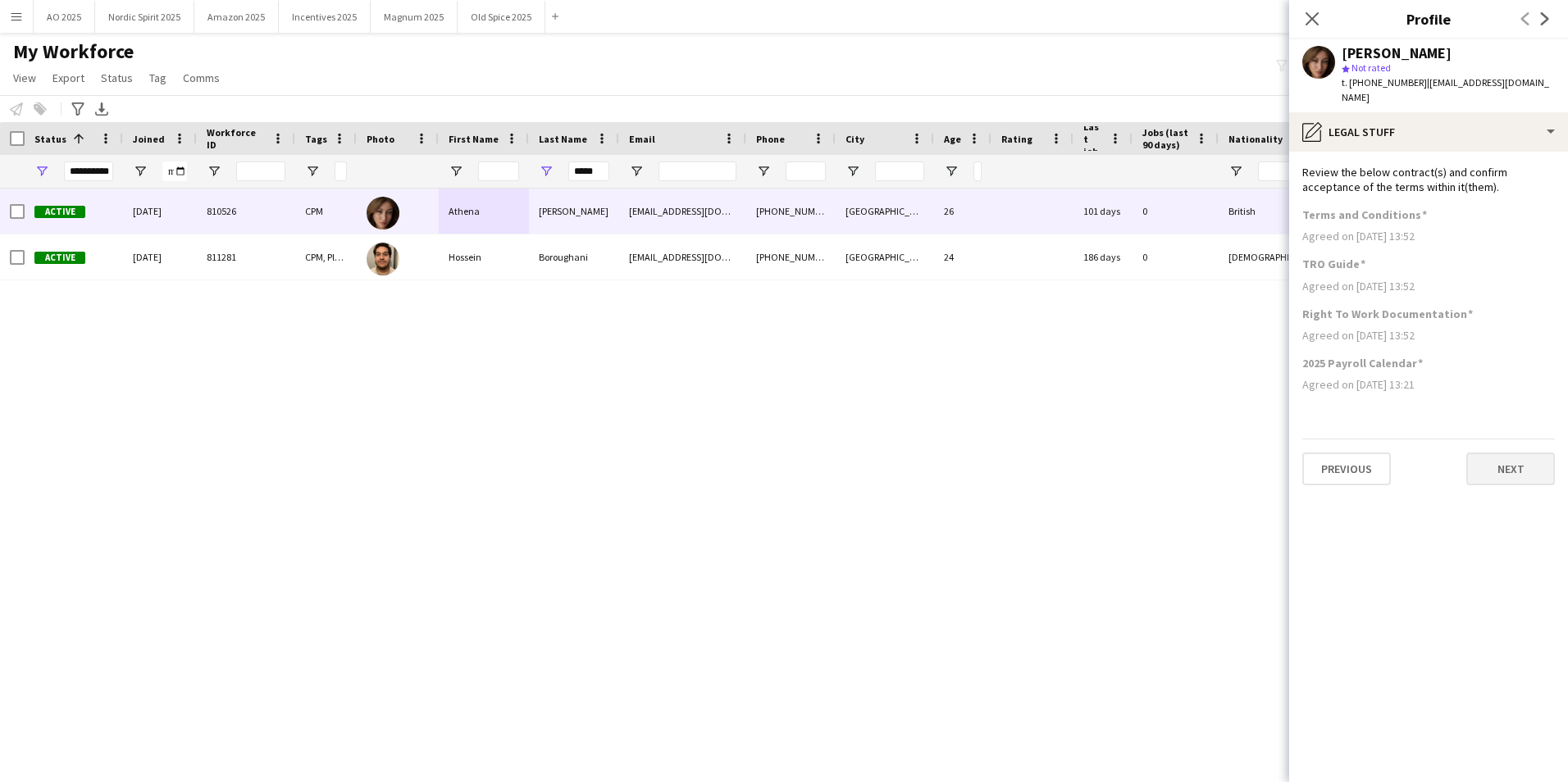
scroll to position [0, 0]
click at [1042, 470] on button "Next" at bounding box center [1510, 469] width 89 height 33
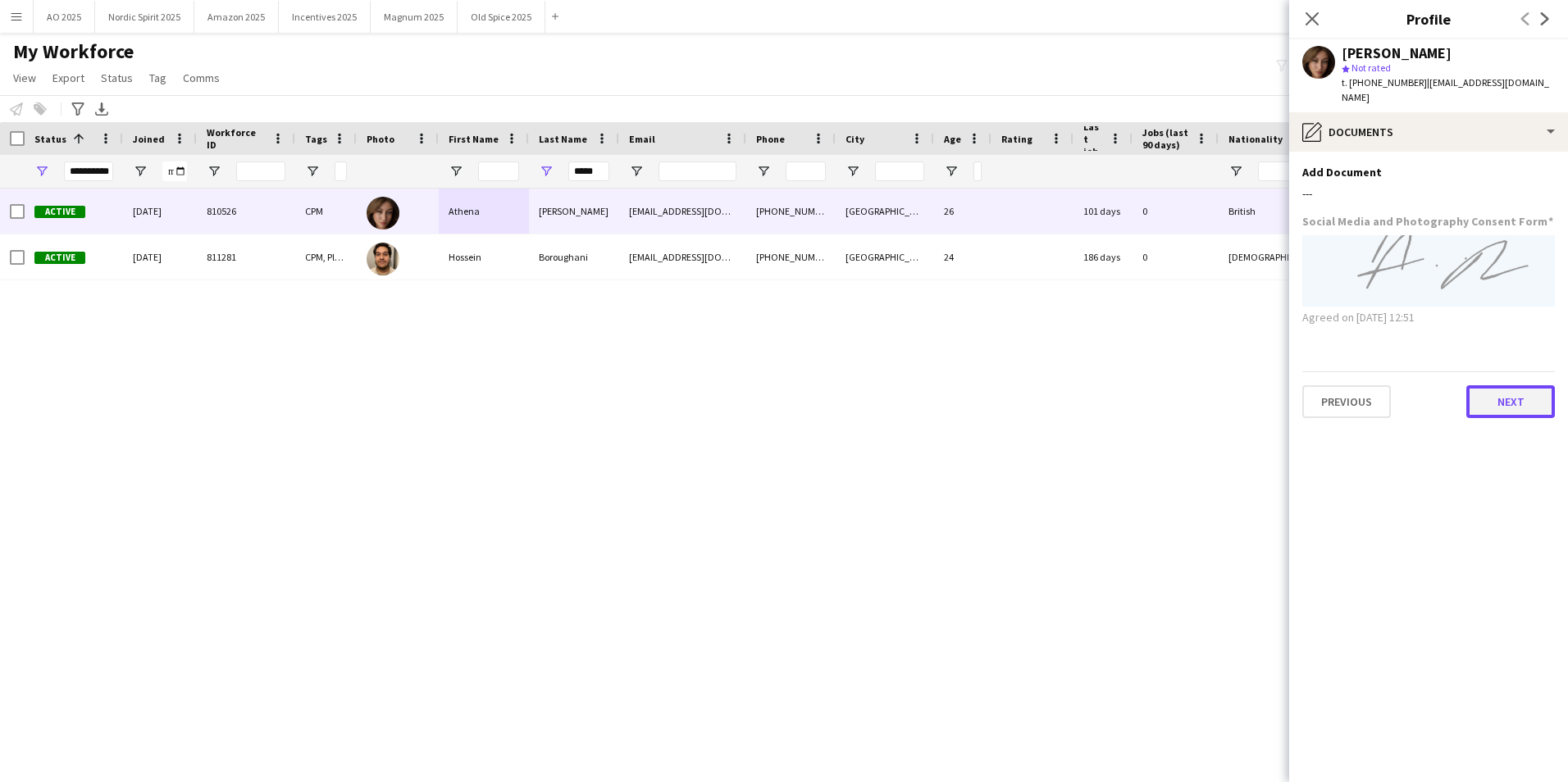
click at [1042, 407] on button "Next" at bounding box center [1510, 402] width 89 height 33
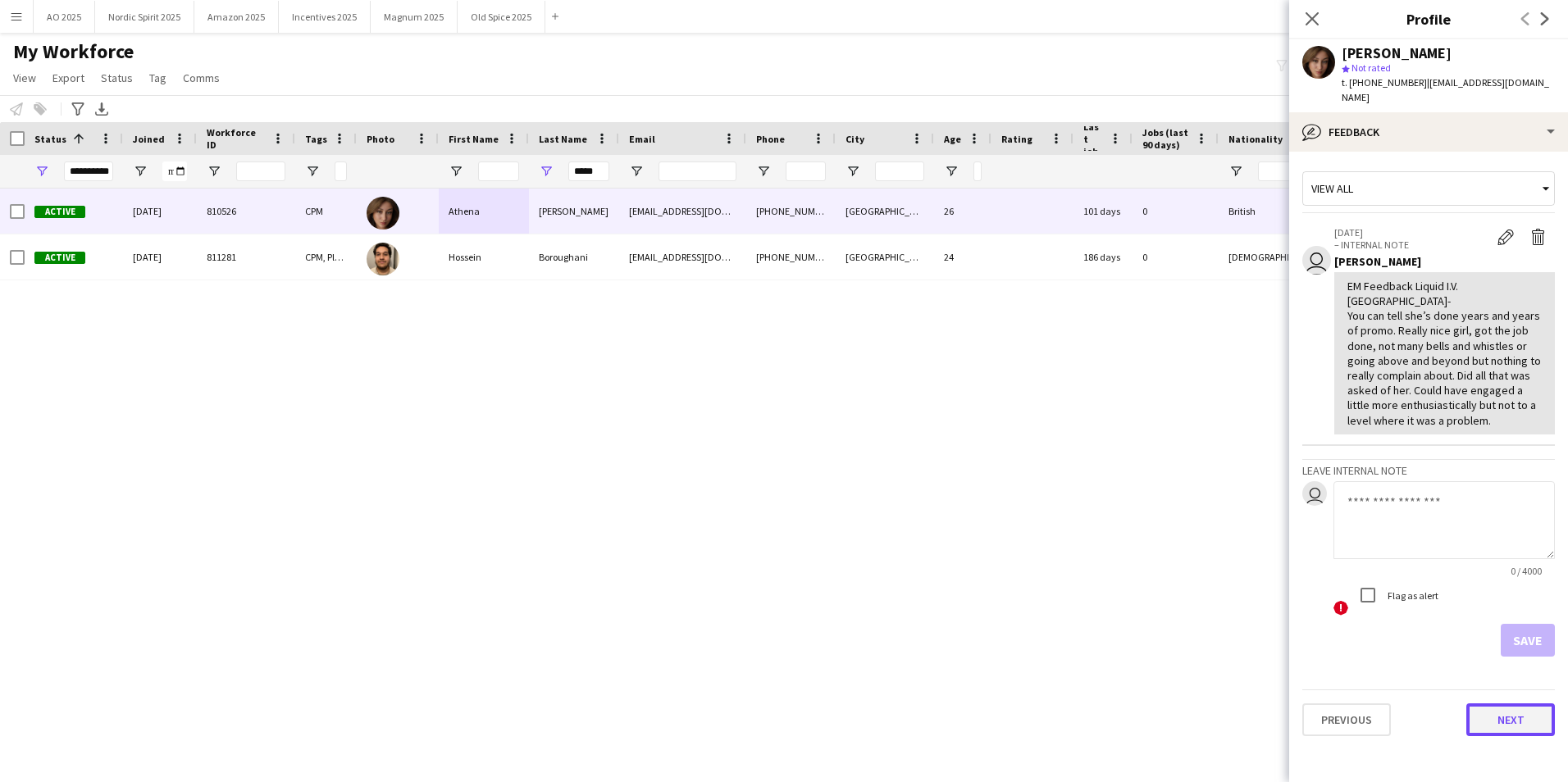
click at [1042, 486] on button "Next" at bounding box center [1510, 720] width 89 height 33
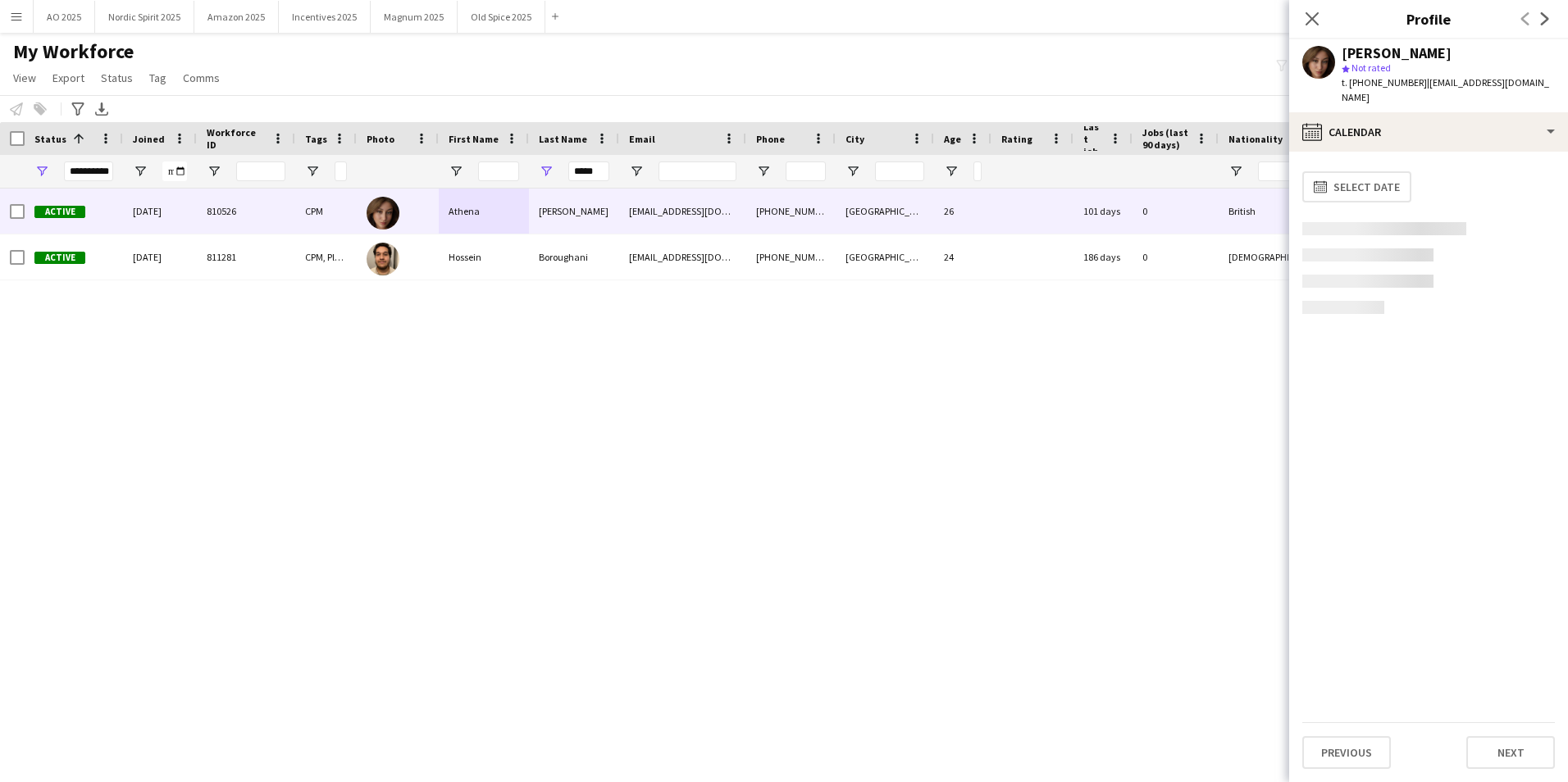
click at [1042, 486] on app-calendar-tab "calendar-full Select date Previous Next" at bounding box center [1428, 467] width 278 height 630
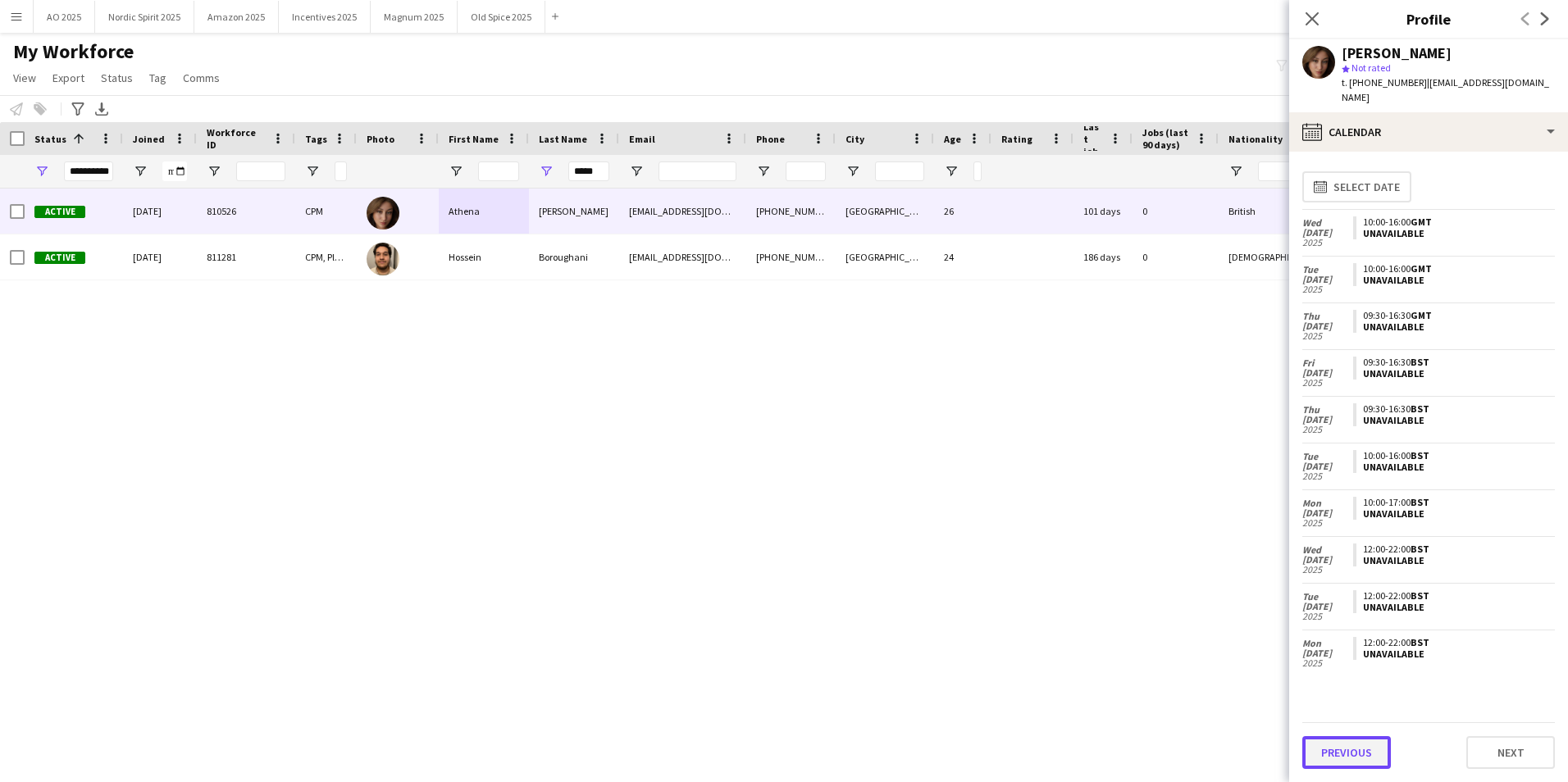
click at [1042, 486] on button "Previous" at bounding box center [1346, 753] width 89 height 33
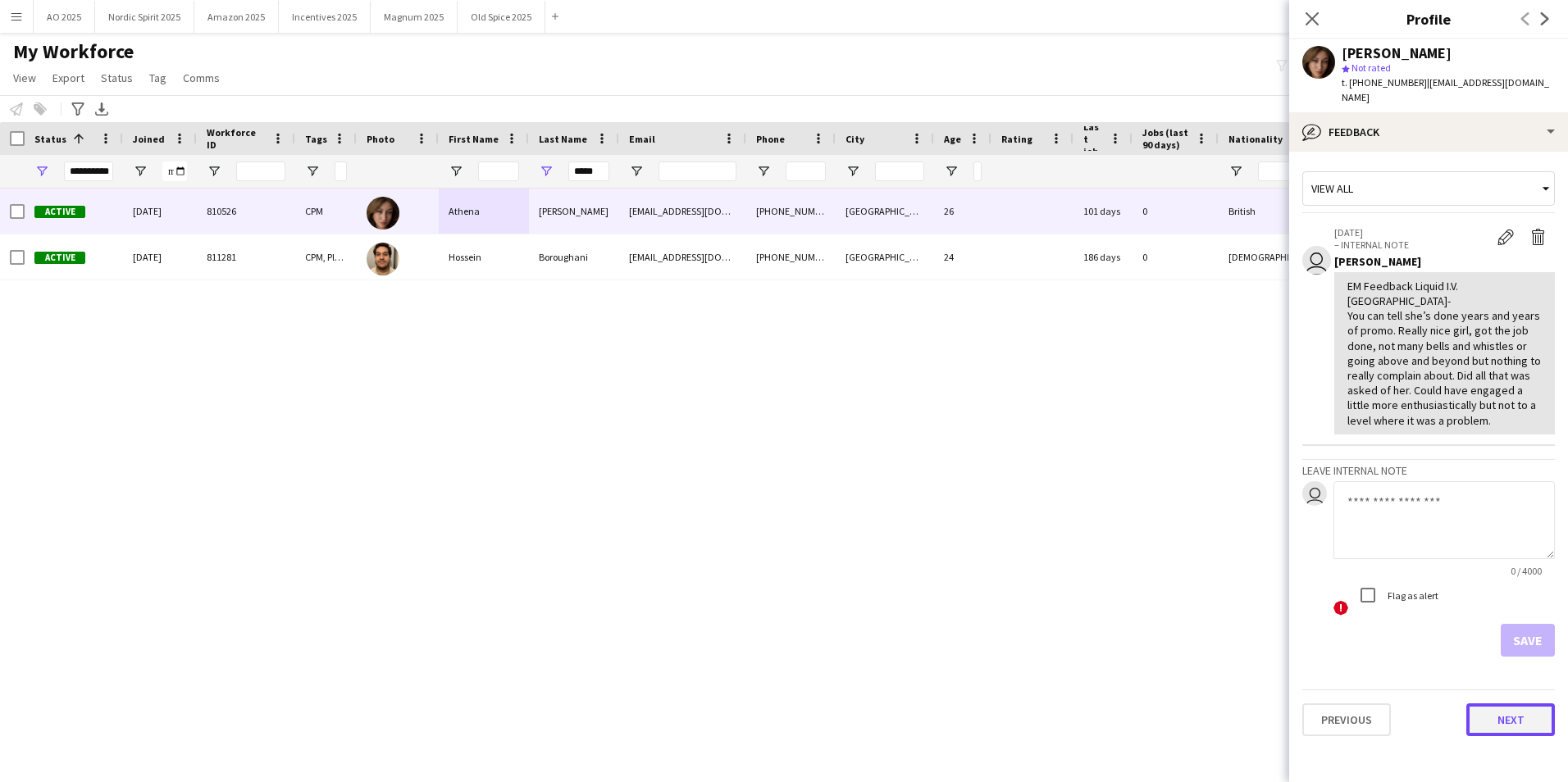
click at [1042, 486] on button "Next" at bounding box center [1510, 720] width 89 height 33
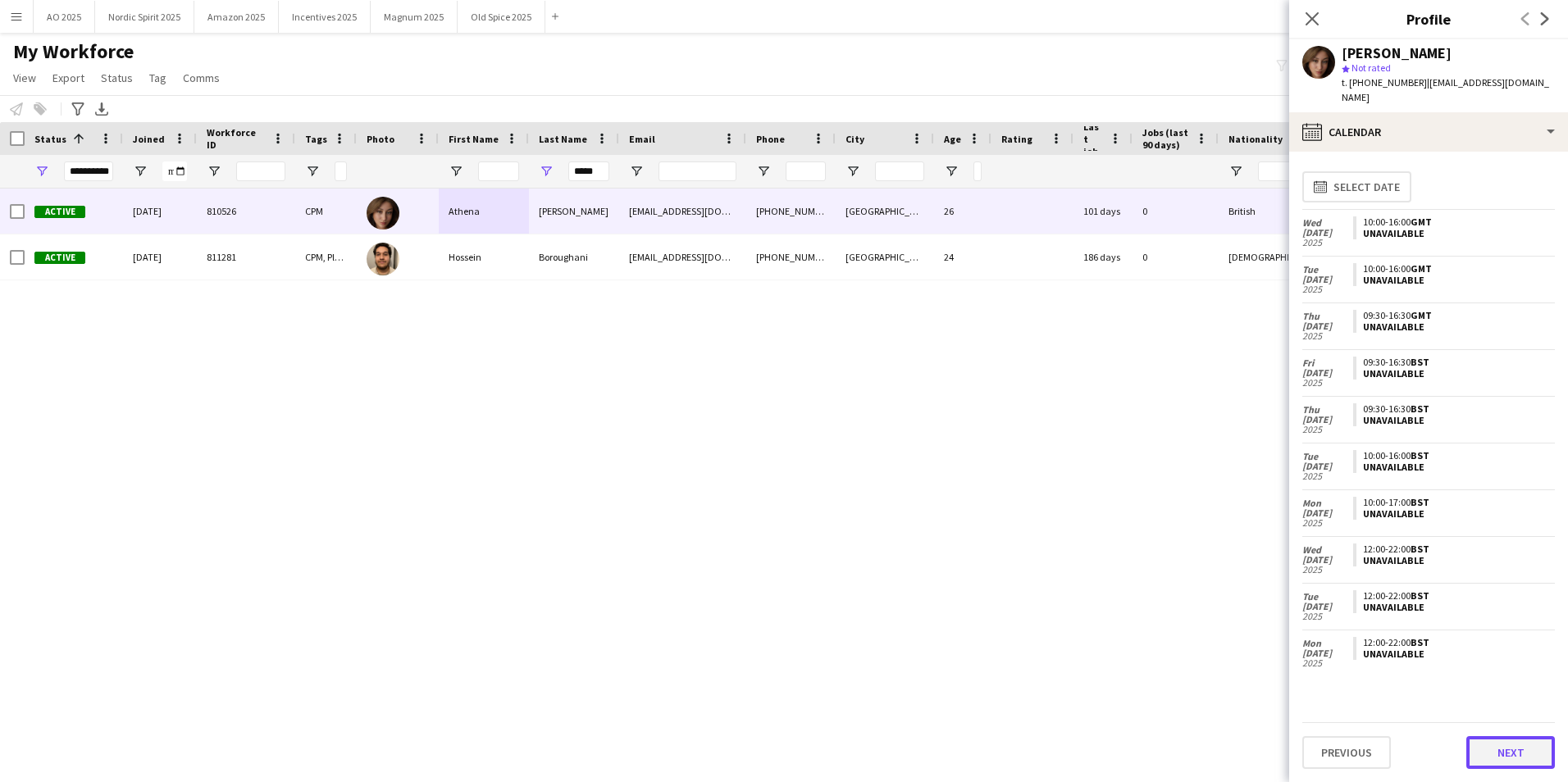
click at [1042, 486] on button "Next" at bounding box center [1510, 753] width 89 height 33
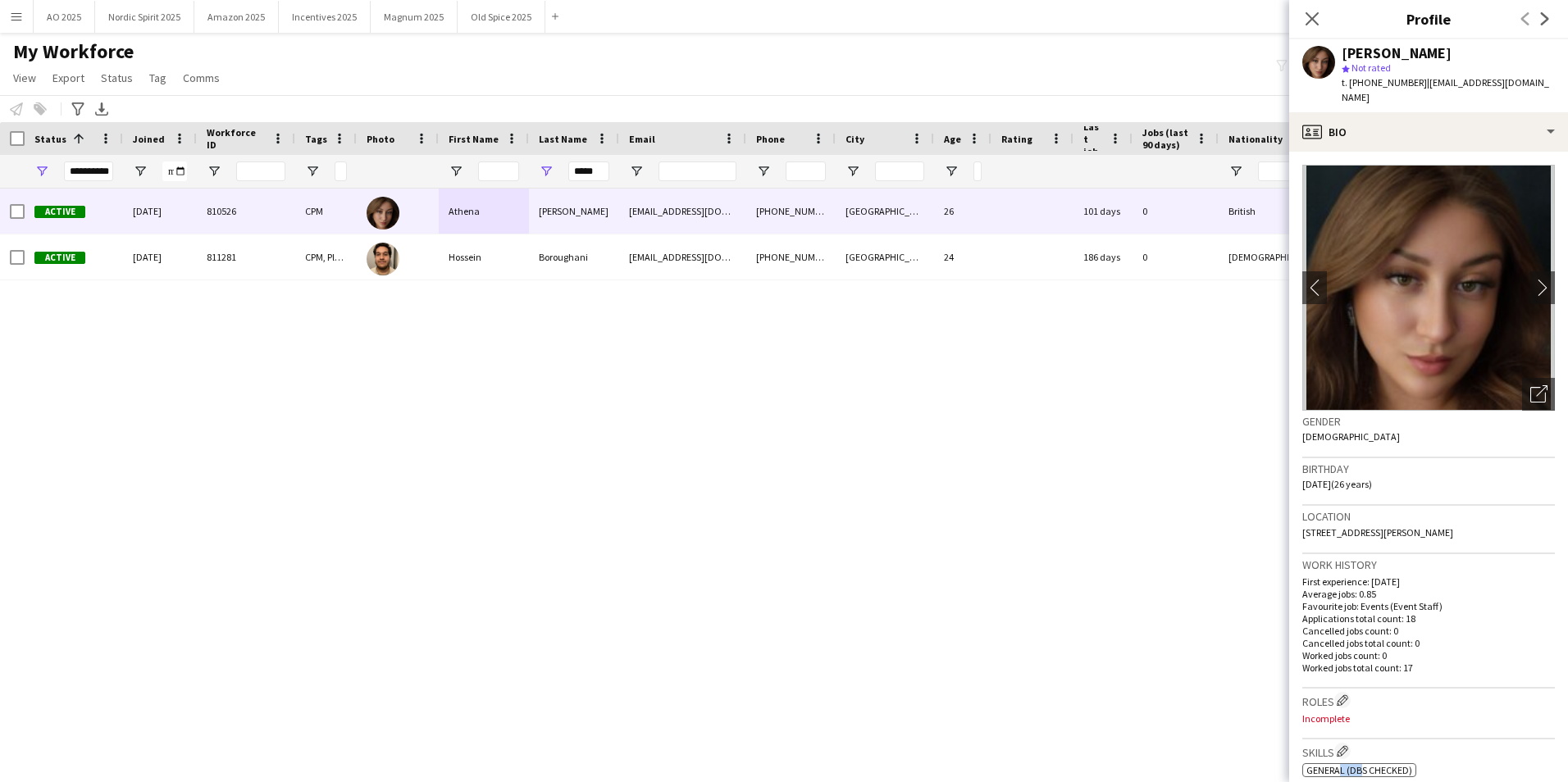
drag, startPoint x: 1341, startPoint y: 781, endPoint x: 1358, endPoint y: 777, distance: 17.5
click at [1042, 486] on div "ok-circled2 background Layer 1 cross-circle-red background Layer 1 General (DBS…" at bounding box center [1429, 768] width 253 height 17
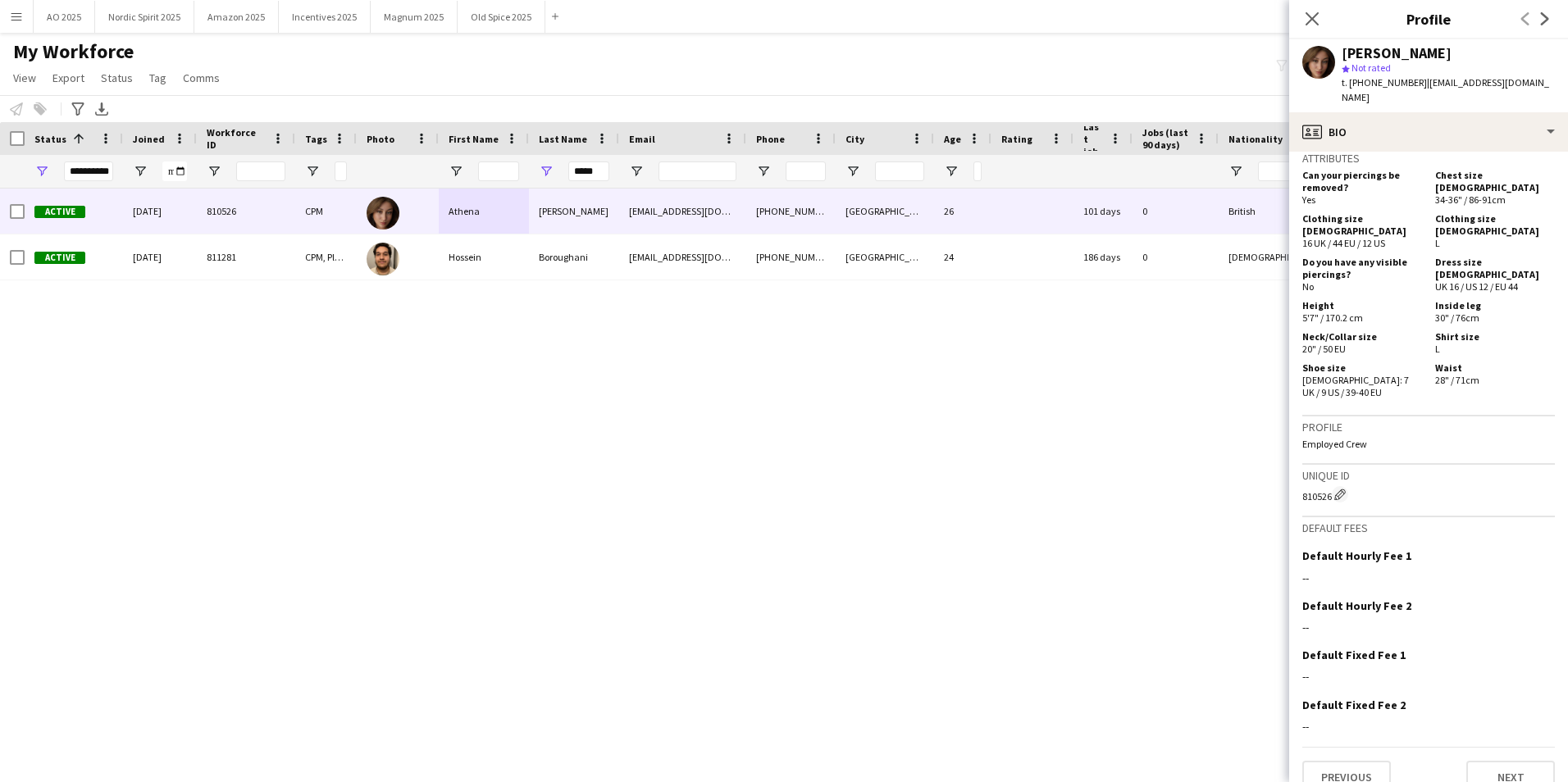
scroll to position [734, 0]
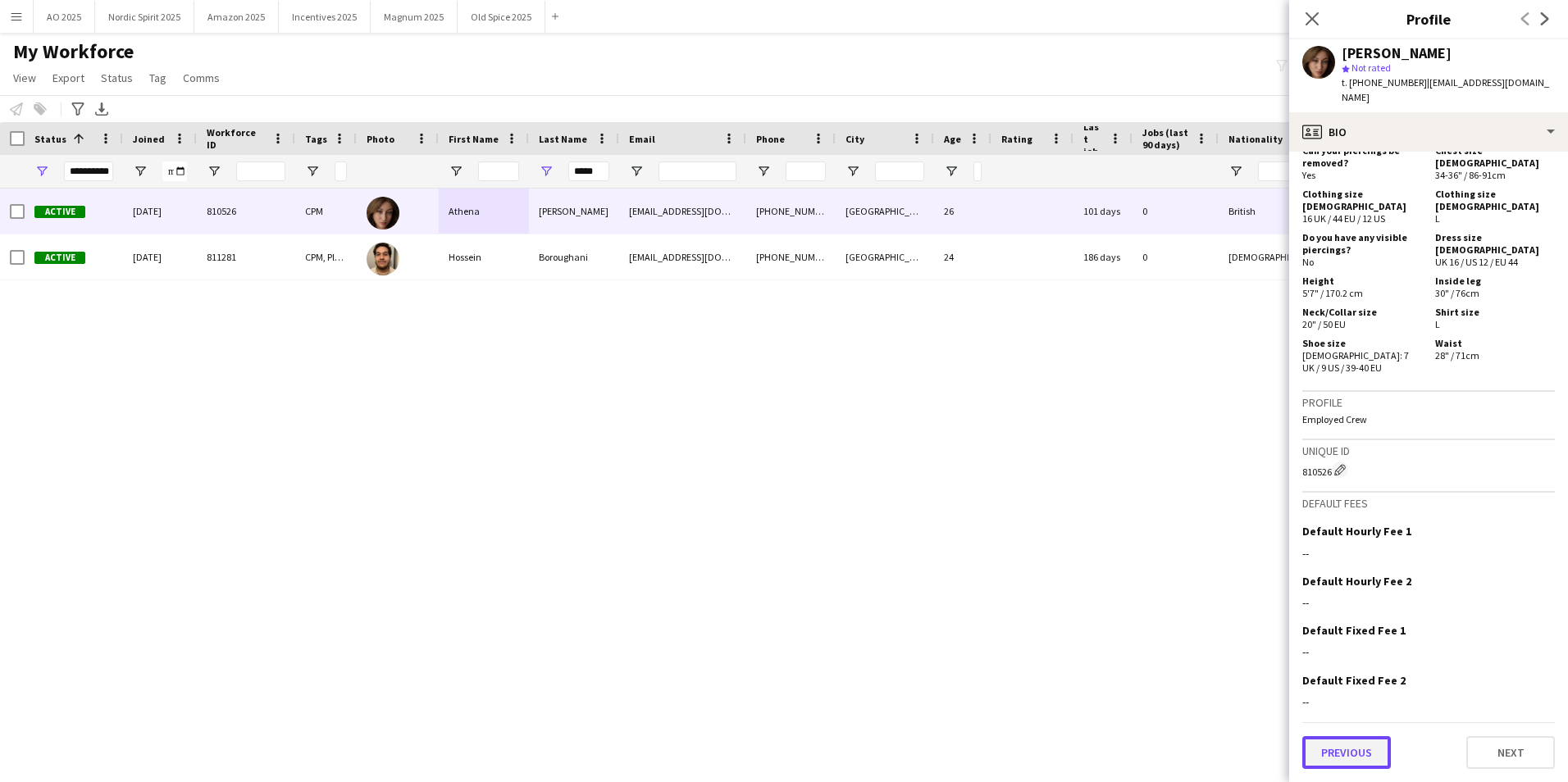
click at [1042, 486] on button "Previous" at bounding box center [1346, 753] width 89 height 33
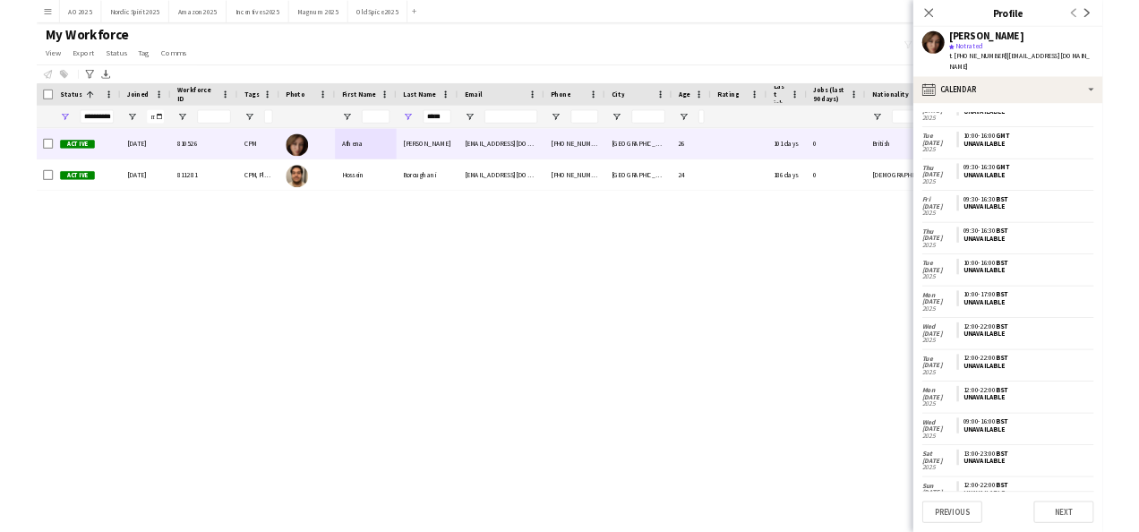
scroll to position [0, 0]
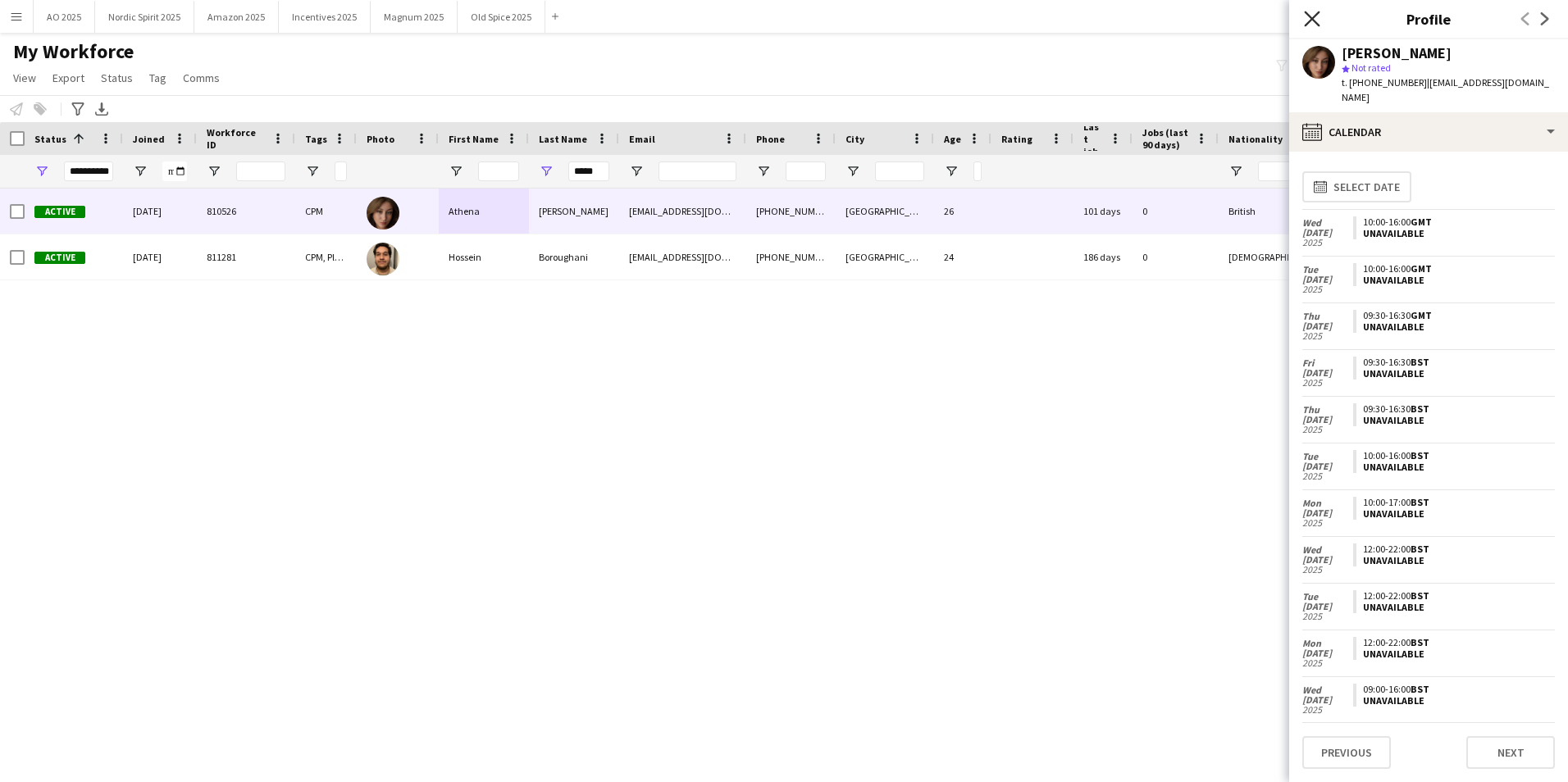
click at [1042, 22] on icon "Close pop-in" at bounding box center [1311, 18] width 16 height 16
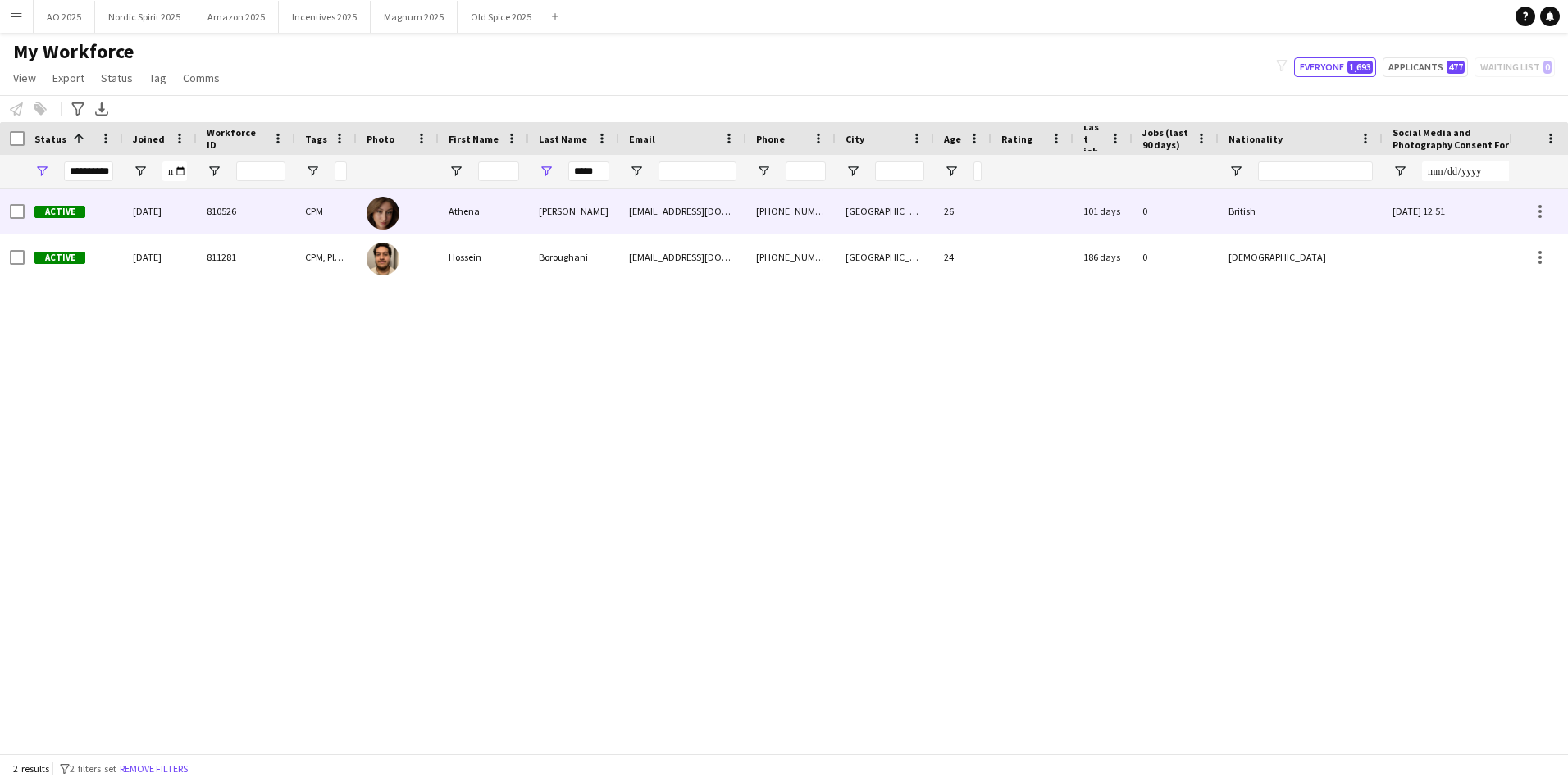
click at [434, 210] on div at bounding box center [397, 211] width 82 height 45
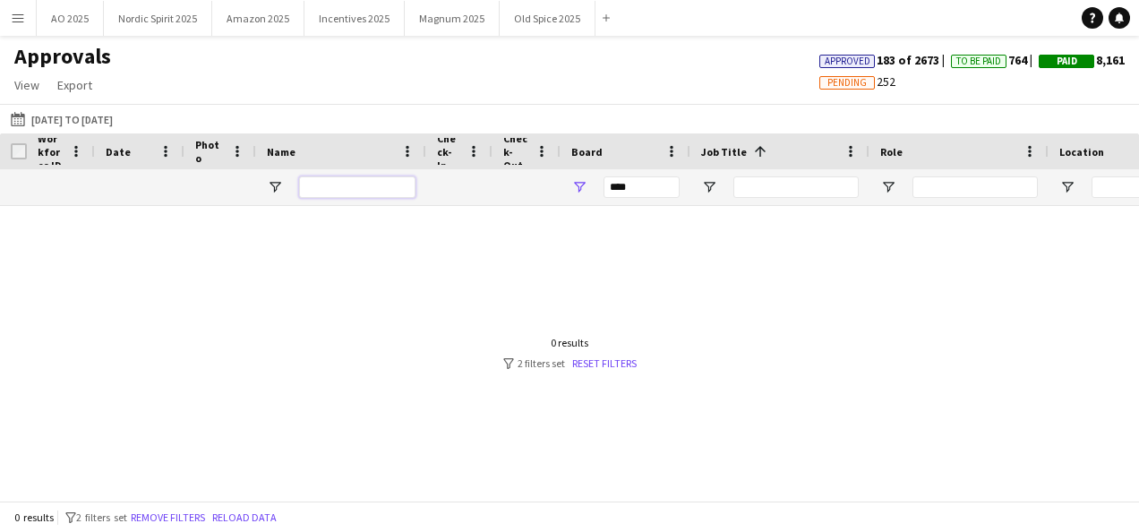
click at [360, 186] on input "Name Filter Input" at bounding box center [357, 186] width 116 height 21
type input "***"
click at [18, 15] on app-icon "Menu" at bounding box center [18, 18] width 14 height 14
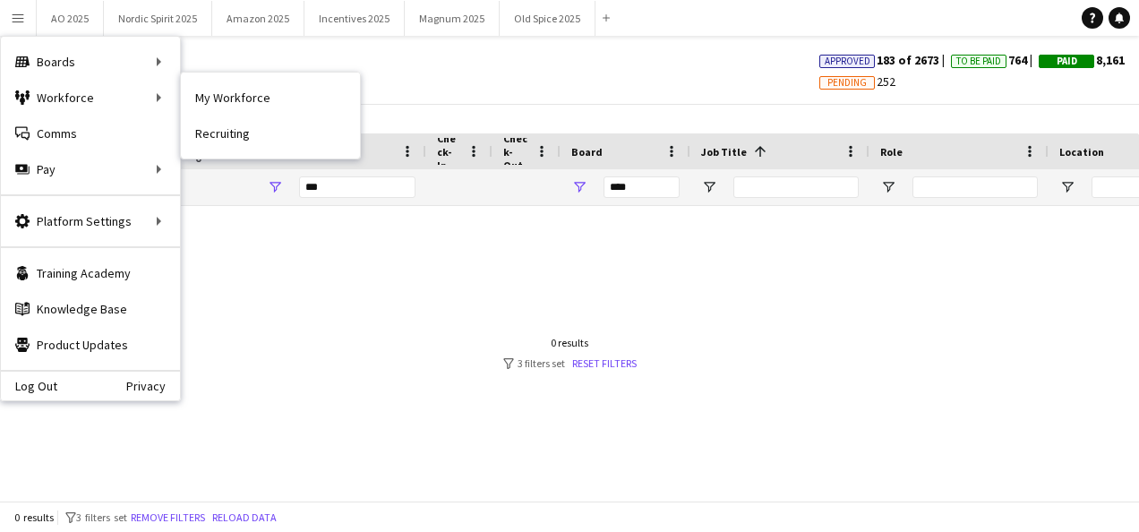
drag, startPoint x: 194, startPoint y: 90, endPoint x: 325, endPoint y: 168, distance: 152.2
click at [195, 91] on link "My Workforce" at bounding box center [270, 98] width 179 height 36
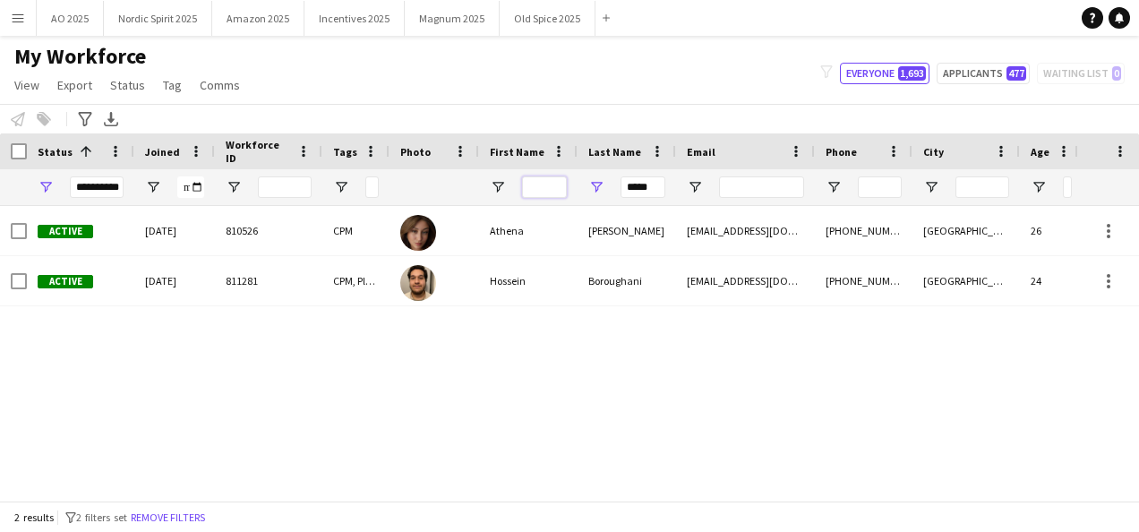
click at [546, 195] on input "First Name Filter Input" at bounding box center [544, 186] width 45 height 21
drag, startPoint x: 652, startPoint y: 190, endPoint x: 532, endPoint y: 176, distance: 120.7
click at [534, 177] on div "**********" at bounding box center [991, 187] width 1982 height 36
click at [532, 176] on input "First Name Filter Input" at bounding box center [544, 186] width 45 height 21
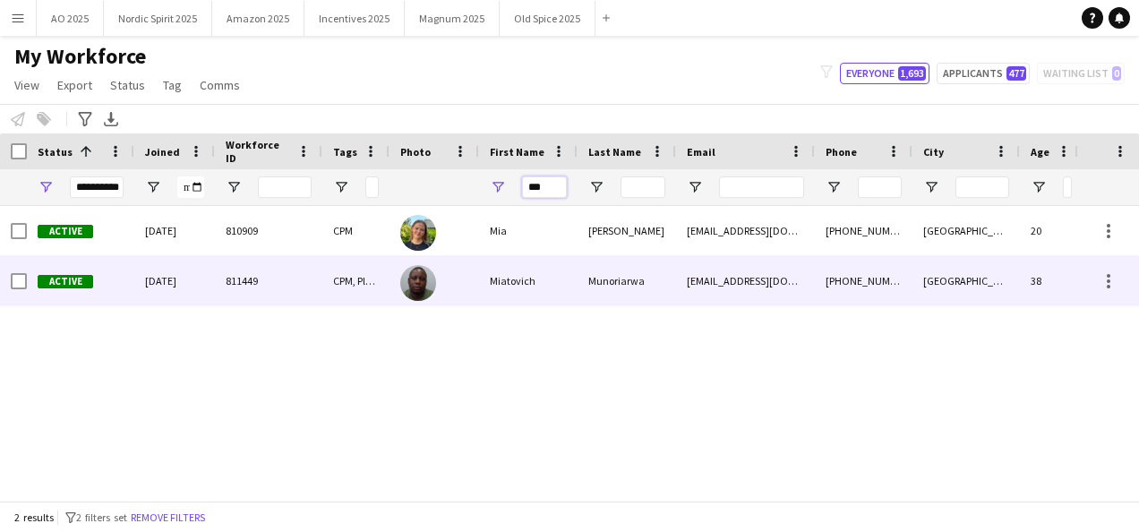
type input "***"
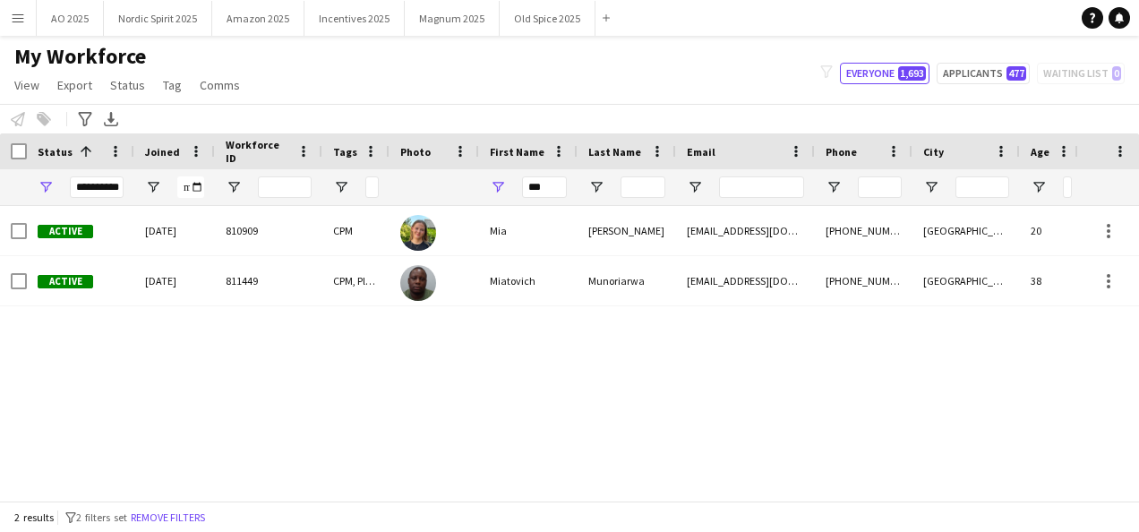
click at [487, 397] on div "Active [DATE] 810909 CPM [PERSON_NAME] [EMAIL_ADDRESS][DOMAIN_NAME] [PHONE_NUMB…" at bounding box center [537, 346] width 1074 height 281
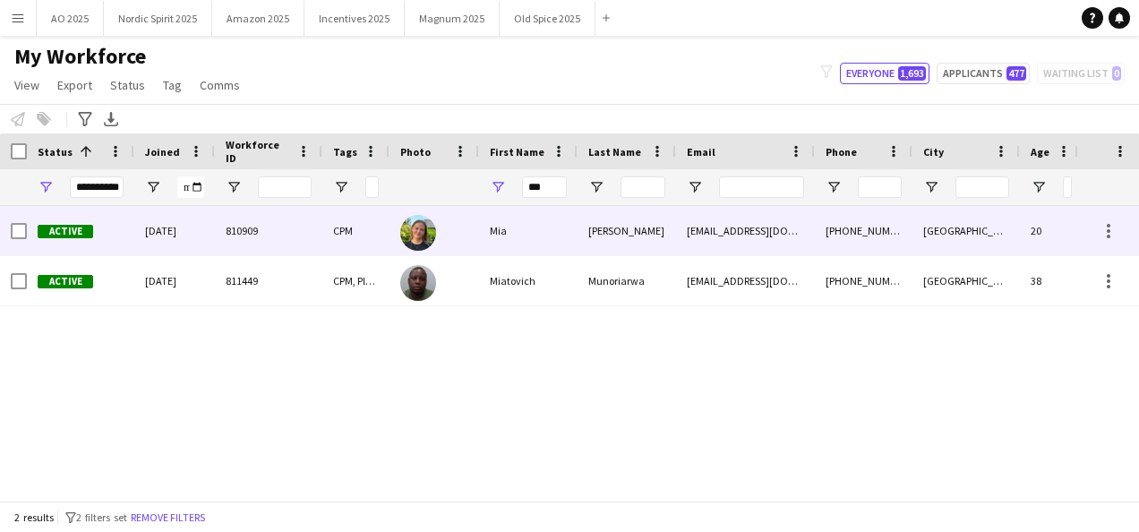
click at [487, 239] on div "Mia" at bounding box center [528, 230] width 98 height 49
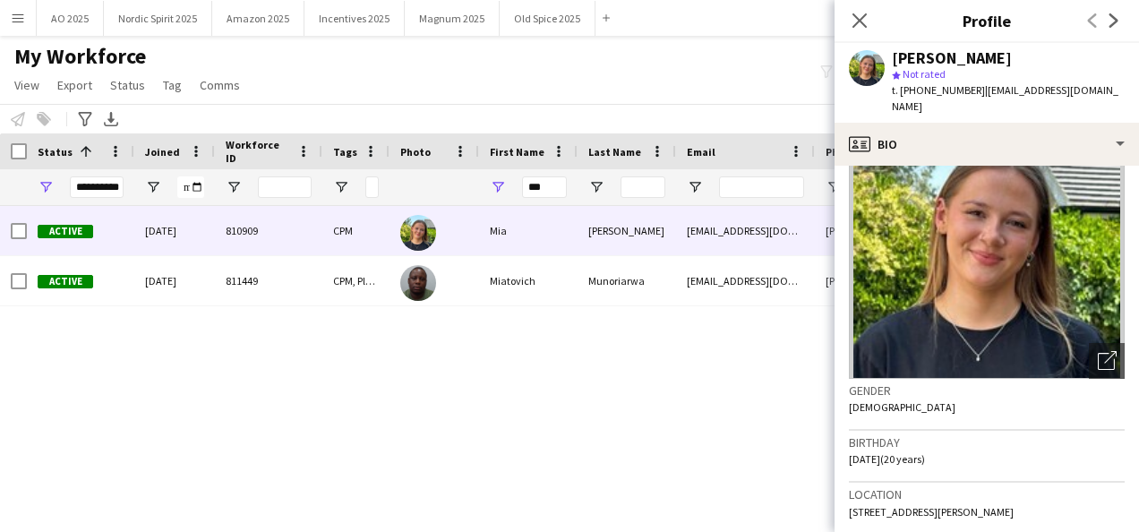
scroll to position [75, 0]
